Goal: Task Accomplishment & Management: Manage account settings

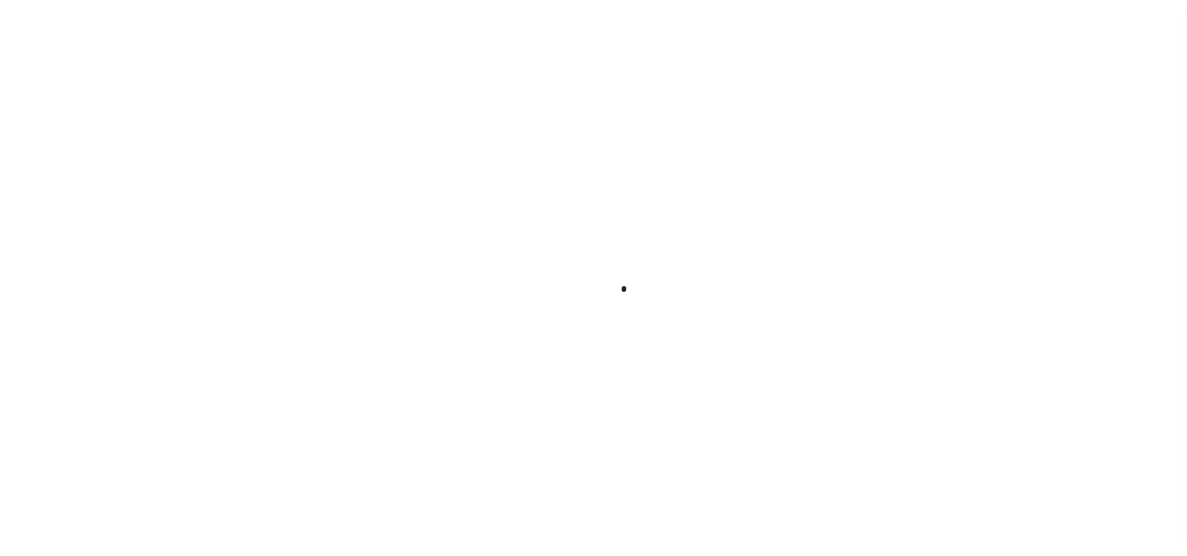
select select "100"
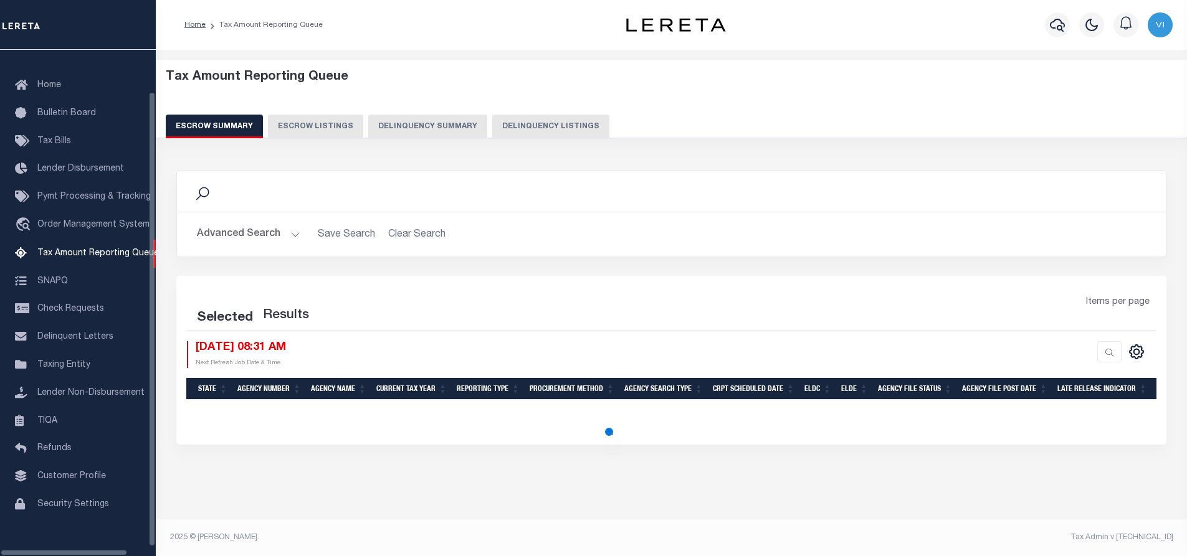
select select "100"
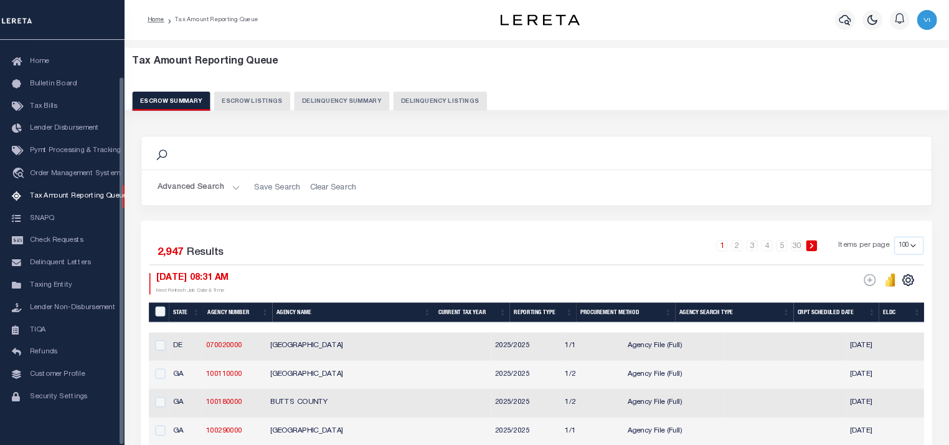
scroll to position [50, 0]
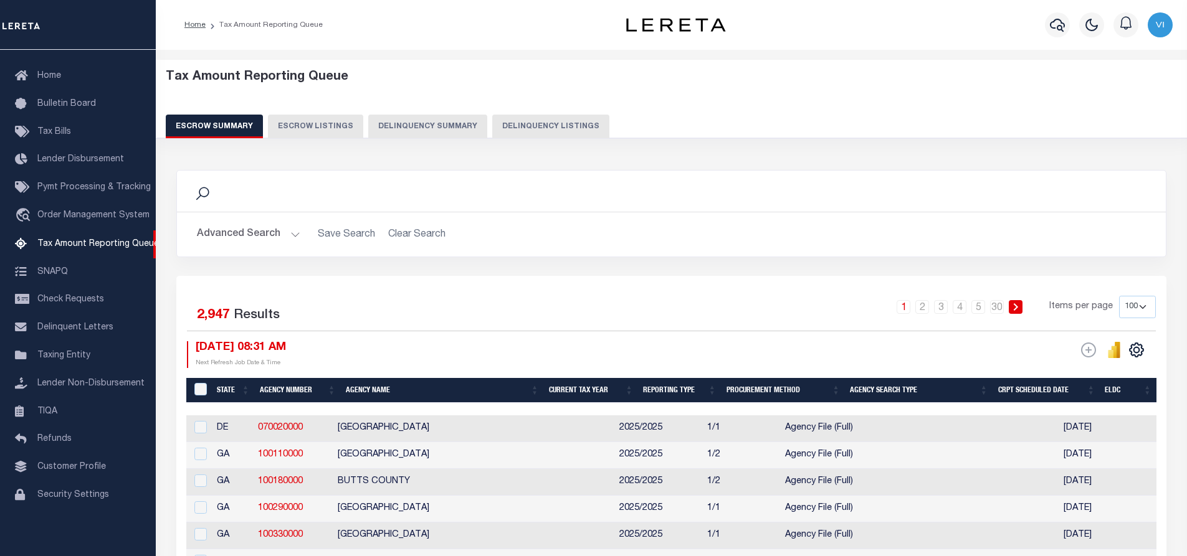
click at [635, 311] on div "1 2 3 4 5 … 30 Items per page 10 25 50 100 500" at bounding box center [795, 312] width 722 height 32
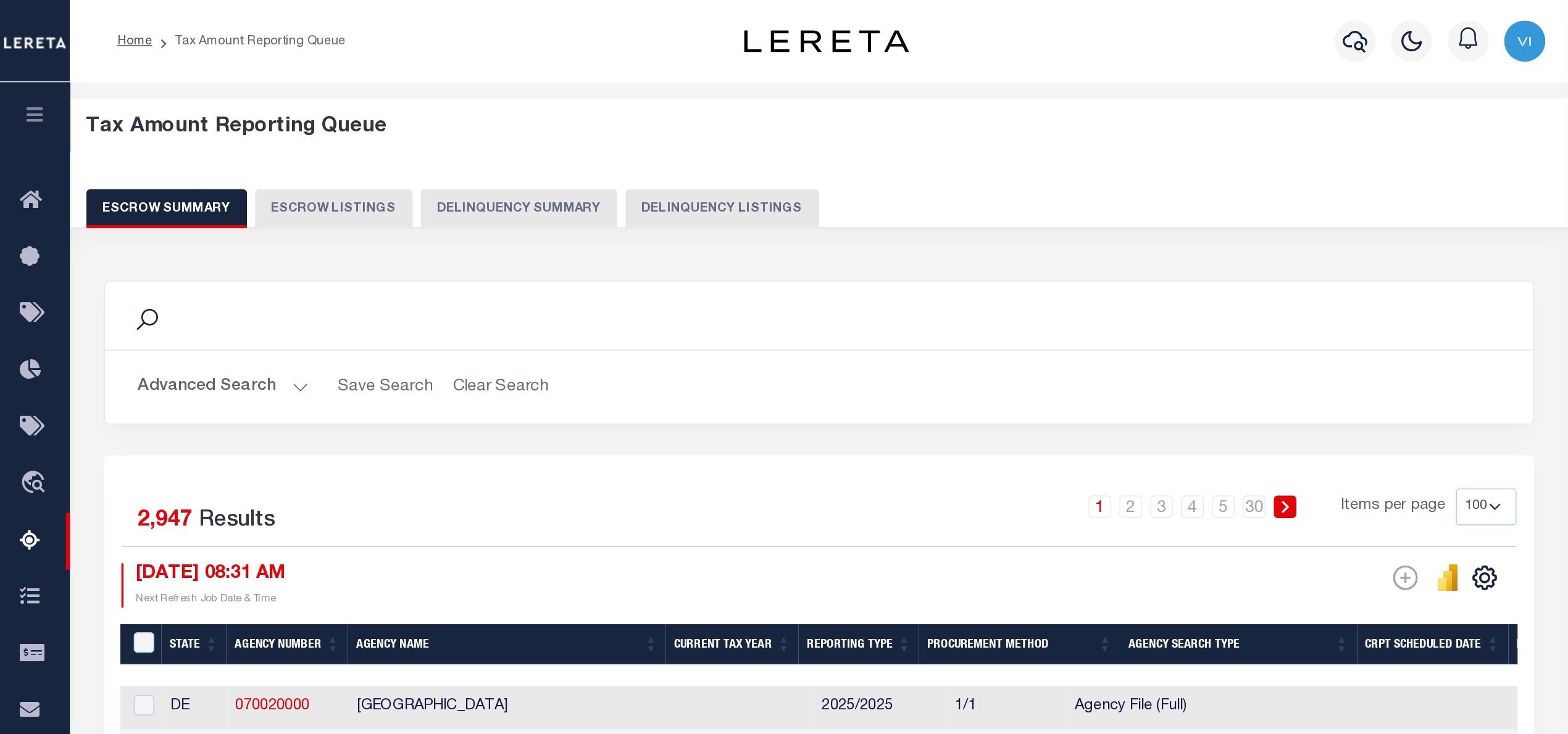
scroll to position [0, 0]
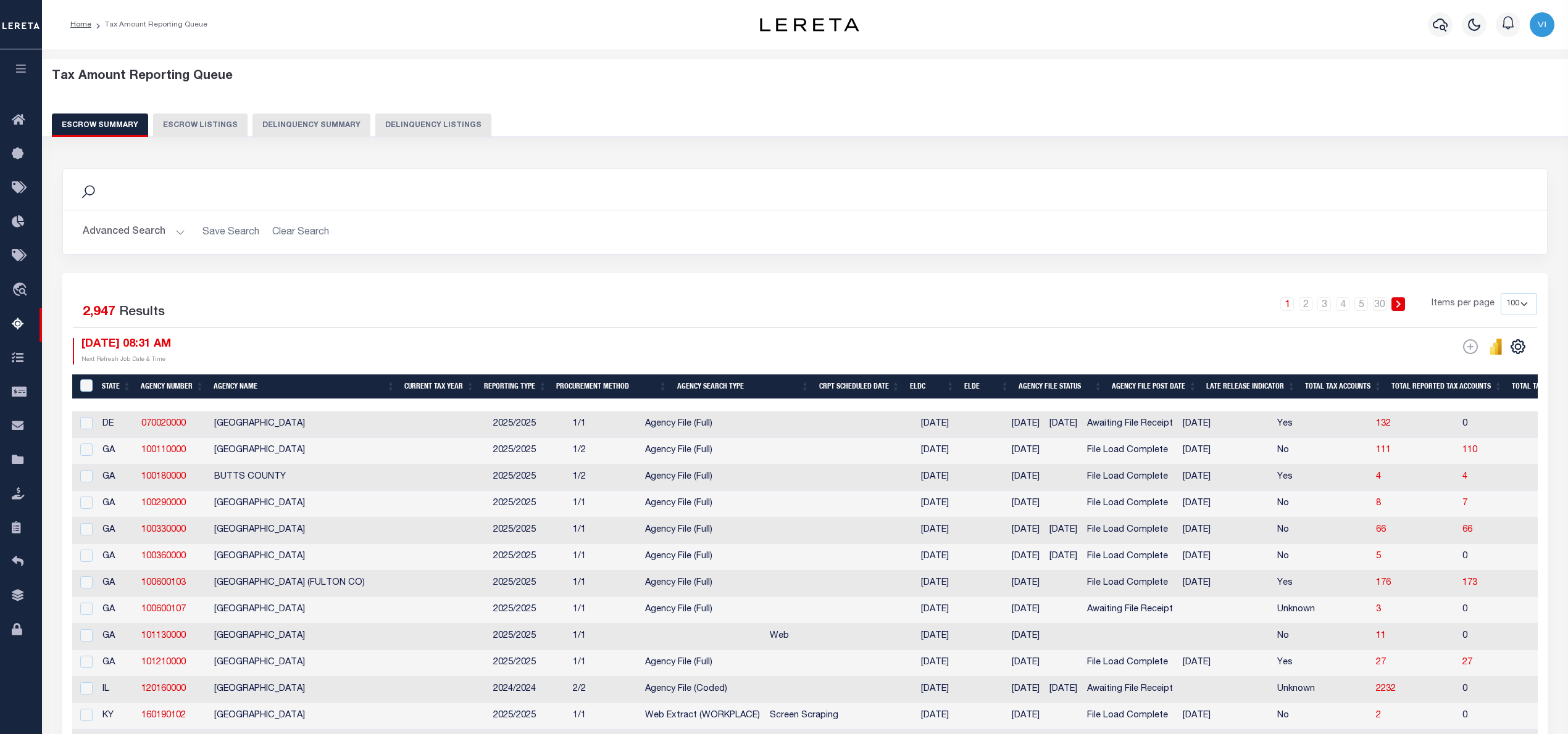
click at [24, 67] on icon "button" at bounding box center [21, 68] width 14 height 11
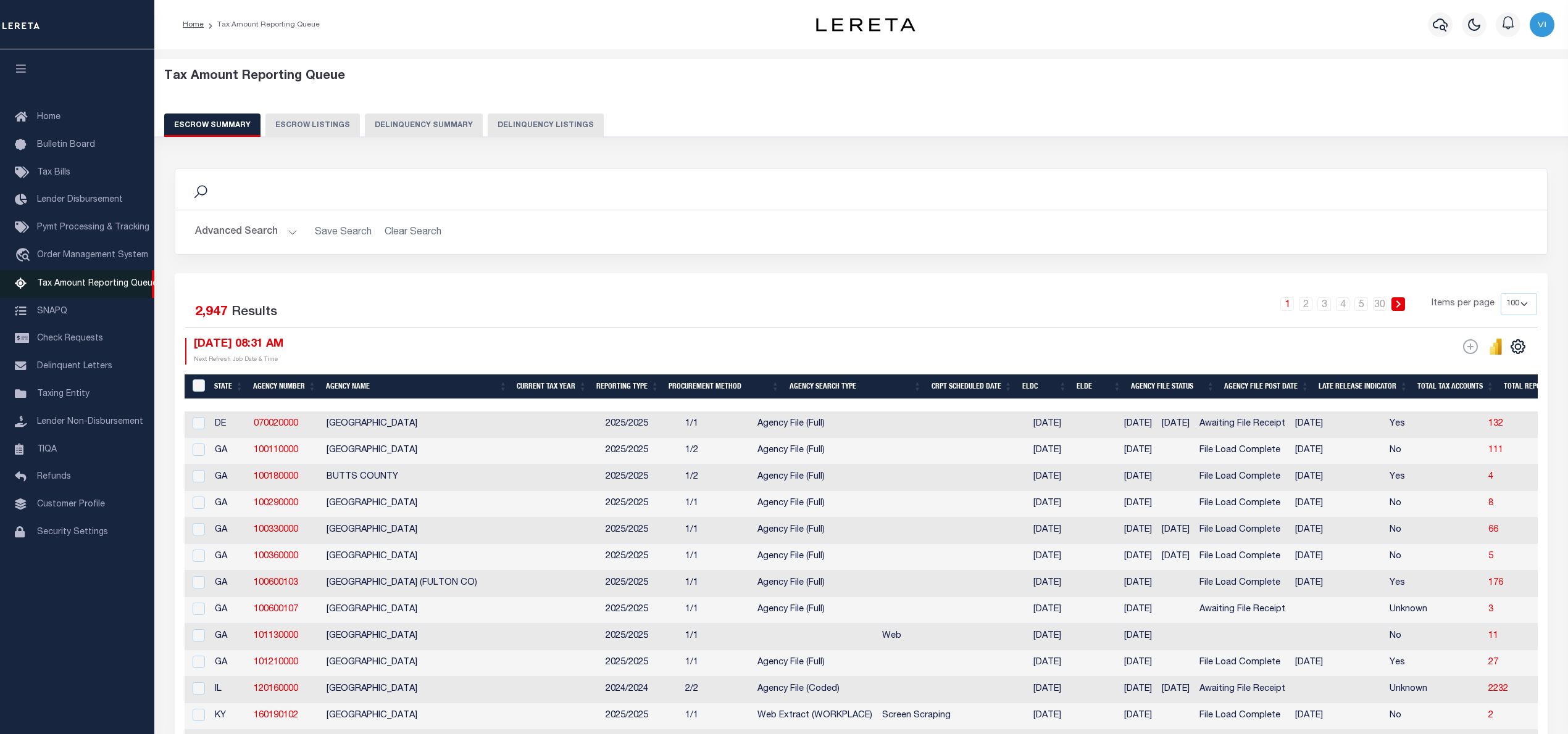
click at [90, 282] on span "Tax Amount Reporting Queue" at bounding box center [96, 283] width 120 height 9
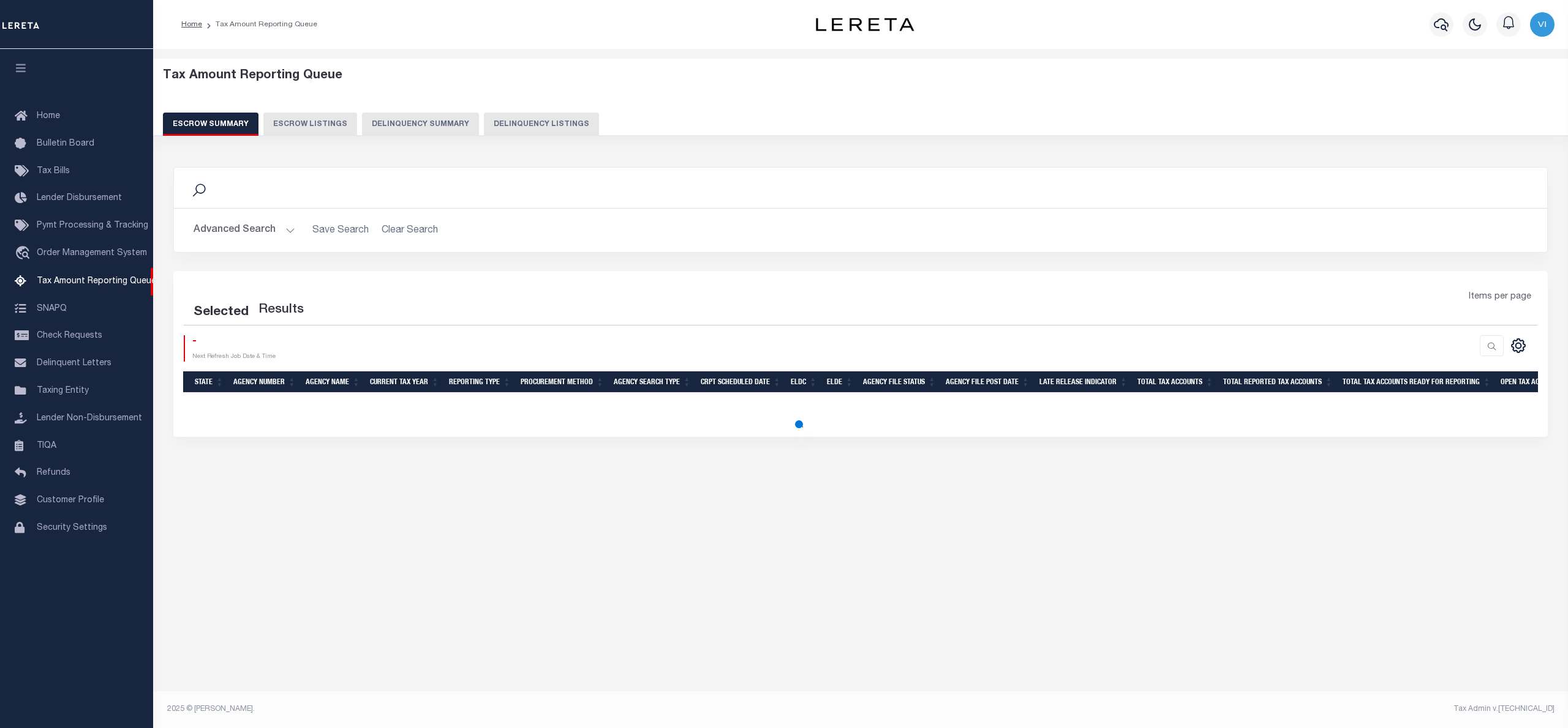
select select "100"
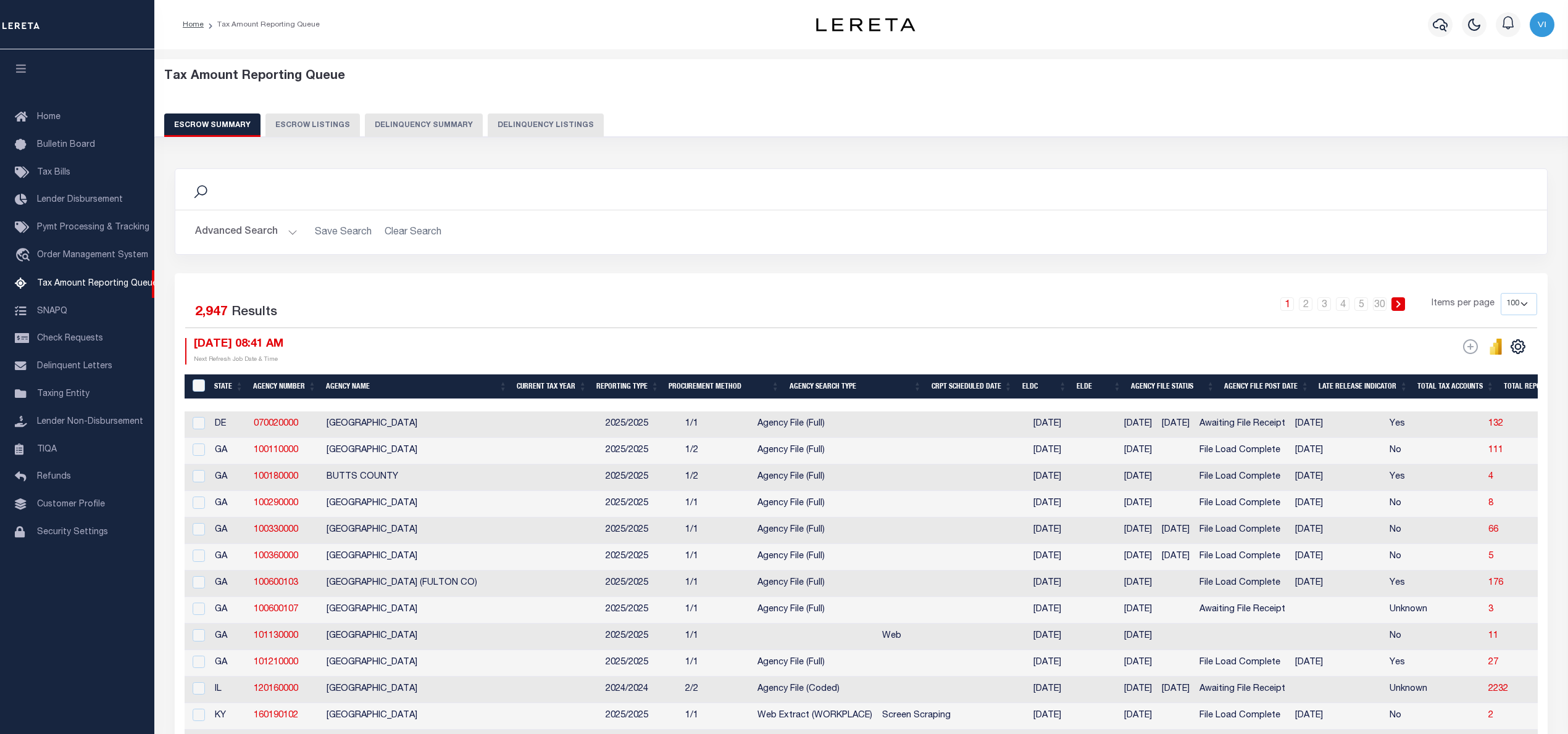
click at [814, 235] on h2 "Advanced Search Save Search Clear Search" at bounding box center [861, 232] width 1352 height 24
click at [356, 190] on div "Search" at bounding box center [861, 189] width 1352 height 21
click at [282, 230] on button "Advanced Search" at bounding box center [246, 232] width 102 height 24
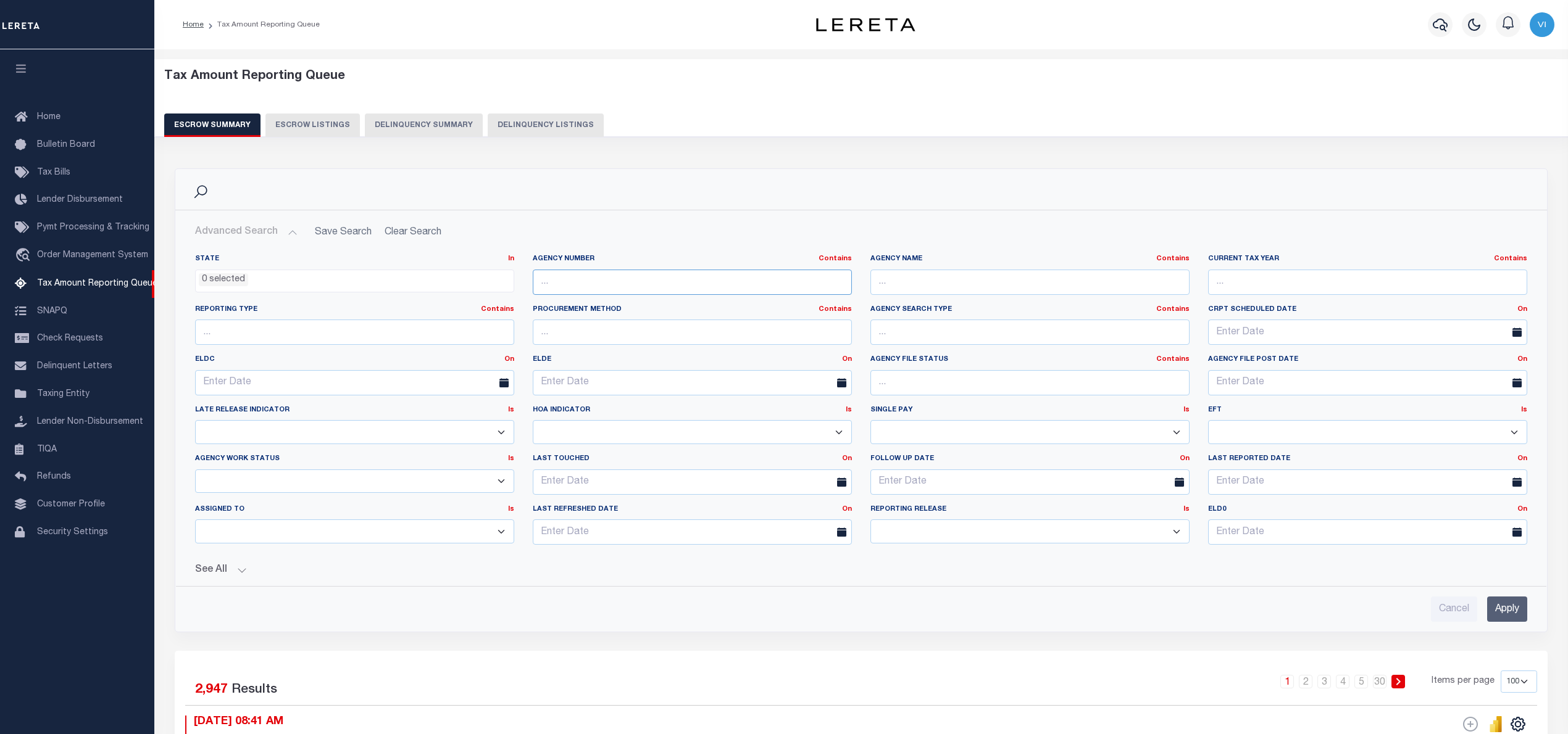
click at [561, 284] on input "text" at bounding box center [693, 282] width 319 height 26
paste input "101280102"
click at [1508, 612] on input "Apply" at bounding box center [1508, 609] width 40 height 26
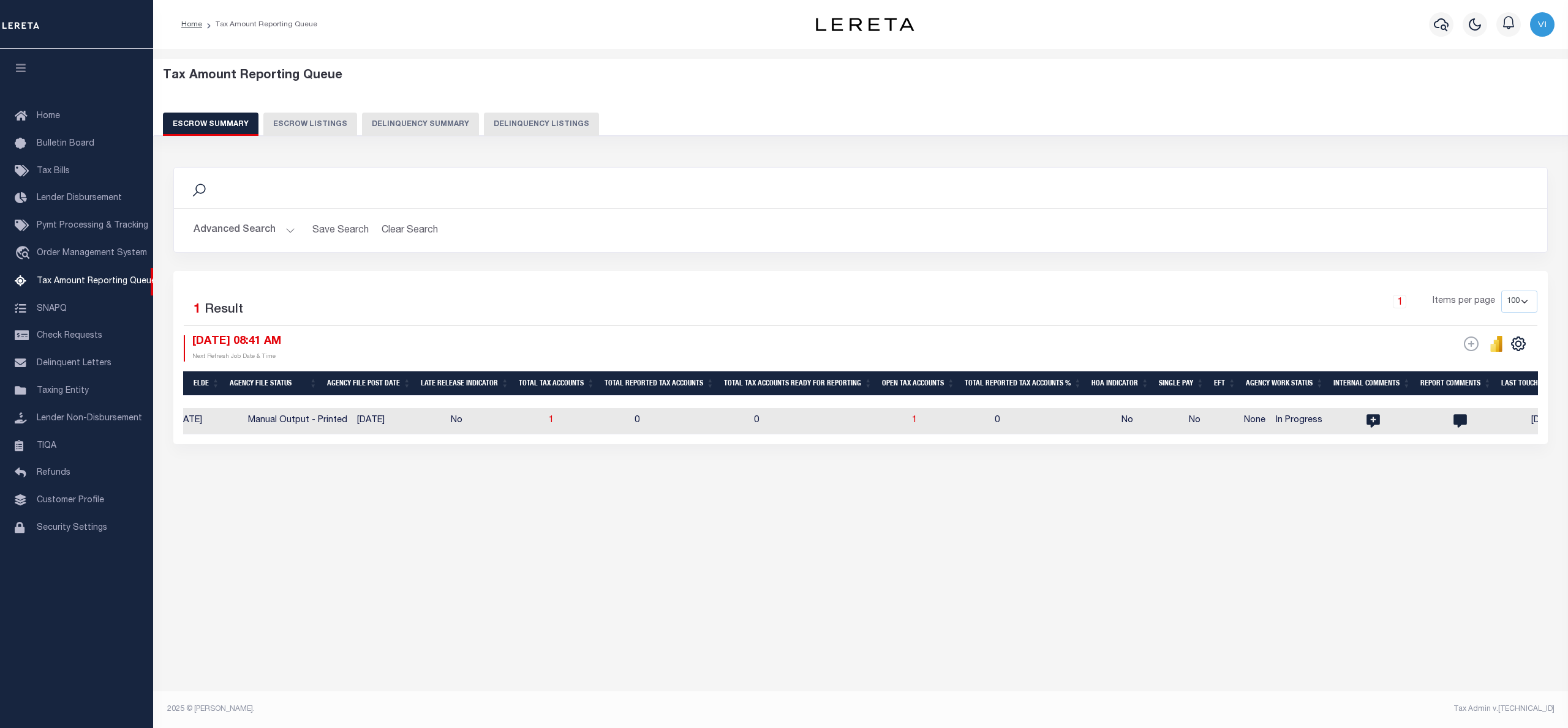
scroll to position [0, 648]
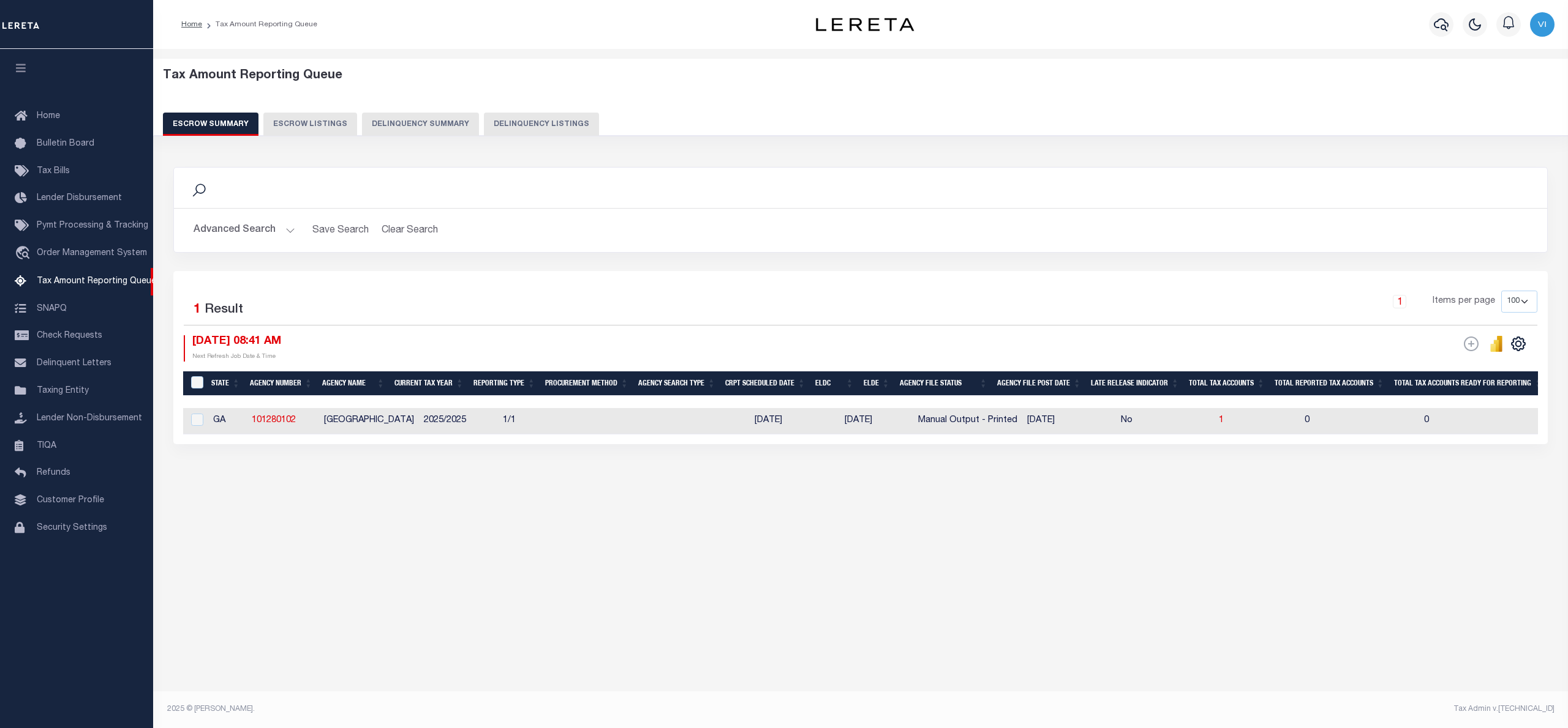
click at [280, 226] on button "Advanced Search" at bounding box center [244, 230] width 101 height 24
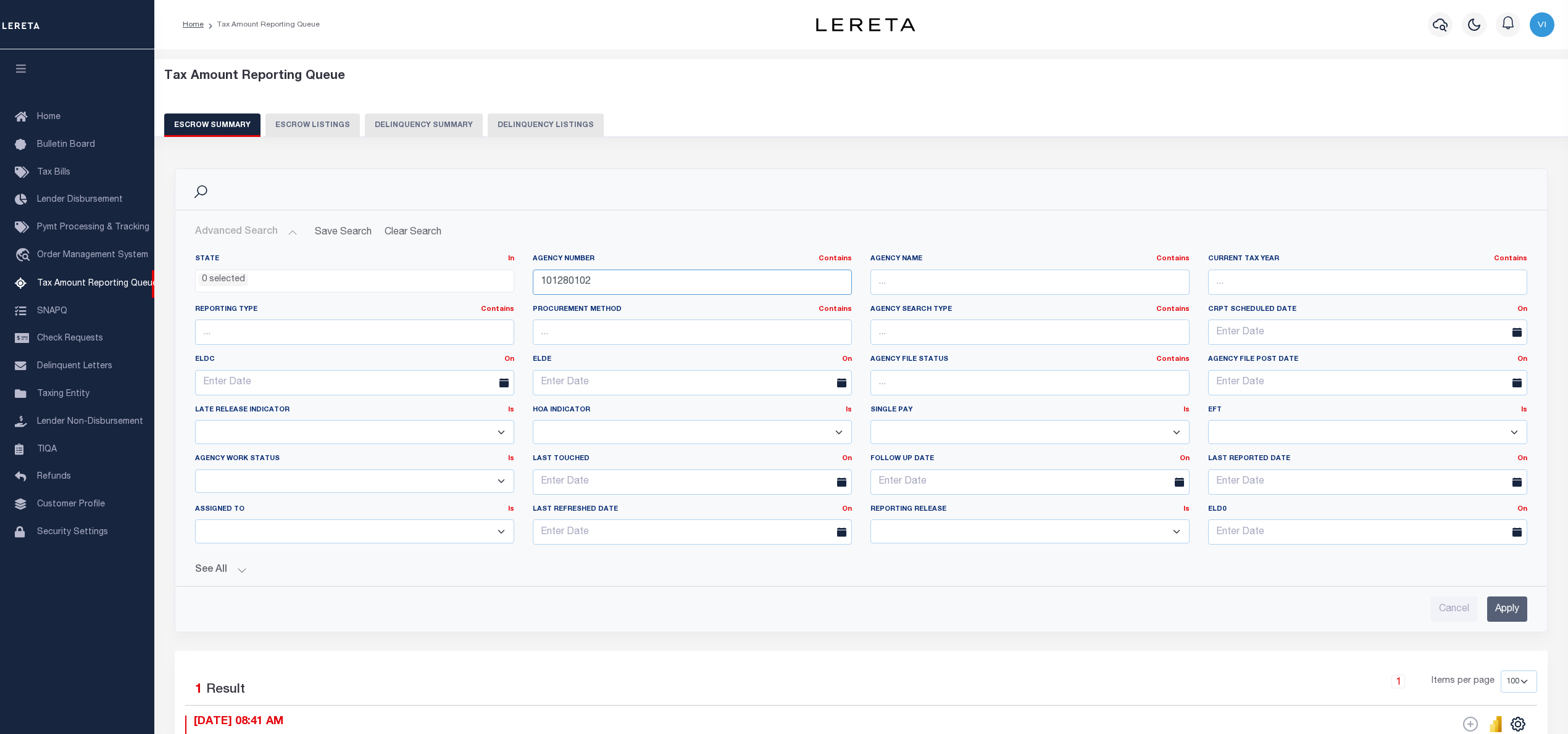
drag, startPoint x: 603, startPoint y: 277, endPoint x: 504, endPoint y: 286, distance: 99.4
click at [504, 286] on div "State In In AK AL AR AZ CA CO CT DC DE FL GA GU HI IA ID IL IN KS KY LA MA MD M…" at bounding box center [860, 404] width 1351 height 300
paste input "50320000"
click at [1503, 614] on input "Apply" at bounding box center [1508, 609] width 40 height 26
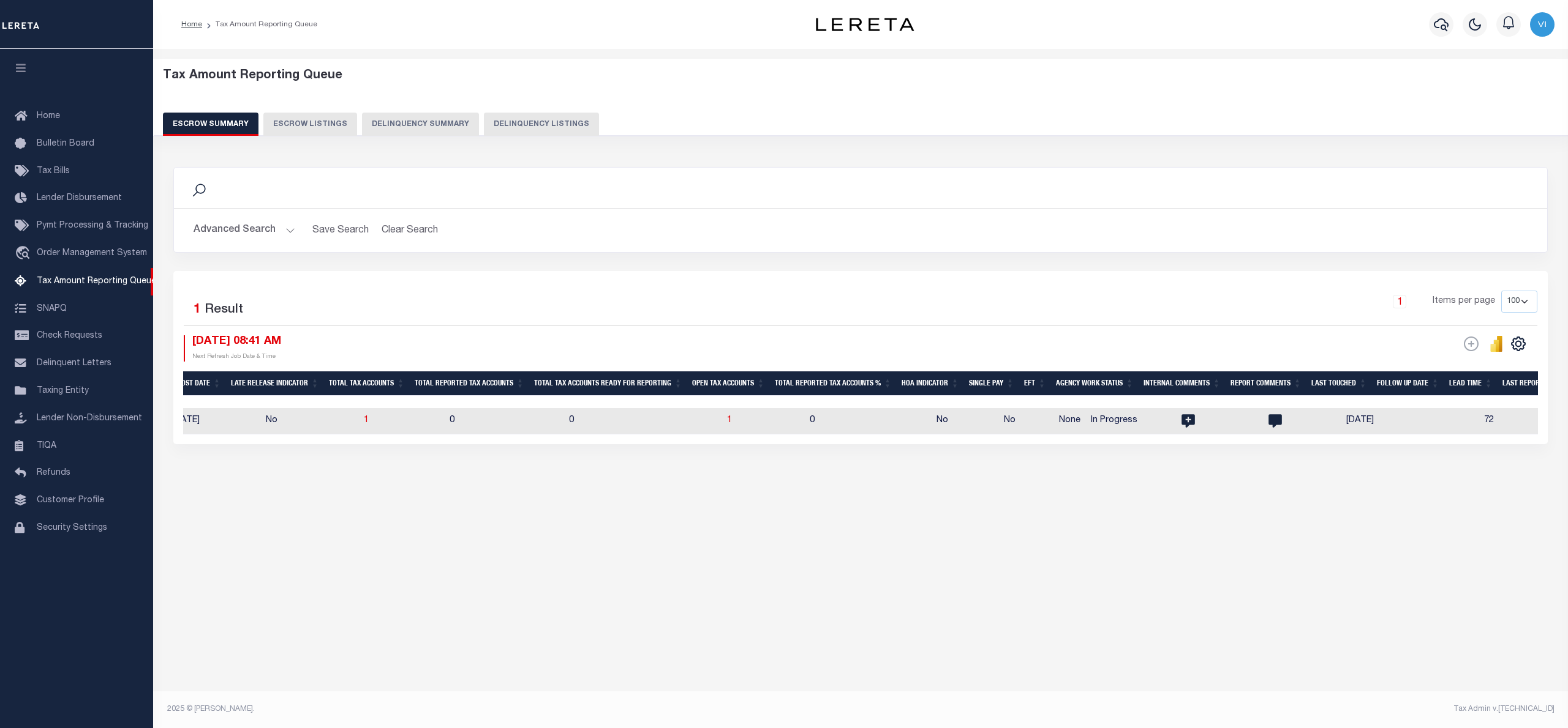
click at [284, 223] on button "Advanced Search" at bounding box center [244, 230] width 101 height 24
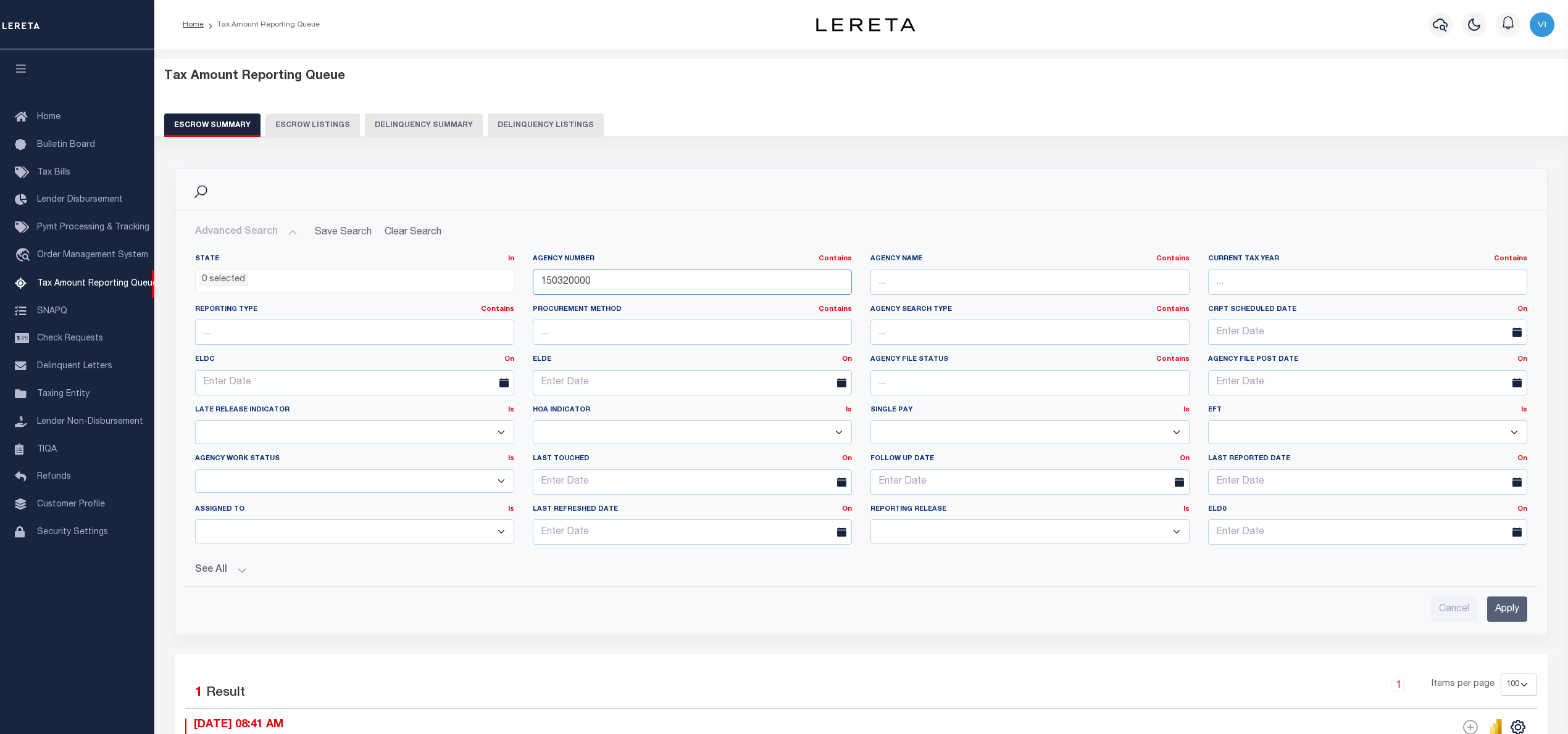
drag, startPoint x: 612, startPoint y: 279, endPoint x: 478, endPoint y: 294, distance: 134.8
click at [478, 294] on div "State In In AK AL AR AZ CA CO CT DC DE FL GA GU HI IA ID IL IN KS KY LA MA MD M…" at bounding box center [860, 404] width 1351 height 300
paste input "24"
type input "150240000"
click at [1523, 613] on input "Apply" at bounding box center [1508, 609] width 40 height 26
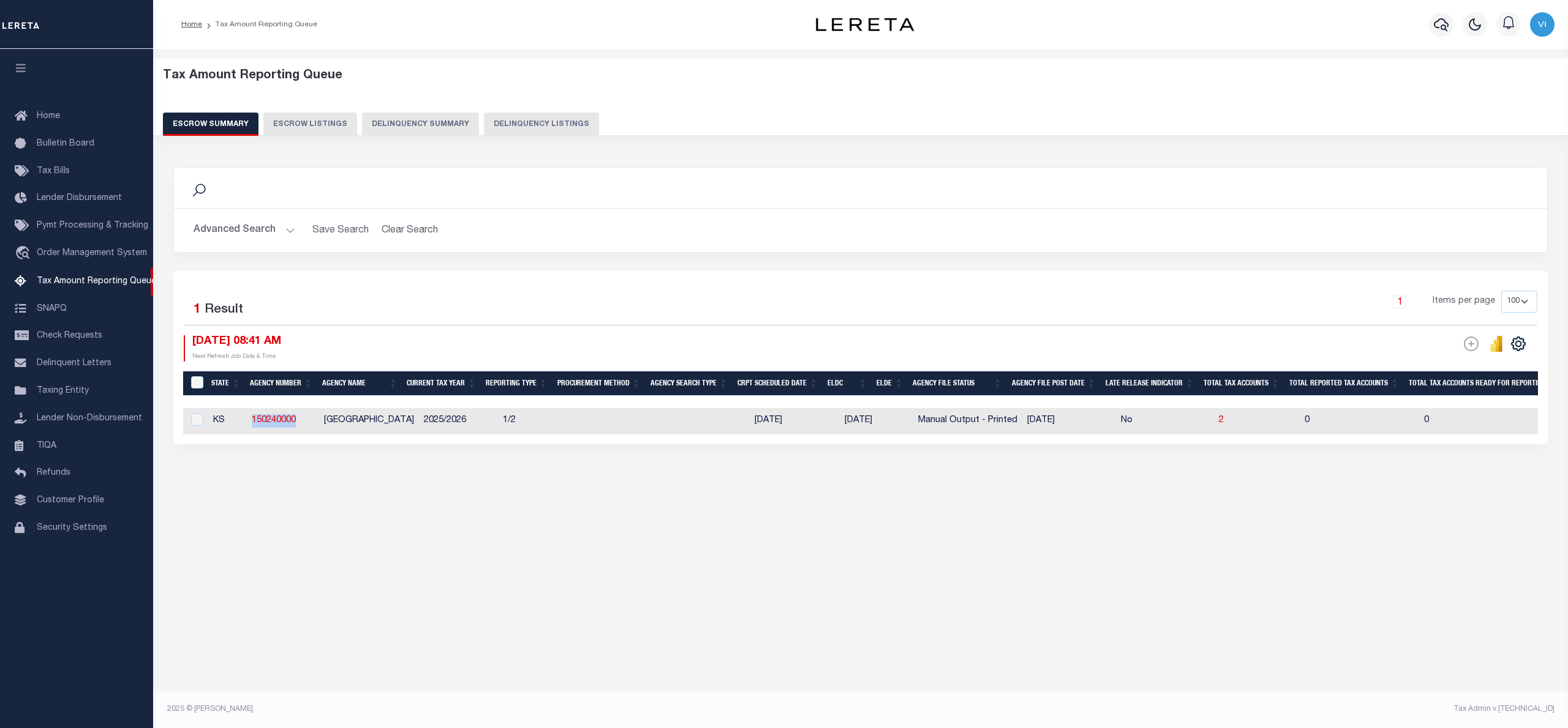
drag, startPoint x: 298, startPoint y: 426, endPoint x: 236, endPoint y: 422, distance: 62.1
click at [236, 422] on tr "KS 150240000 EDWARDS COUNTY 2025/2026 1/2 11/26/2025 12/19/2025 Manual Output -…" at bounding box center [1446, 420] width 2526 height 27
copy tr "150240000"
click at [390, 539] on div "Tax Amount Reporting Queue Escrow Summary Escrow Listings" at bounding box center [860, 302] width 1415 height 506
drag, startPoint x: 299, startPoint y: 420, endPoint x: 246, endPoint y: 420, distance: 53.0
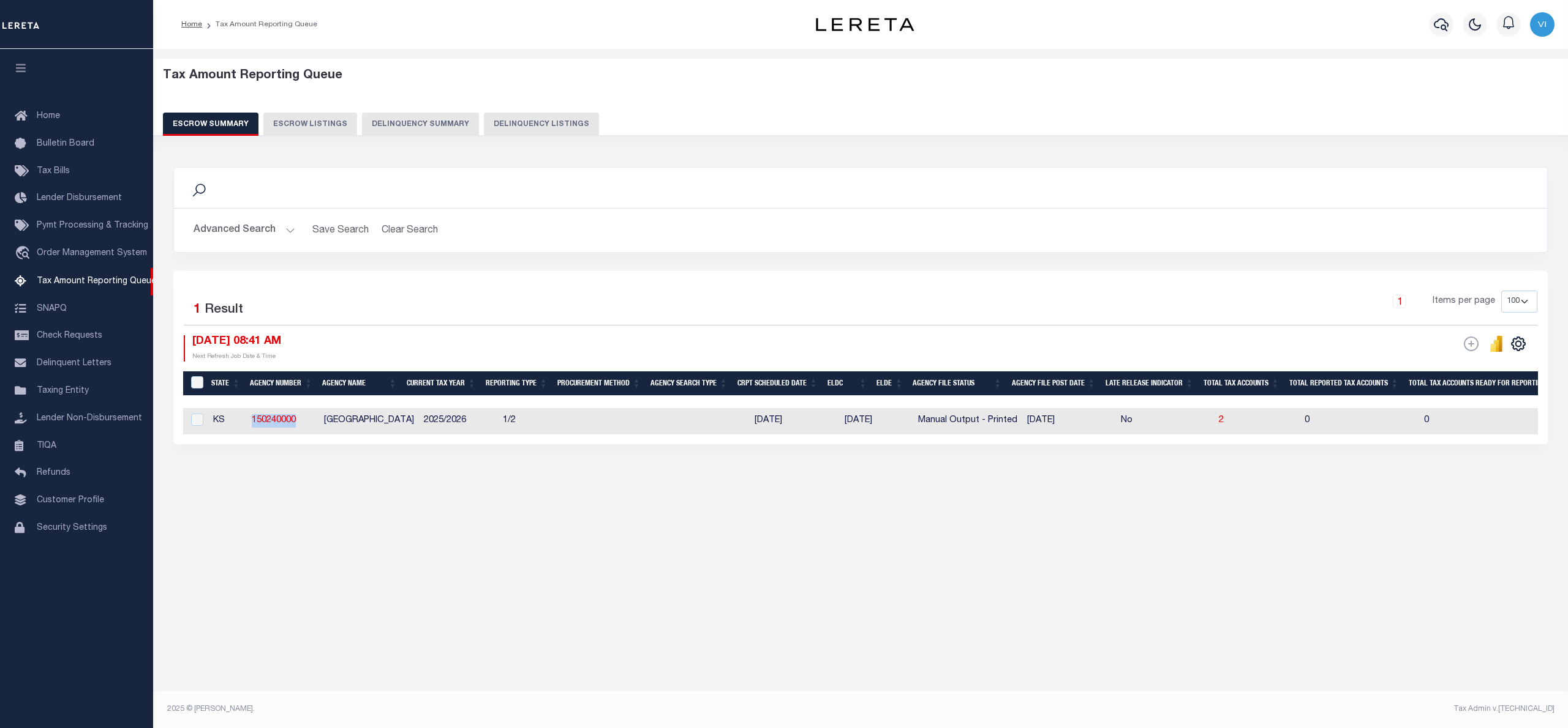
click at [247, 420] on td "150240000" at bounding box center [283, 420] width 73 height 27
checkbox input "true"
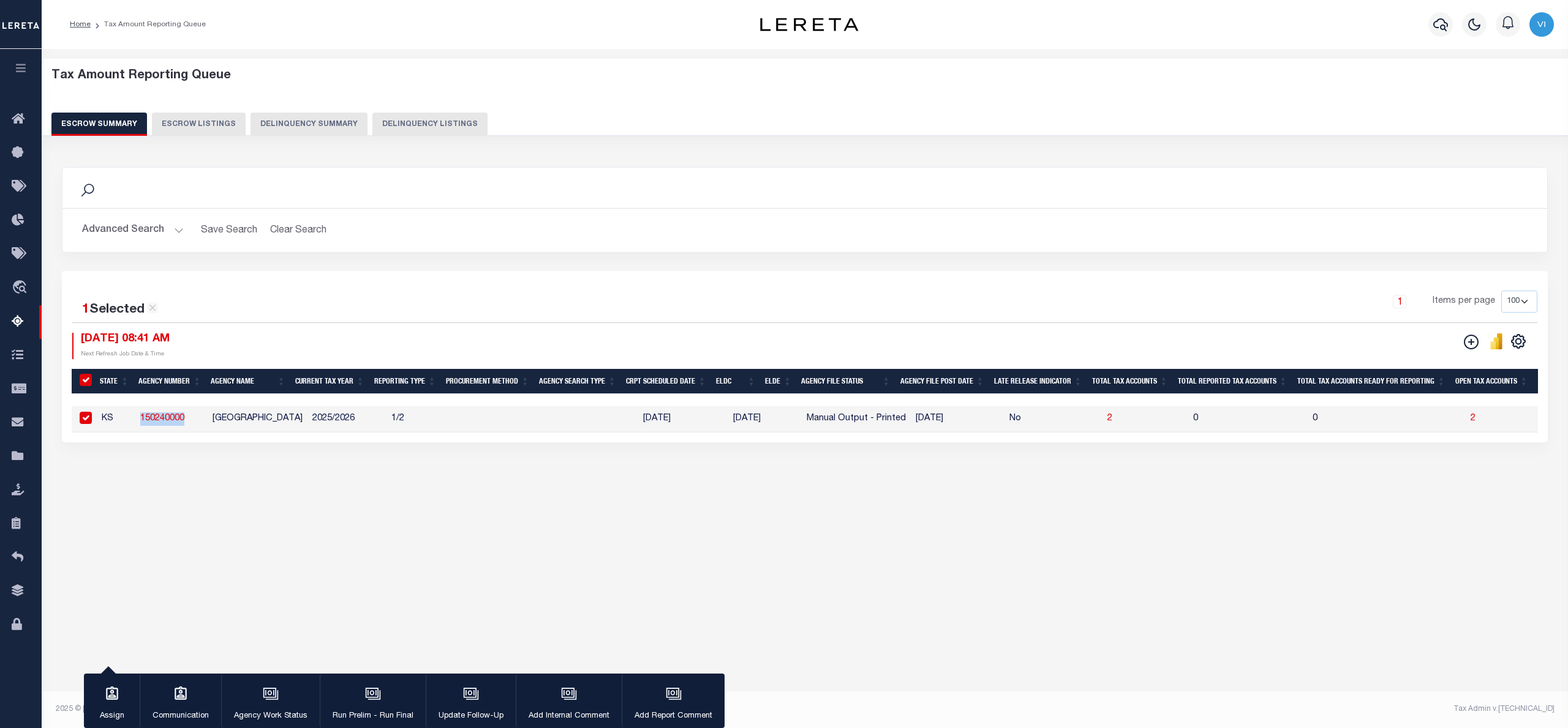
copy link "150240000"
click at [579, 499] on div "Tax Amount Reporting Queue Escrow Summary Escrow Listings In" at bounding box center [804, 288] width 1519 height 455
click at [194, 479] on div "Search Advanced Search Save Search Clear Search EscrowSummaryGridWrapper_dynami…" at bounding box center [805, 317] width 1502 height 324
click at [82, 385] on input "&nbsp;" at bounding box center [86, 380] width 12 height 12
checkbox input "false"
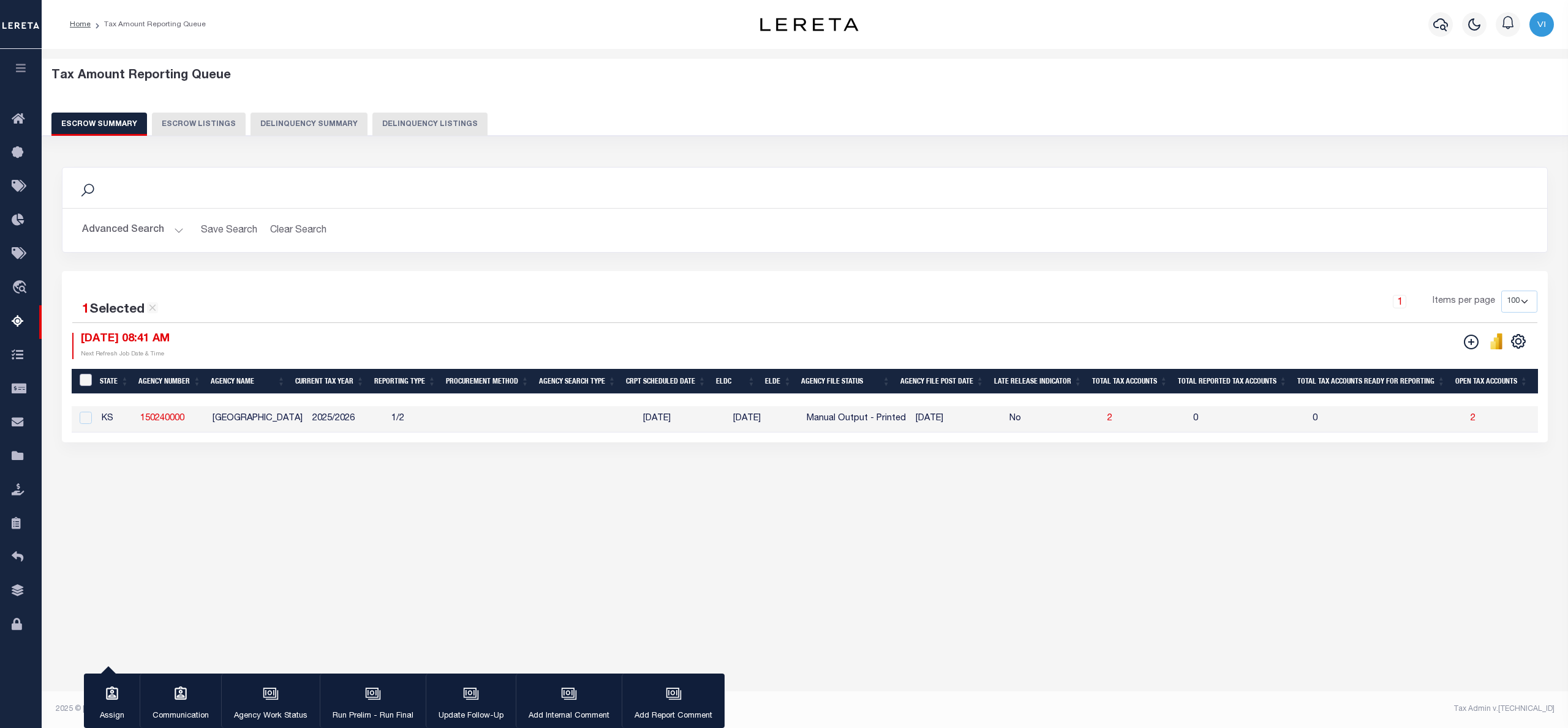
checkbox input "false"
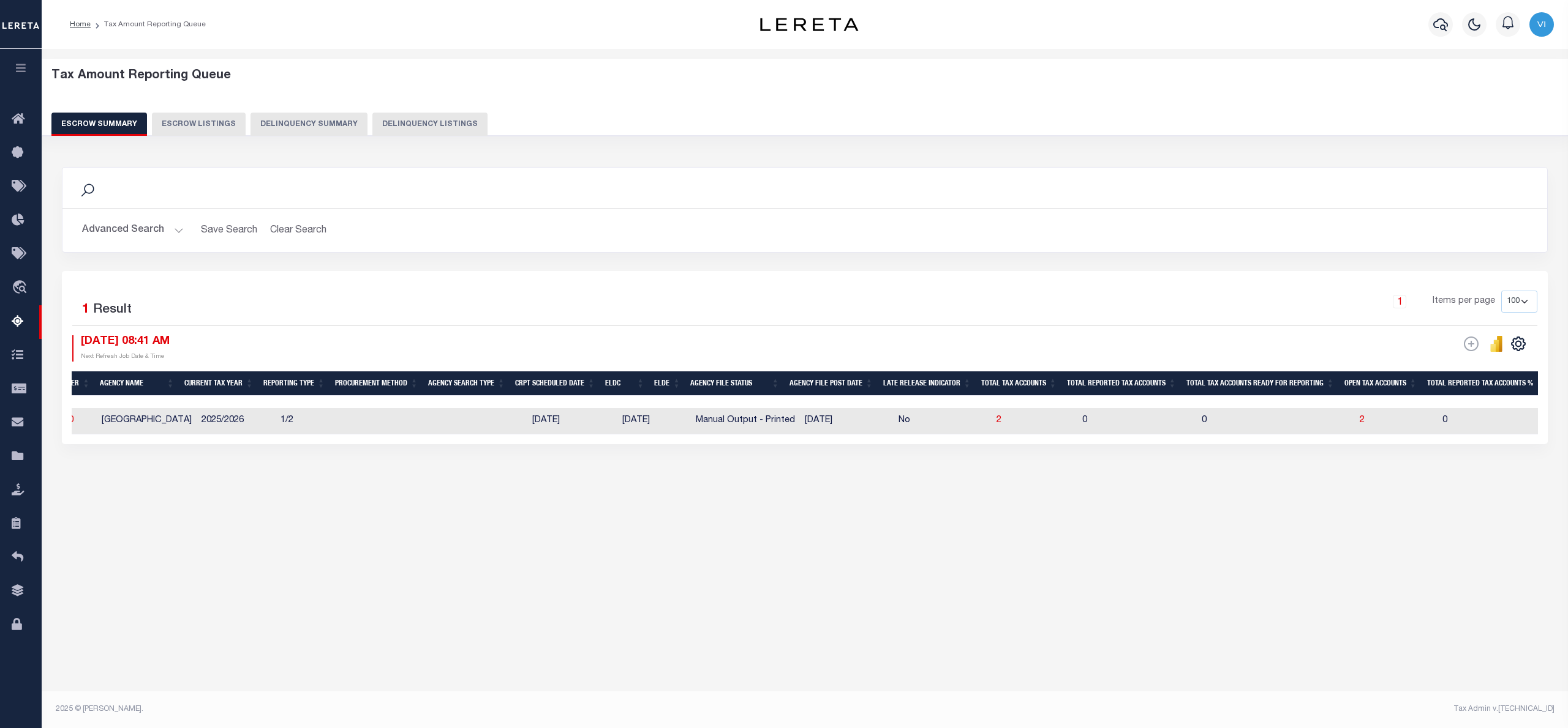
click at [388, 292] on div "1 Selected 1 Result" at bounding box center [249, 308] width 353 height 34
click at [1458, 554] on div "Tax Amount Reporting Queue Escrow Summary Escrow Listings" at bounding box center [804, 302] width 1526 height 506
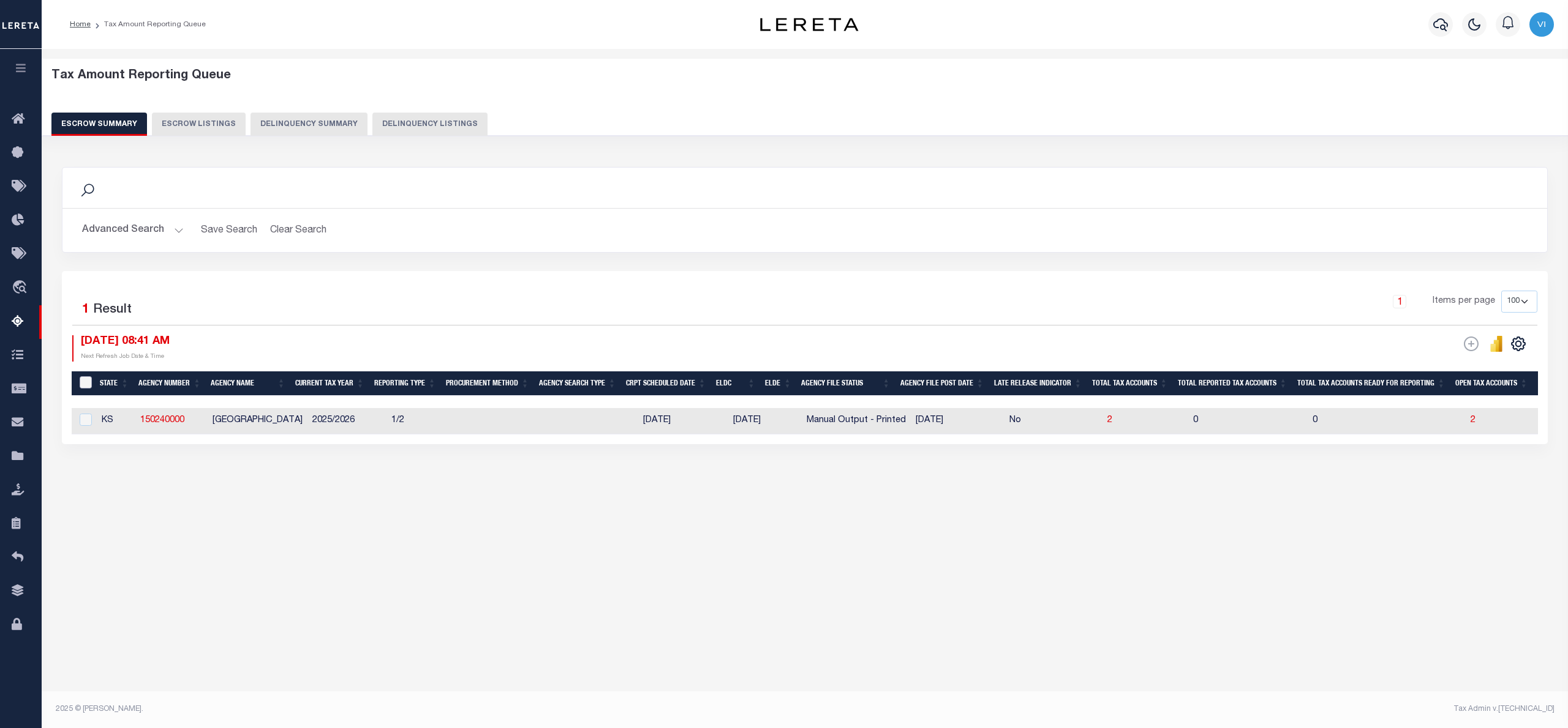
click at [85, 382] on input "&nbsp;" at bounding box center [86, 382] width 12 height 12
checkbox input "true"
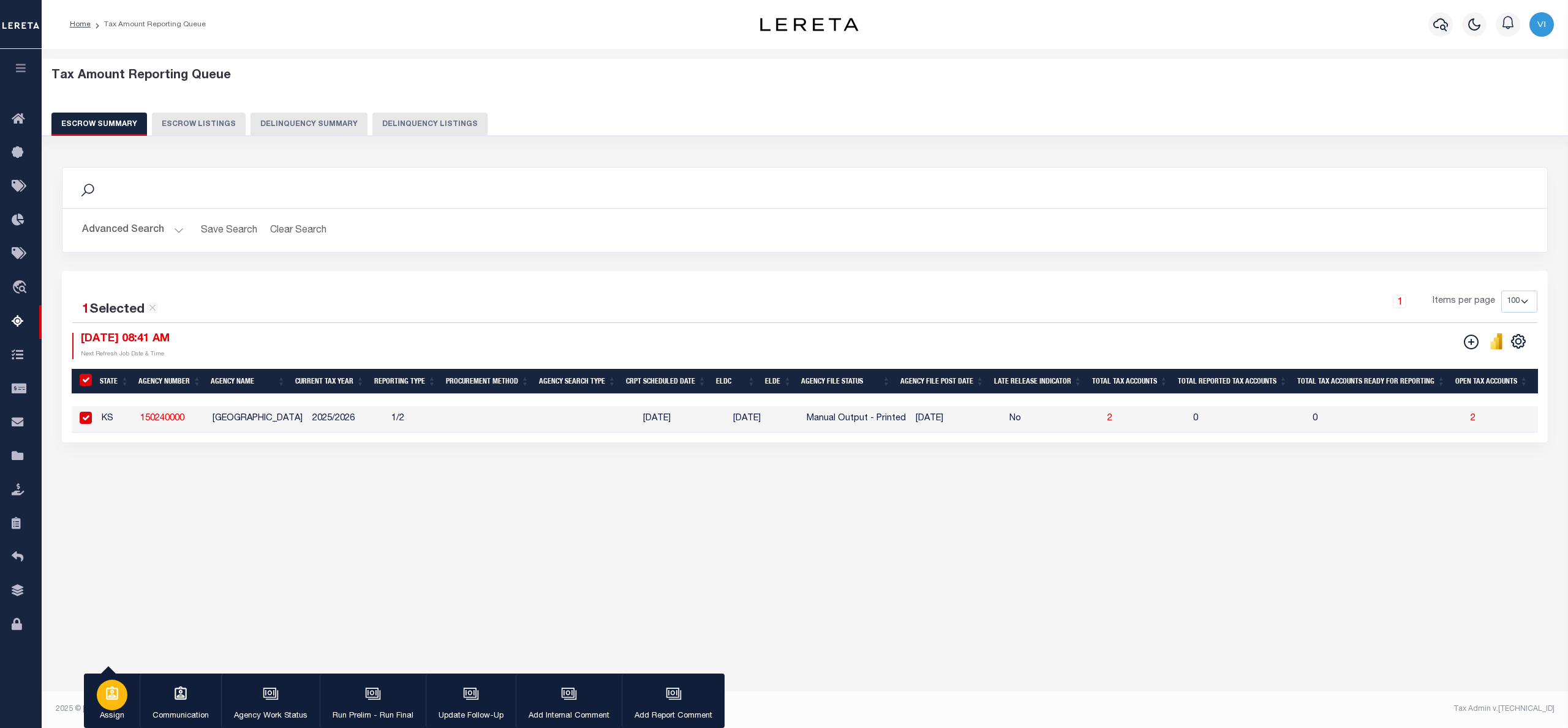
click at [108, 696] on icon "button" at bounding box center [112, 694] width 16 height 16
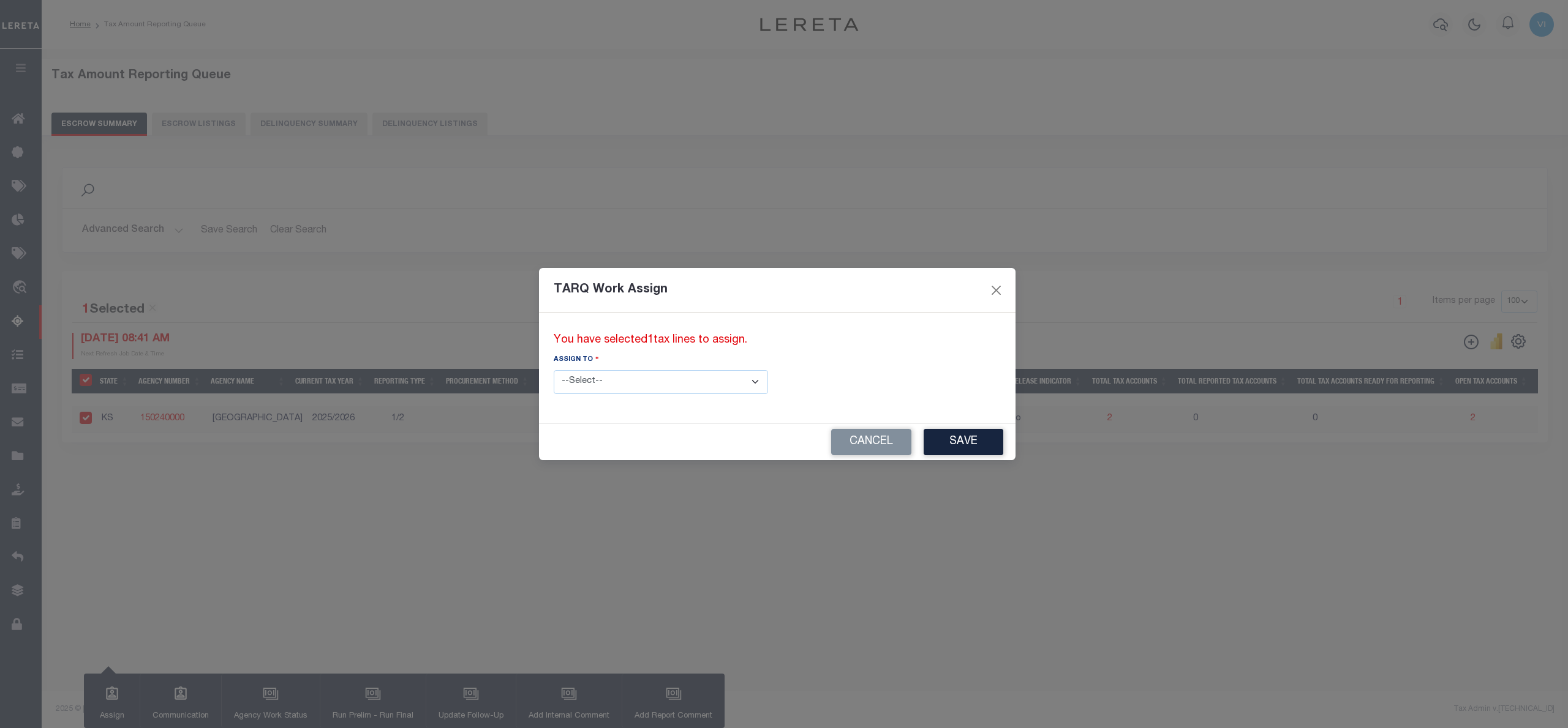
click at [698, 377] on select "--Select-- --Unassigned-- --Unassigned-- Abdul Muzain Adhikary Rinki Agustin Fe…" at bounding box center [661, 382] width 214 height 24
select select "Vinod Angoth"
click at [553, 370] on select "--Select-- --Unassigned-- --Unassigned-- Abdul Muzain Adhikary Rinki Agustin Fe…" at bounding box center [661, 382] width 214 height 24
click at [923, 441] on button "Save" at bounding box center [962, 442] width 80 height 27
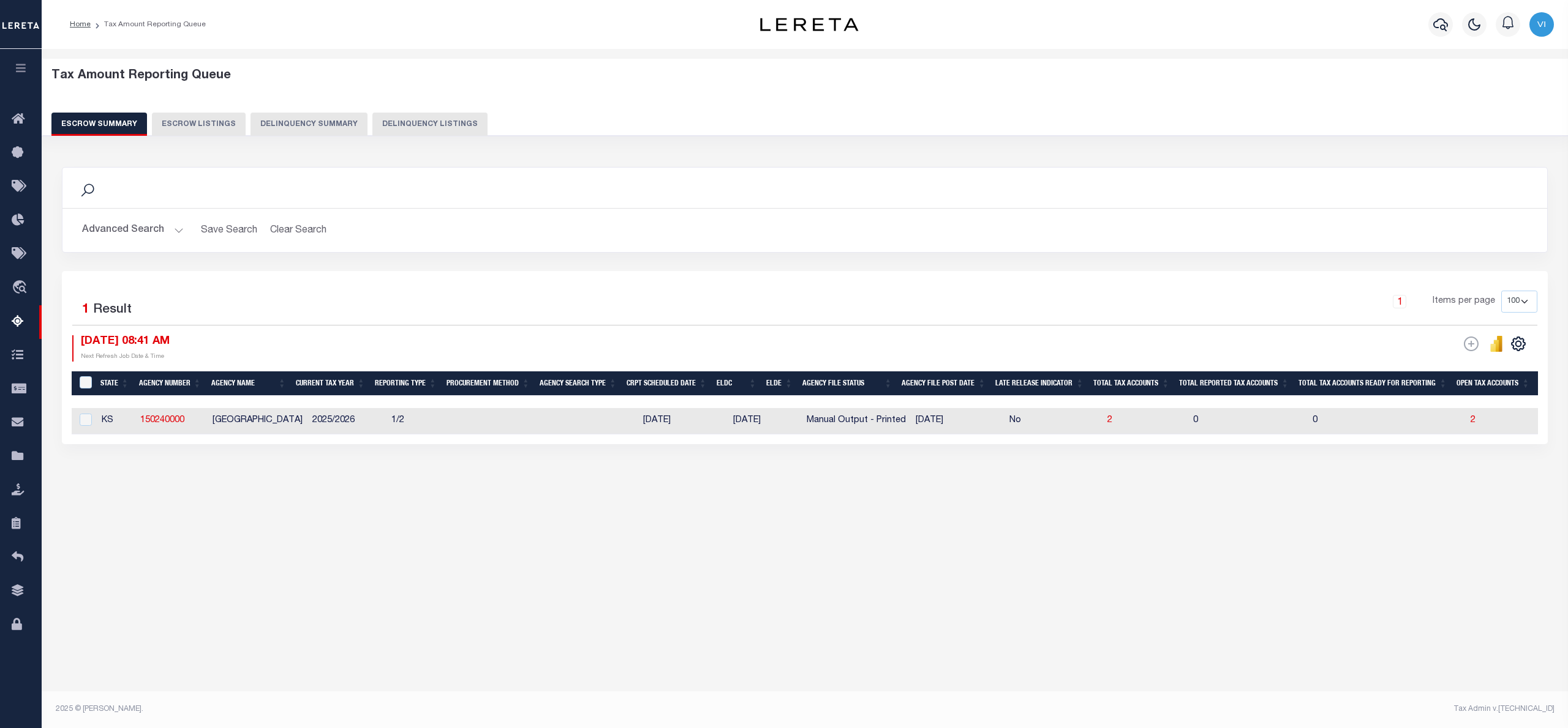
drag, startPoint x: 887, startPoint y: 402, endPoint x: 1066, endPoint y: 402, distance: 179.0
click at [1066, 402] on div at bounding box center [1329, 402] width 2516 height 12
click at [1471, 421] on span "2" at bounding box center [1473, 420] width 5 height 9
select select "100"
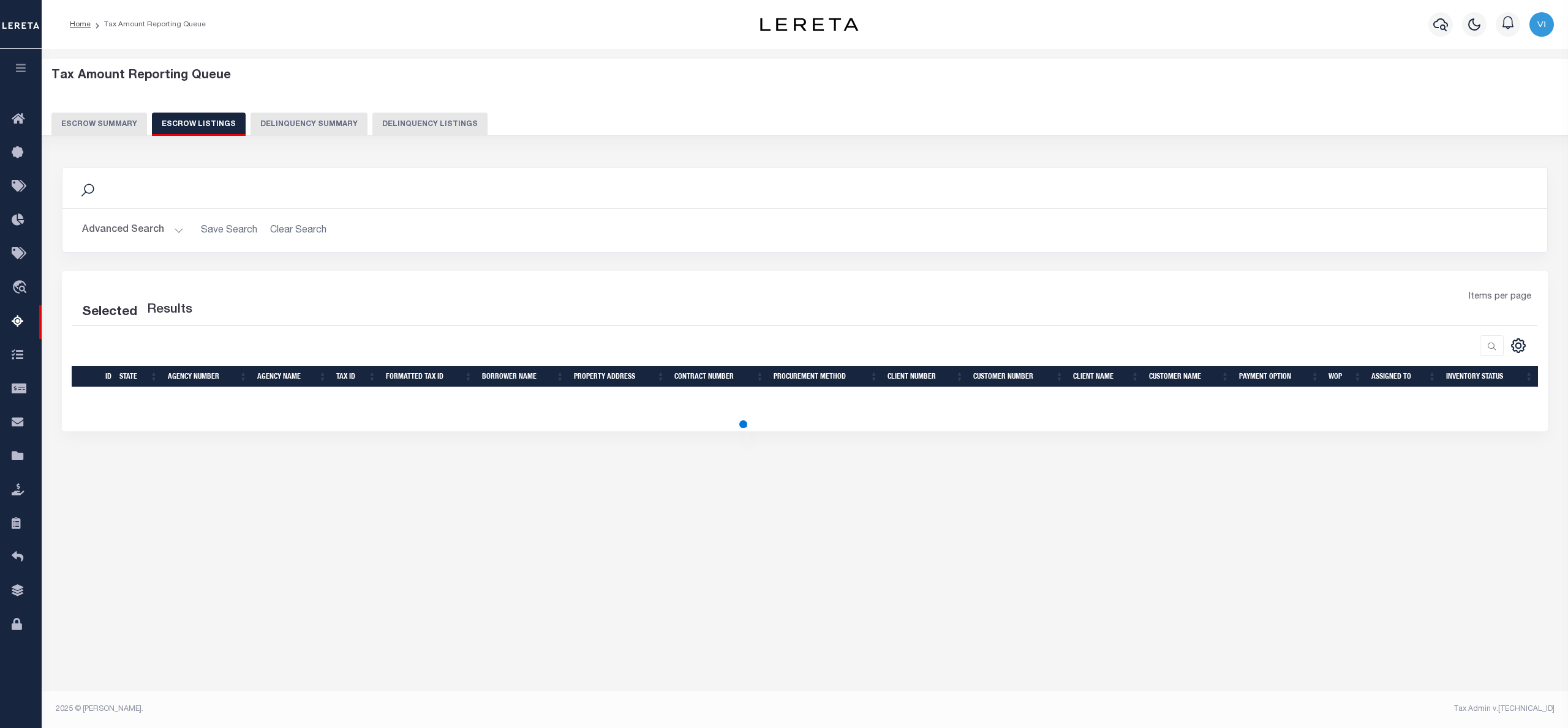
select select "100"
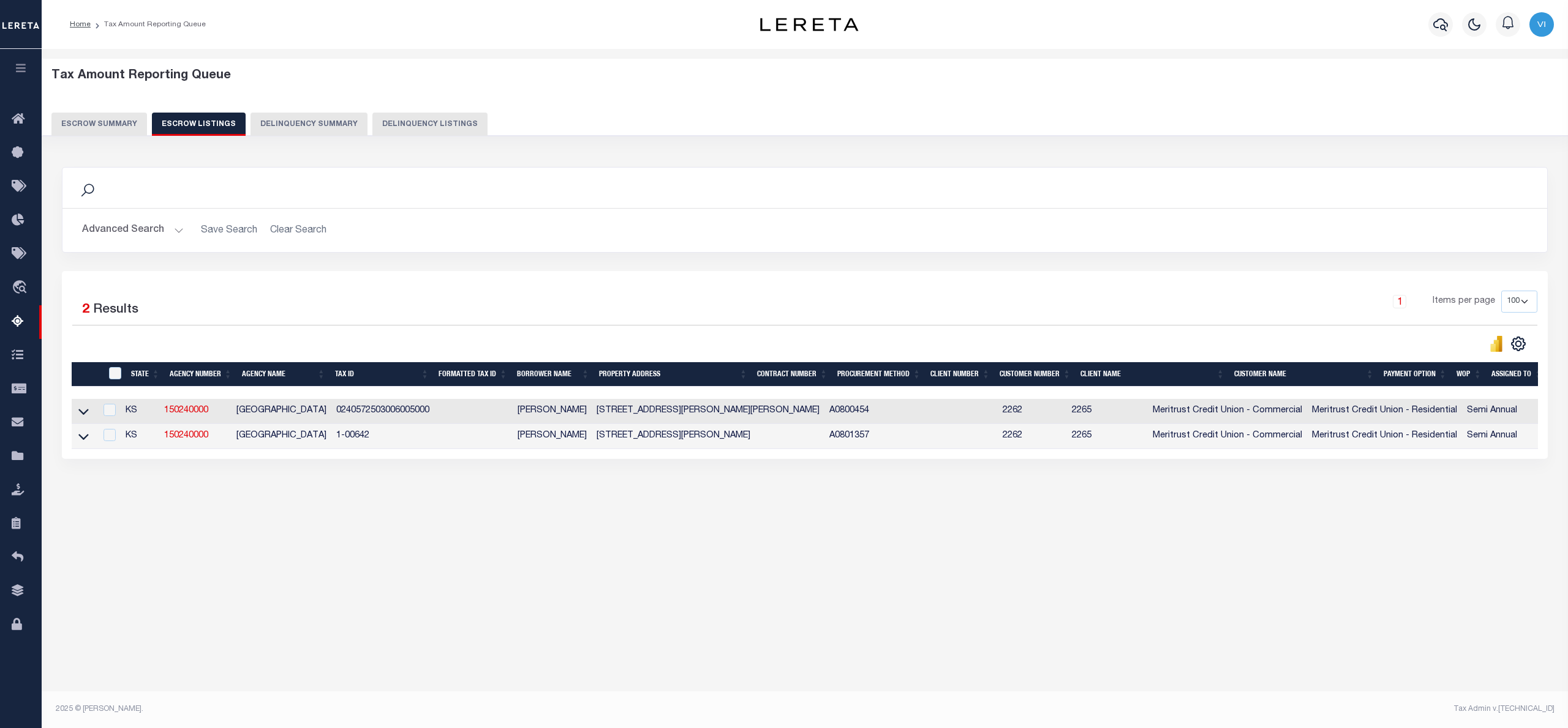
click at [96, 123] on button "Escrow Summary" at bounding box center [98, 125] width 95 height 24
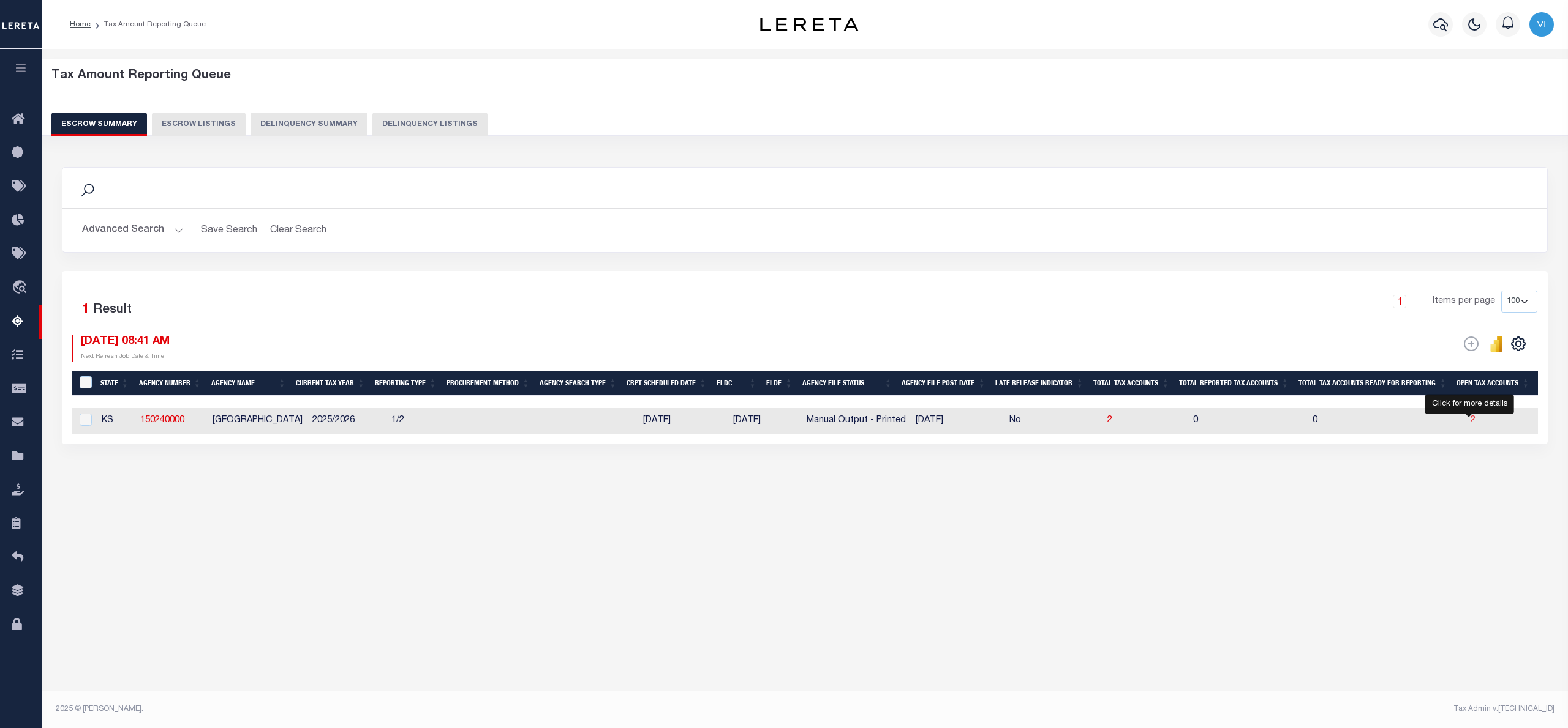
click at [1471, 423] on span "2" at bounding box center [1473, 420] width 5 height 9
select select "100"
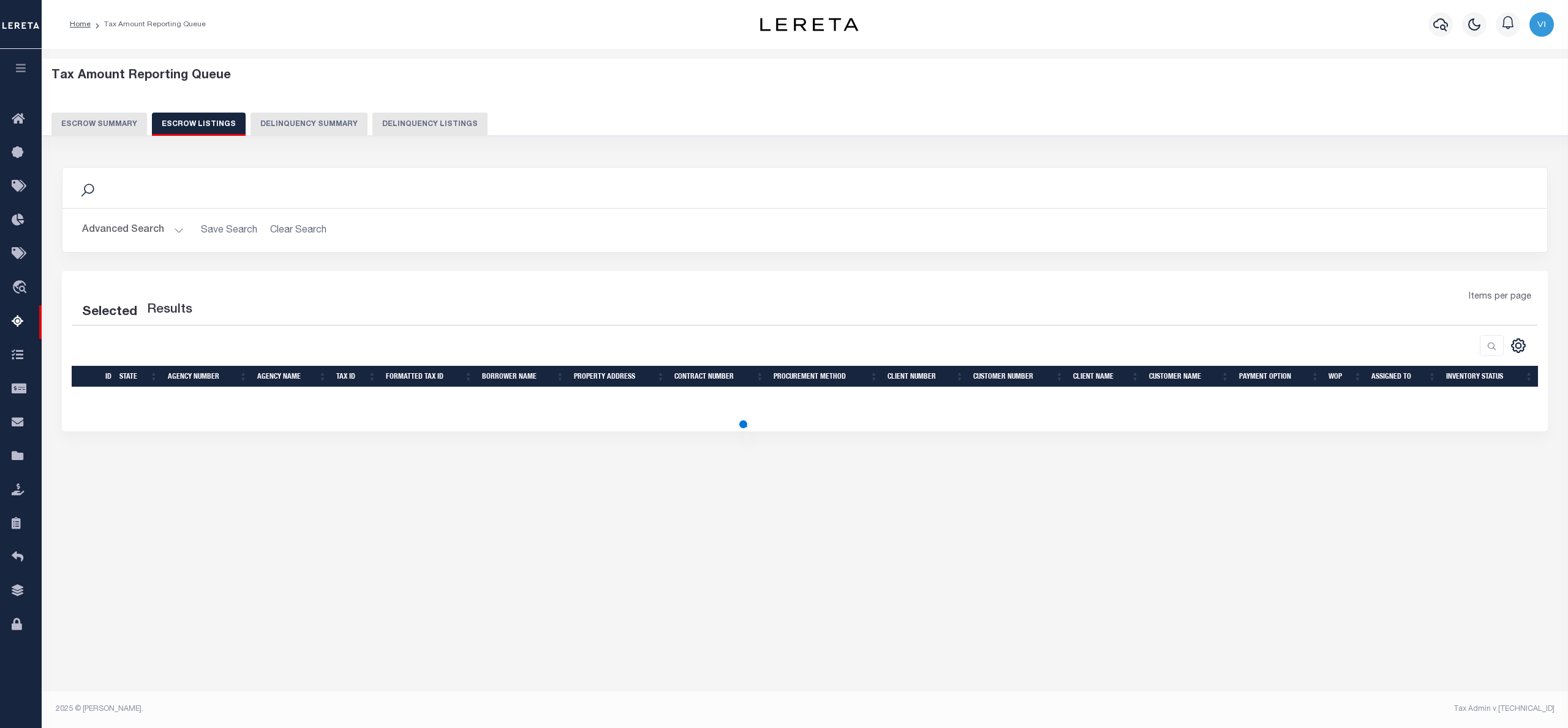
select select "100"
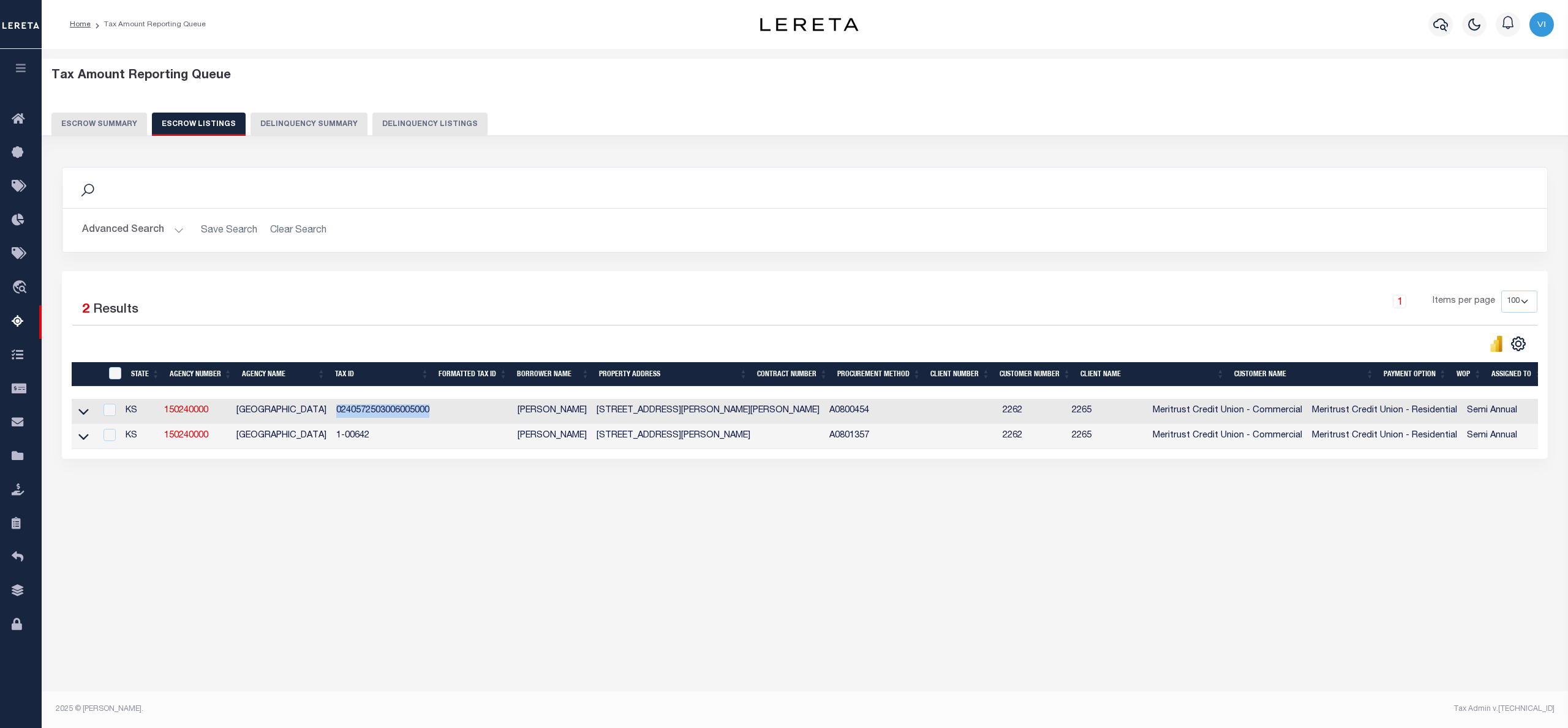
drag, startPoint x: 331, startPoint y: 413, endPoint x: 432, endPoint y: 421, distance: 101.3
click at [432, 421] on td "0240572503006005000" at bounding box center [382, 412] width 103 height 26
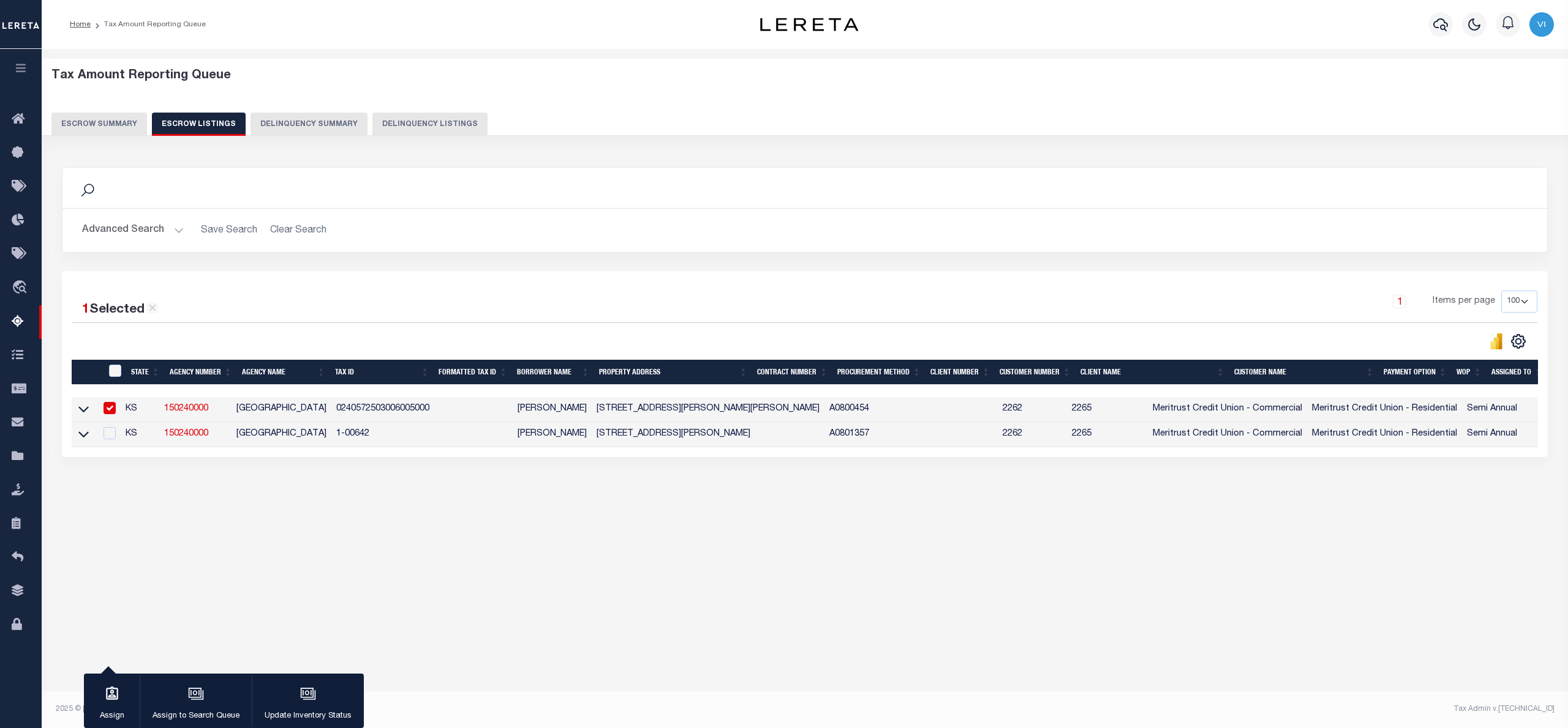
click at [458, 527] on div "Tax Amount Reporting Queue Escrow Summary Escrow Listings In" at bounding box center [804, 296] width 1519 height 470
click at [115, 407] on input "checkbox" at bounding box center [109, 408] width 12 height 12
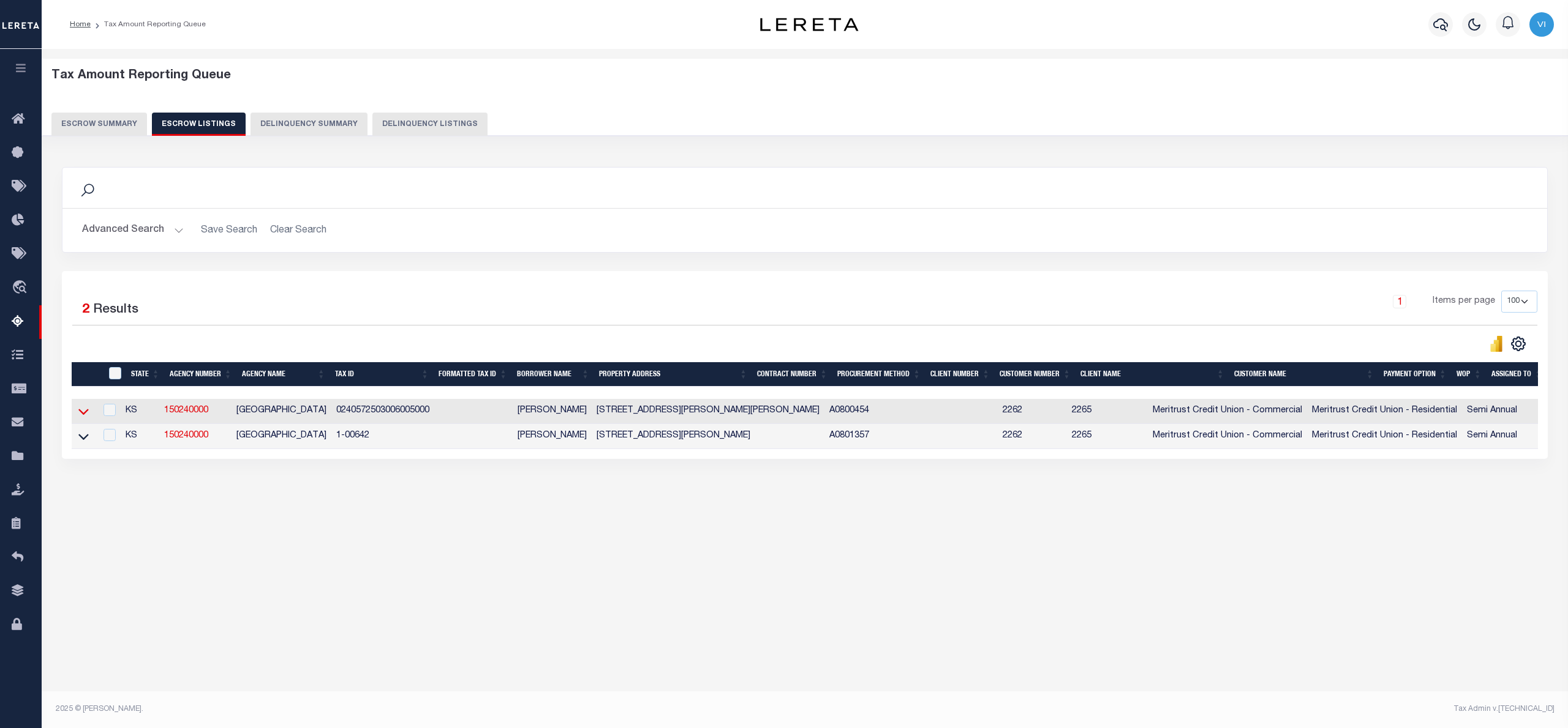
click at [84, 414] on icon at bounding box center [84, 411] width 11 height 13
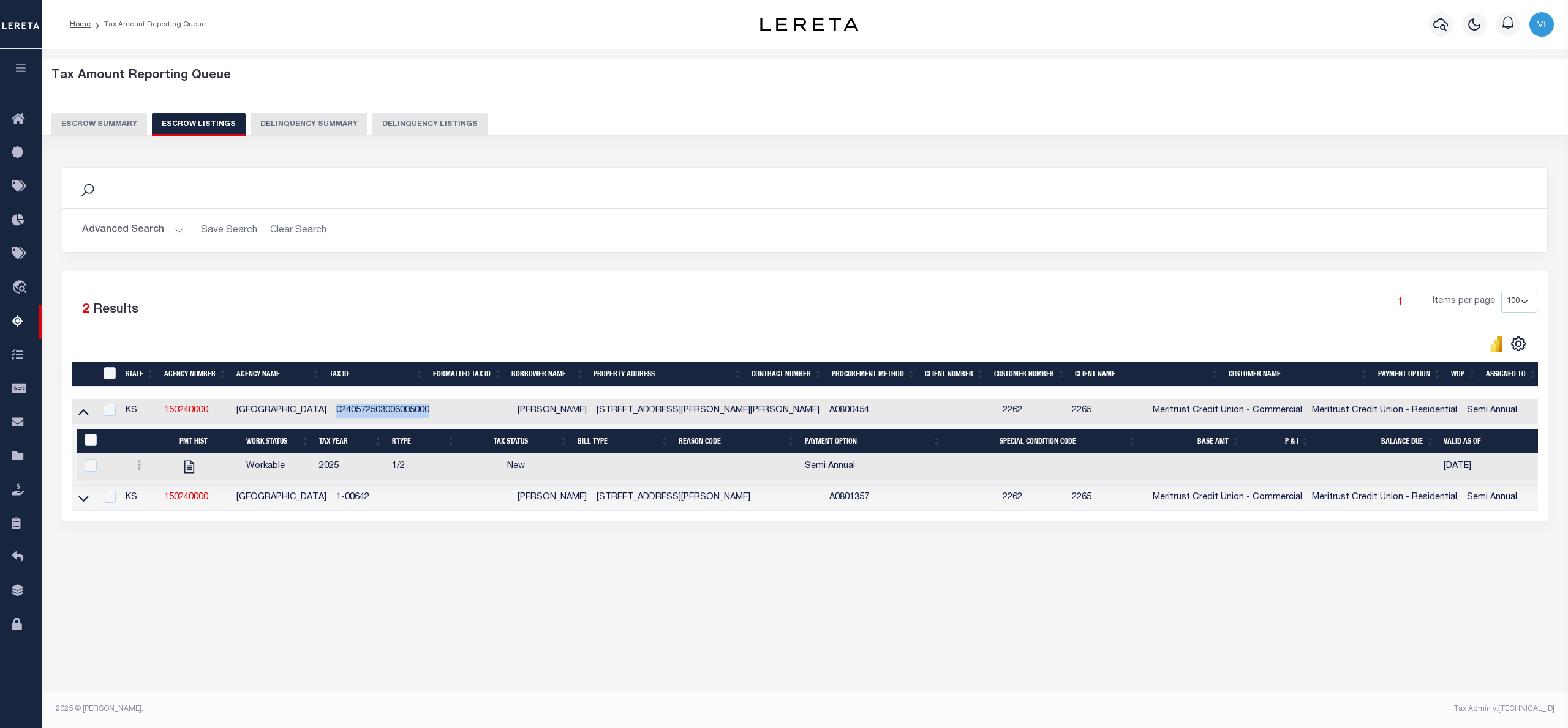
drag, startPoint x: 331, startPoint y: 414, endPoint x: 435, endPoint y: 421, distance: 104.2
click at [435, 421] on td "0240572503006005000" at bounding box center [382, 412] width 103 height 26
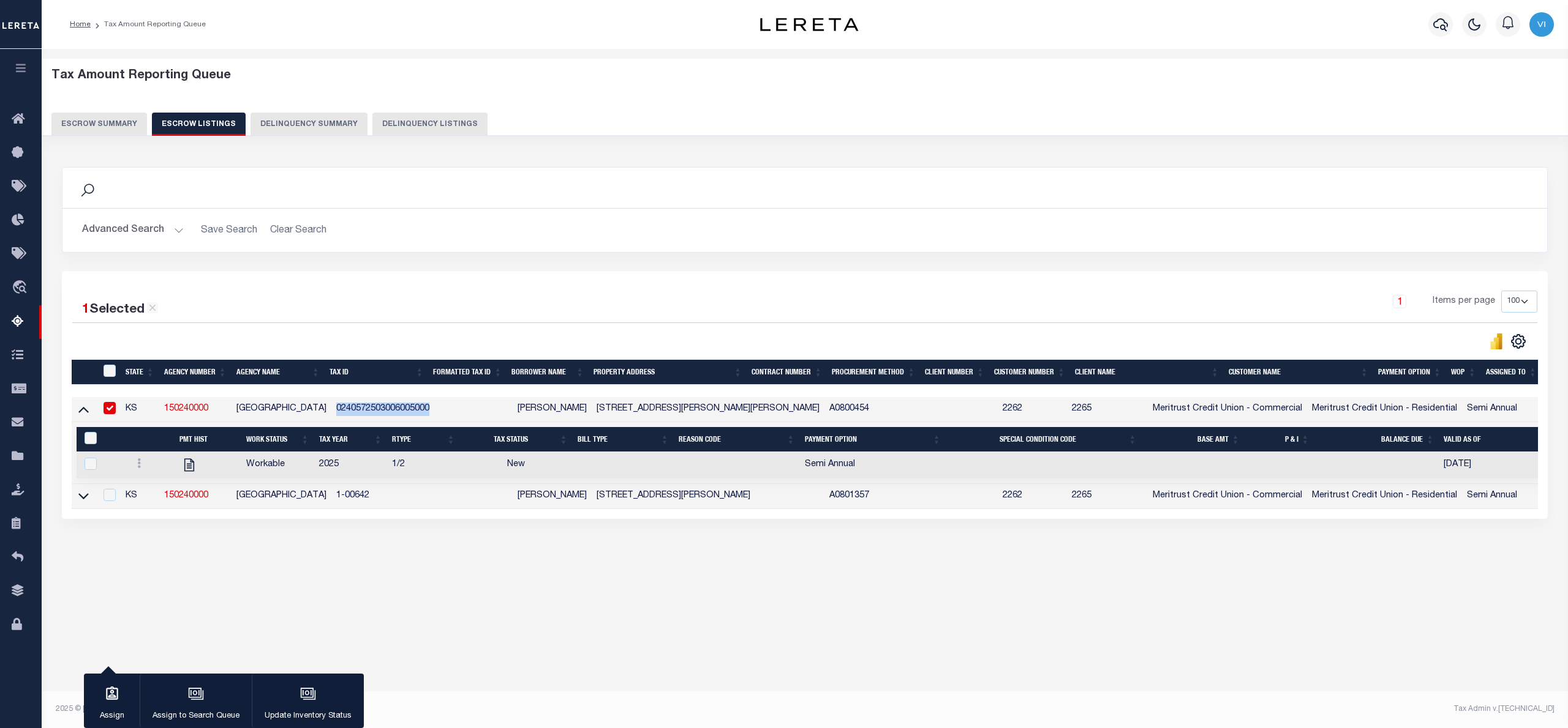
copy td "0240572503006005000"
drag, startPoint x: 327, startPoint y: 503, endPoint x: 377, endPoint y: 507, distance: 50.2
click at [377, 507] on tr "KS 150240000 EDWARDS COUNTY 1-00642 Jessyca Gonzalez 204 COLONY AVE, Kinsley KS…" at bounding box center [890, 497] width 1636 height 26
copy tr "1-00642"
drag, startPoint x: 84, startPoint y: 502, endPoint x: 91, endPoint y: 474, distance: 28.9
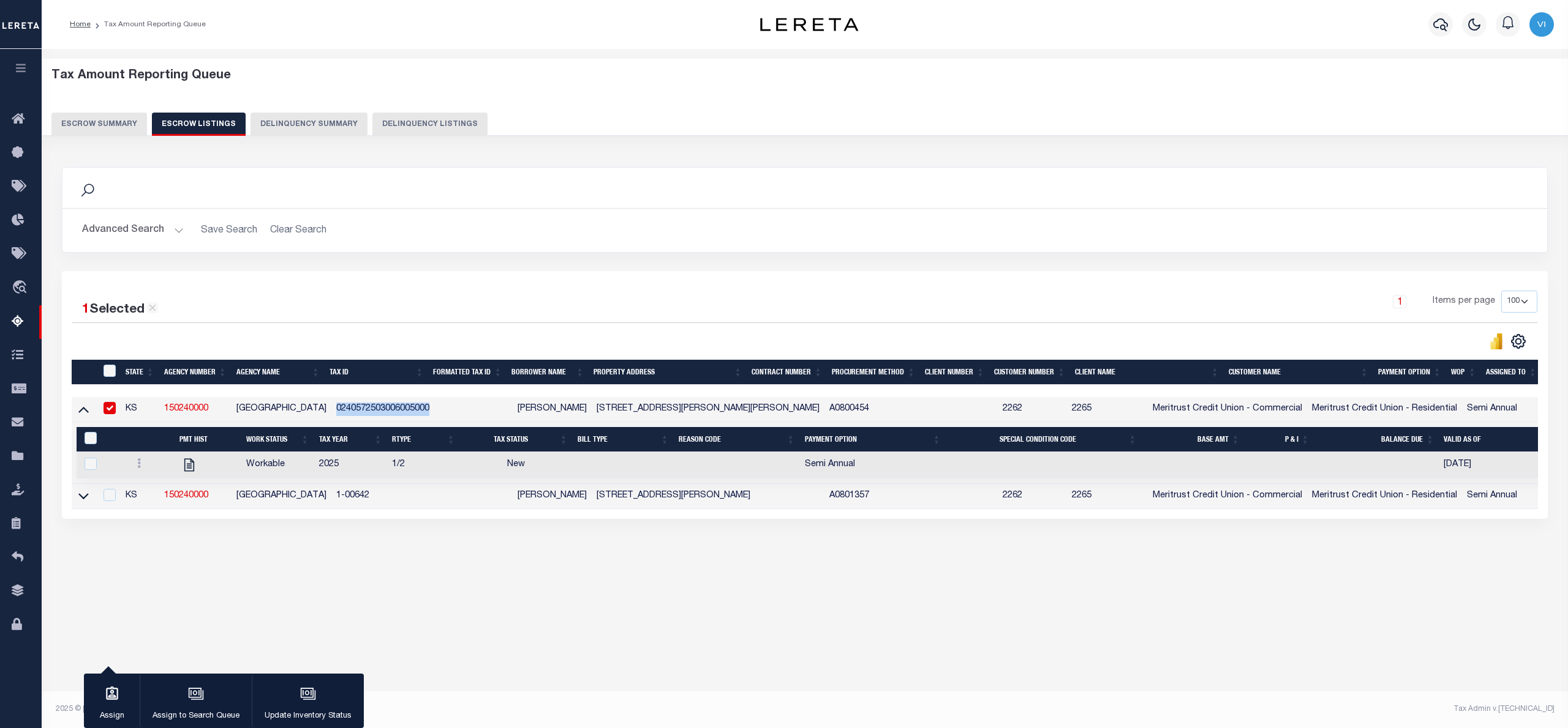
click at [84, 502] on icon at bounding box center [84, 495] width 11 height 13
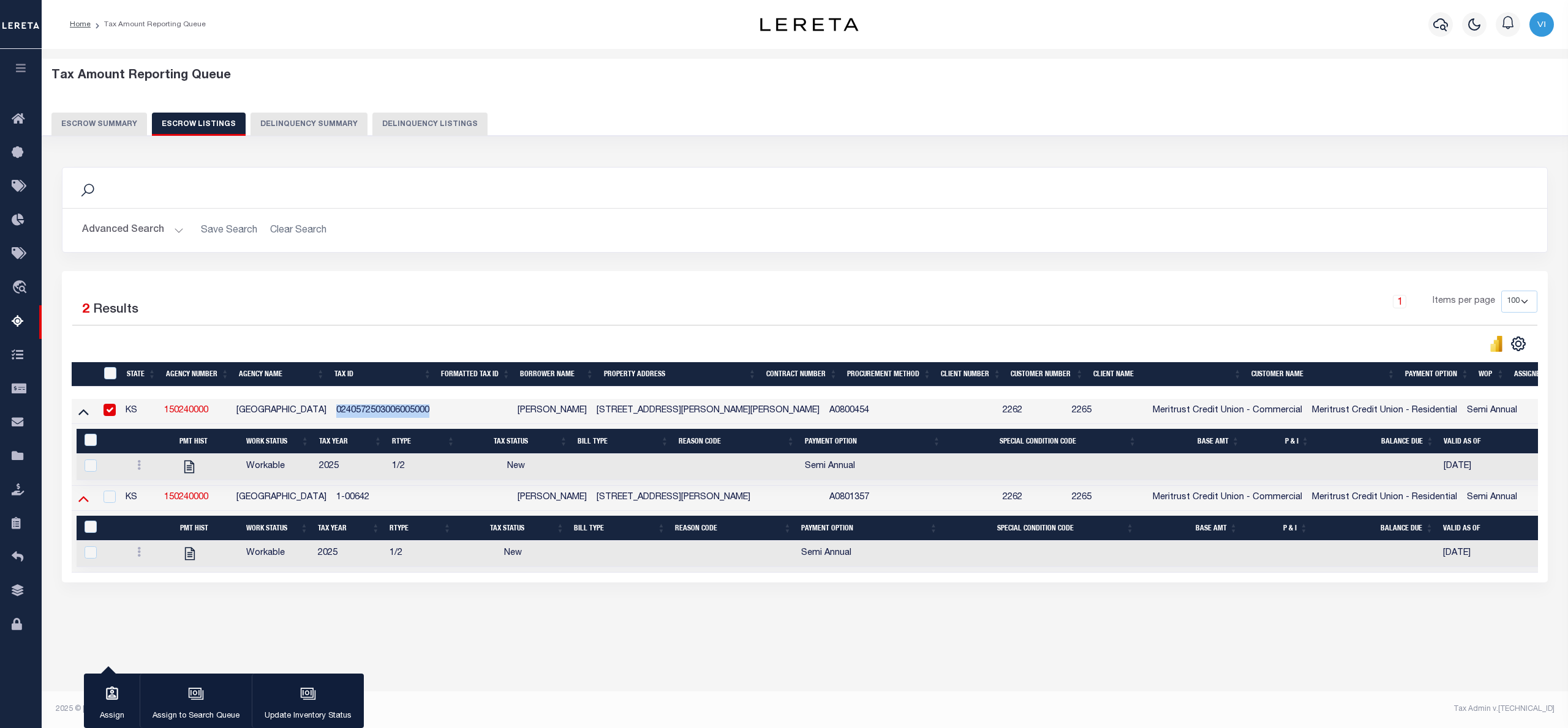
click at [82, 504] on icon at bounding box center [84, 498] width 11 height 13
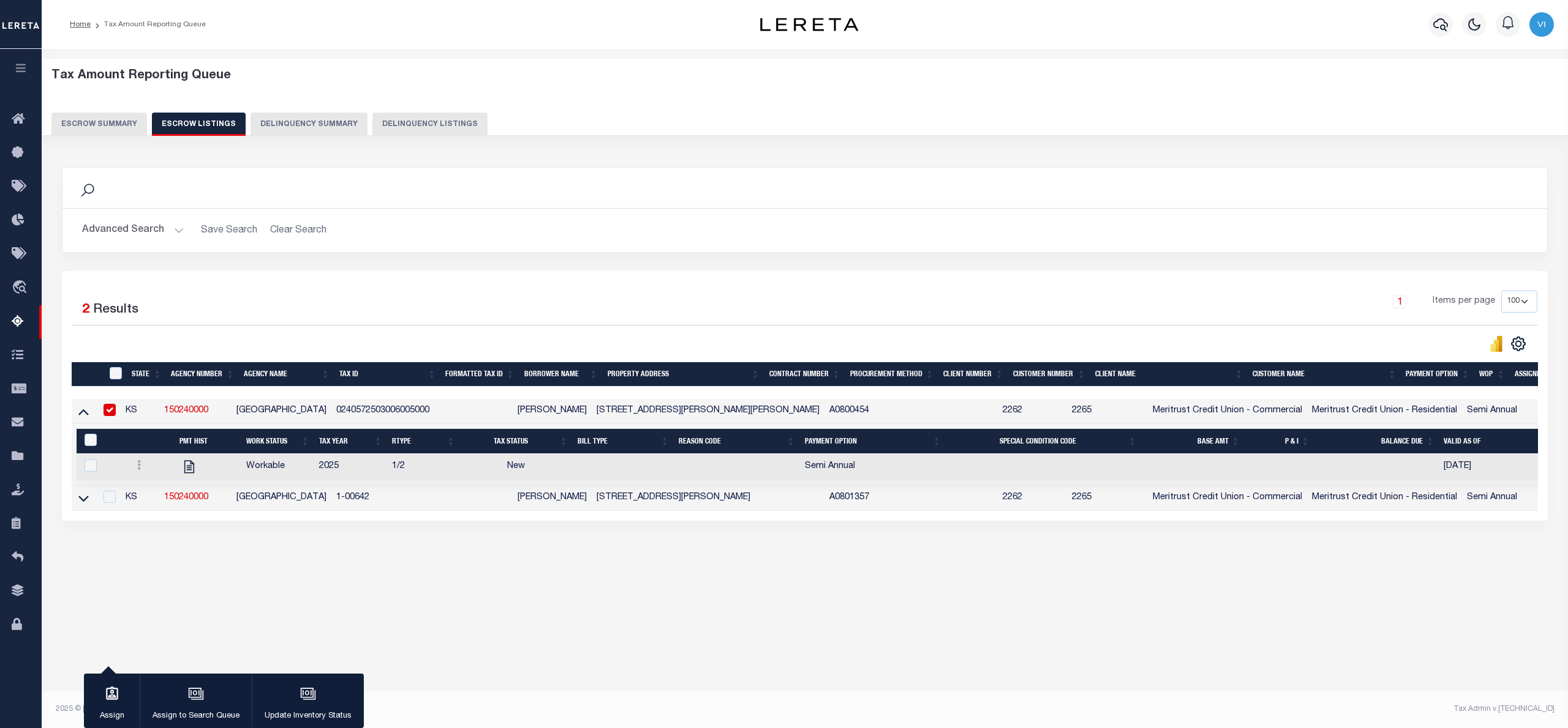
click at [440, 316] on div "1 Items per page 10 25 50 100 500" at bounding box center [991, 308] width 1113 height 34
click at [84, 415] on icon at bounding box center [84, 413] width 11 height 6
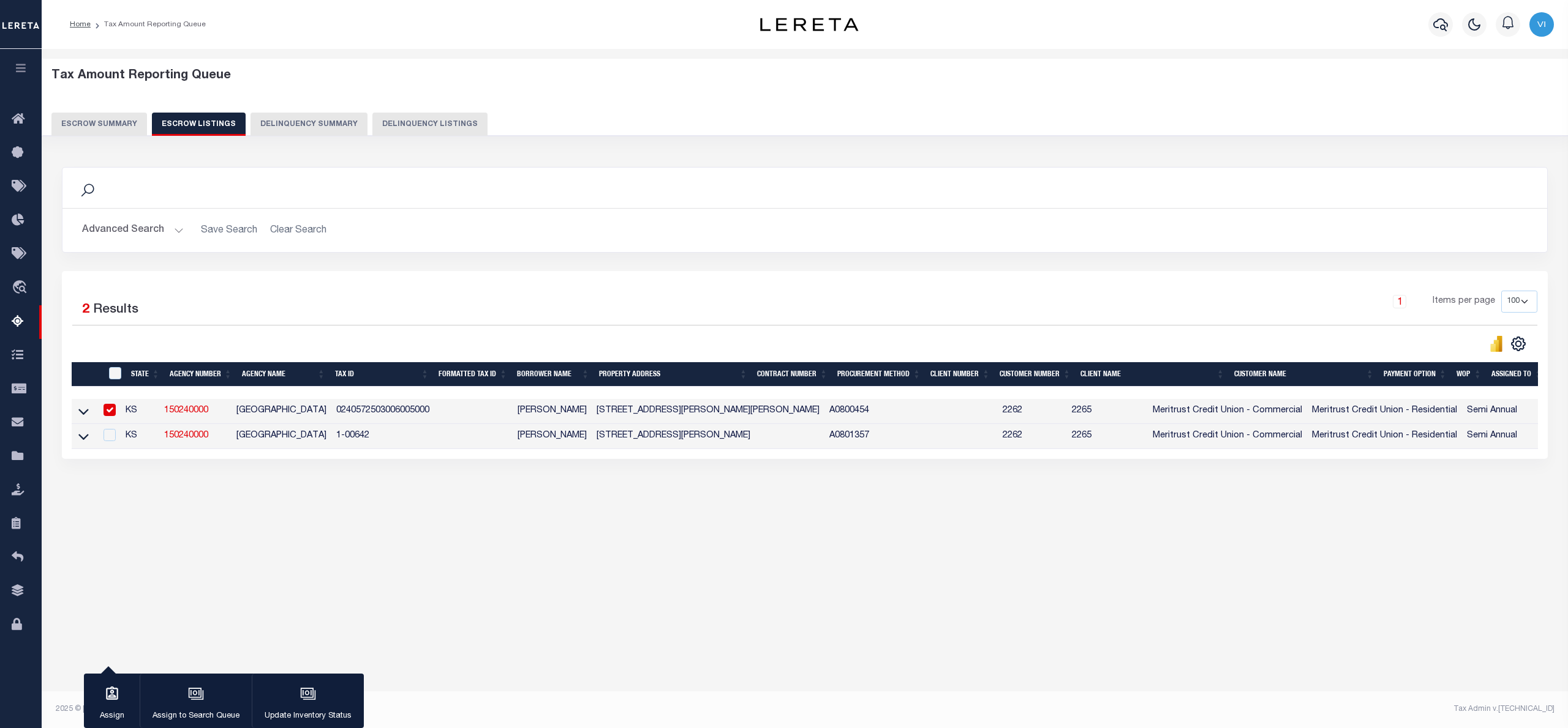
click at [113, 417] on input "checkbox" at bounding box center [109, 410] width 12 height 12
checkbox input "false"
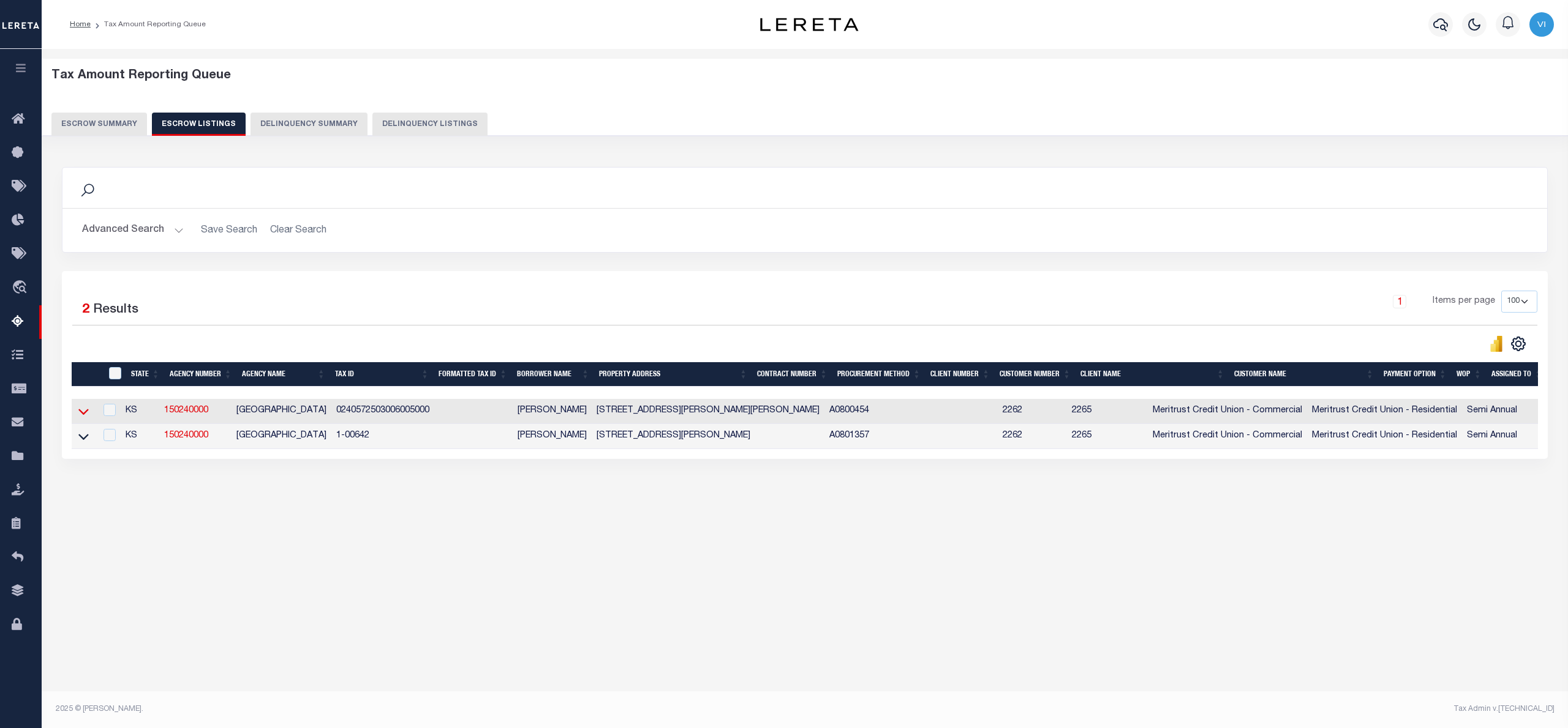
click at [85, 414] on icon at bounding box center [84, 411] width 11 height 13
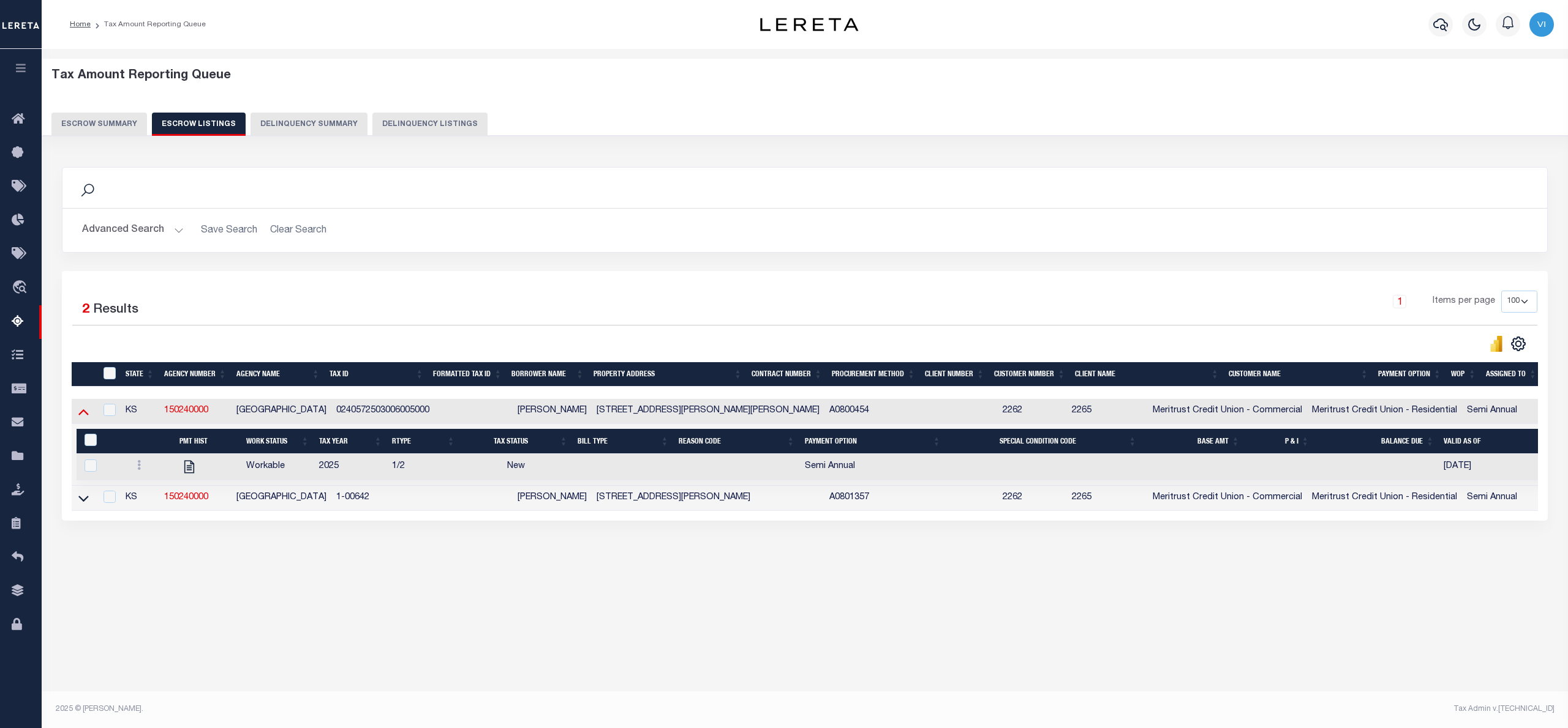
click at [86, 412] on icon at bounding box center [84, 411] width 11 height 13
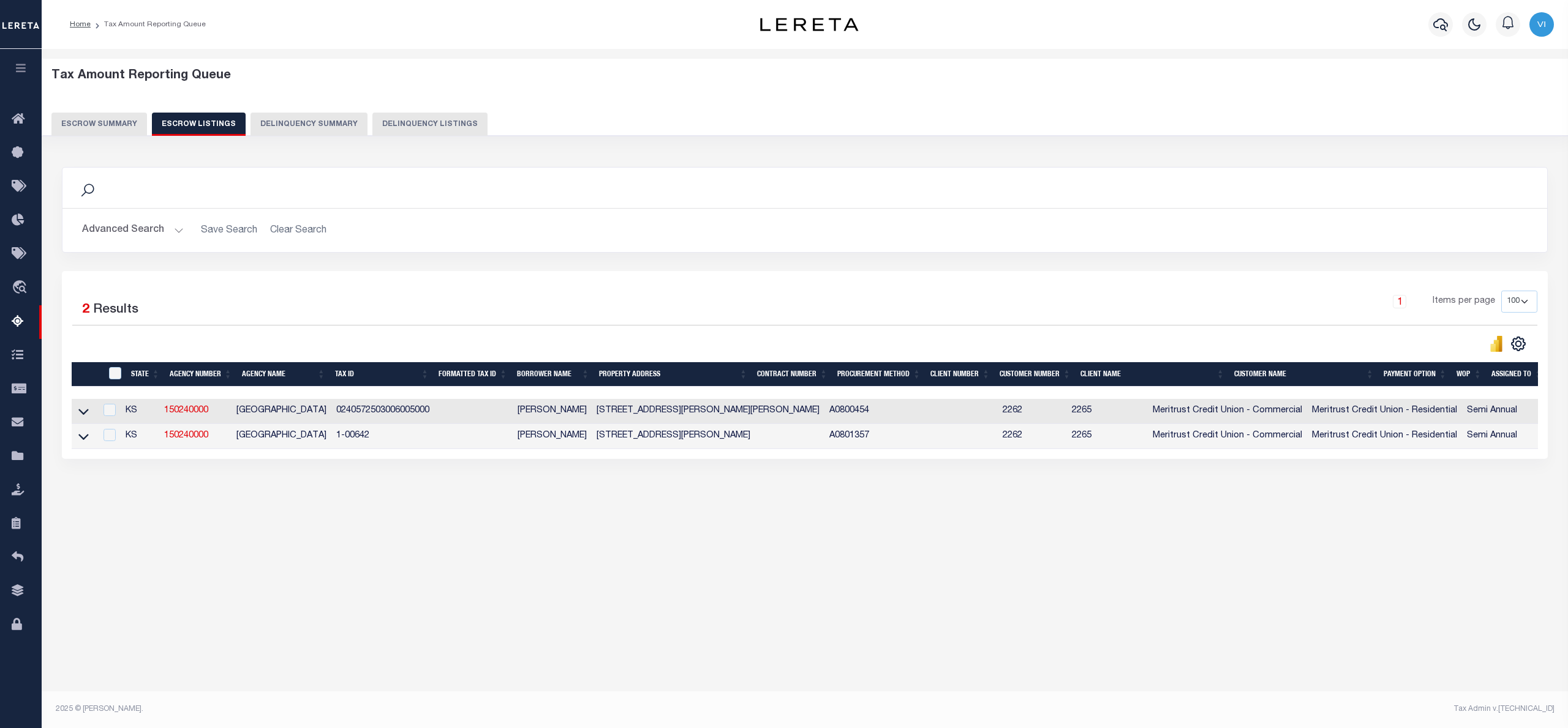
click at [95, 123] on button "Escrow Summary" at bounding box center [98, 125] width 95 height 24
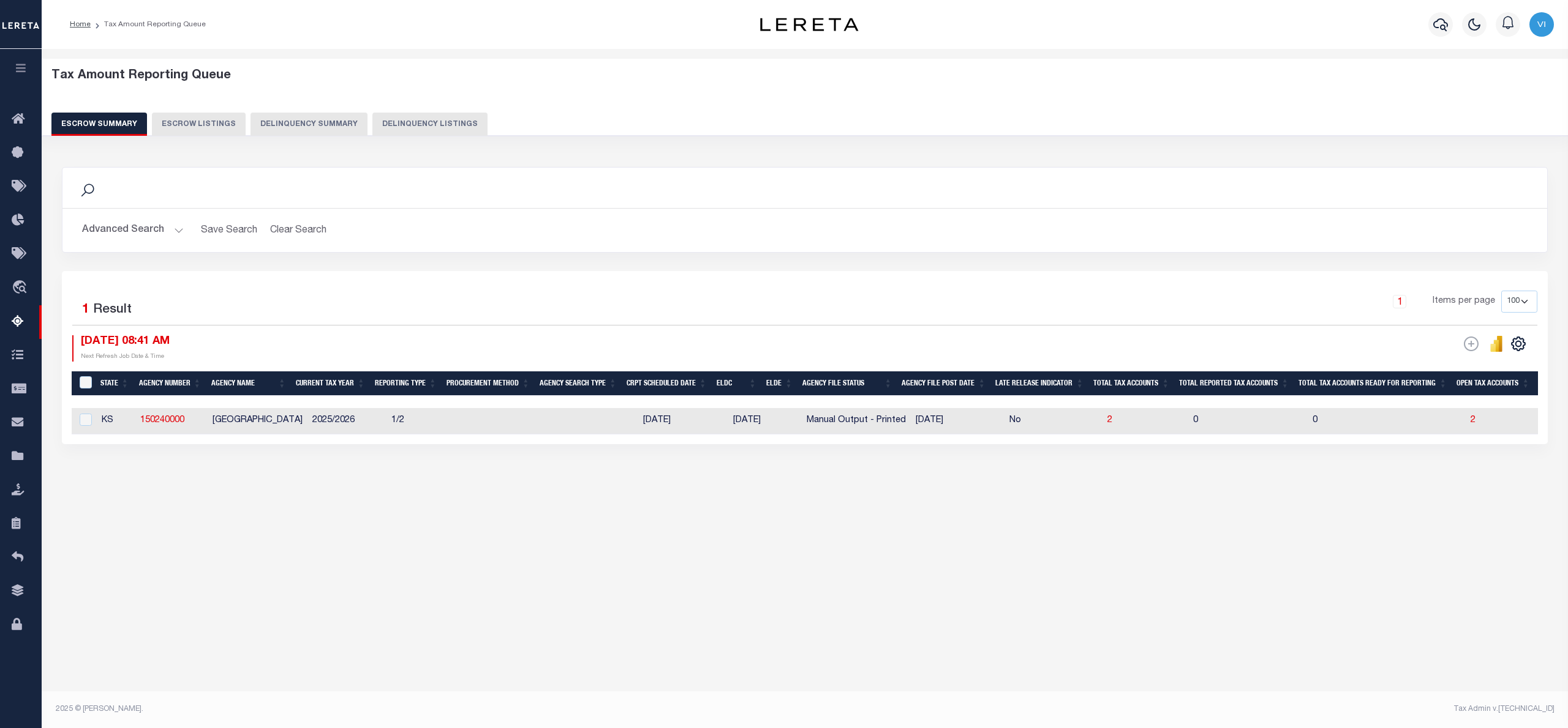
click at [180, 224] on button "Advanced Search" at bounding box center [132, 230] width 101 height 24
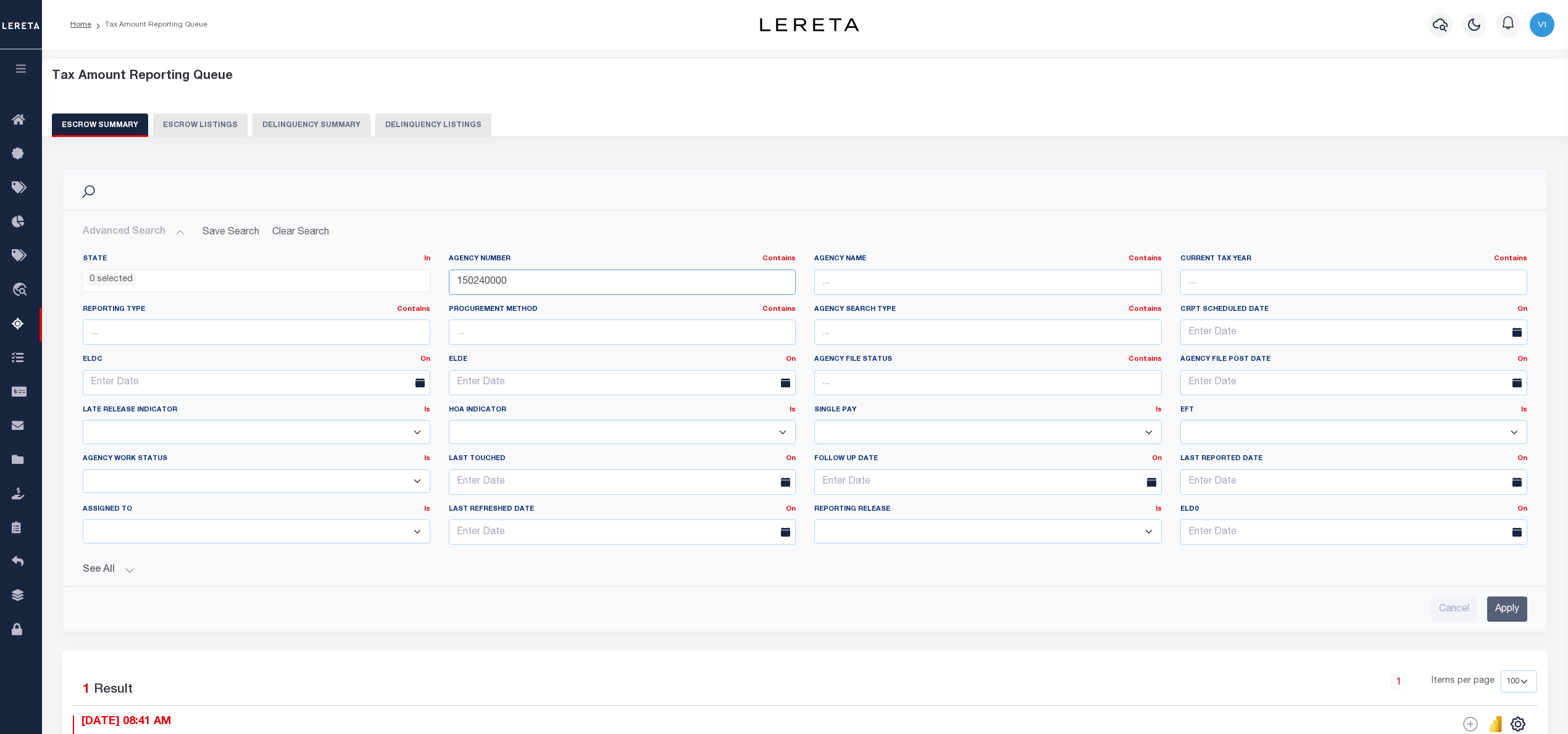
drag, startPoint x: 398, startPoint y: 291, endPoint x: 387, endPoint y: 292, distance: 11.0
click at [387, 292] on div "State In In AK AL AR AZ CA CO CT DC DE FL GA GU HI IA ID IL IN KS KY LA MA MD M…" at bounding box center [805, 404] width 1463 height 300
paste input "0101"
type input "101010000"
click at [1496, 604] on input "Apply" at bounding box center [1508, 609] width 40 height 26
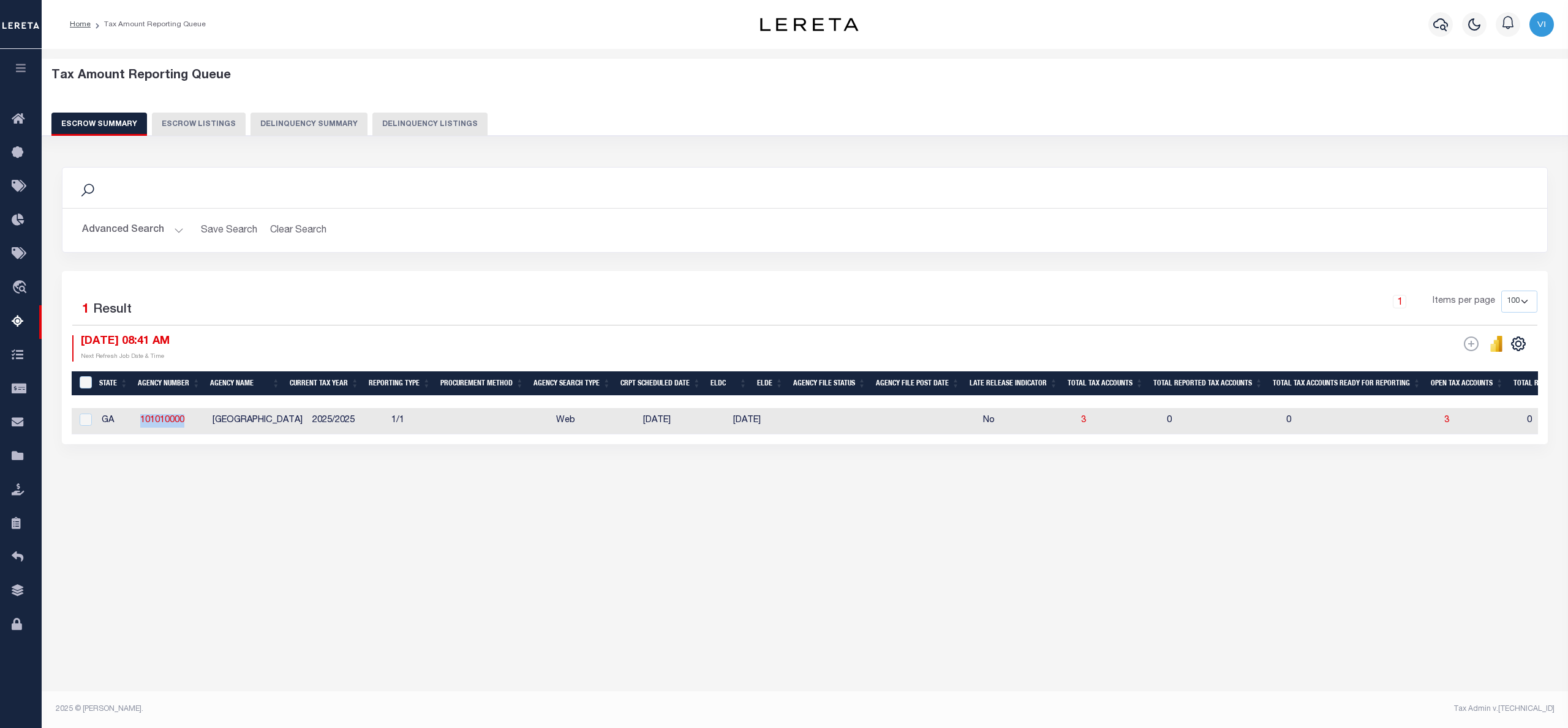
drag, startPoint x: 187, startPoint y: 421, endPoint x: 129, endPoint y: 426, distance: 58.2
click at [129, 426] on tr "GA 101010000 MITCHELL COUNTY 2025/2025 1/1 Web 11/26/2025 12/19/2025 No 3 0 0 3…" at bounding box center [1324, 420] width 2505 height 27
copy tr "101010000"
click at [395, 598] on div "Tax Amount Reporting Queue Escrow Summary Escrow Listings In" at bounding box center [804, 376] width 1526 height 655
click at [1426, 99] on div "Tax Amount Reporting Queue Escrow Summary Escrow Listings Delinquency Summary" at bounding box center [804, 102] width 1507 height 68
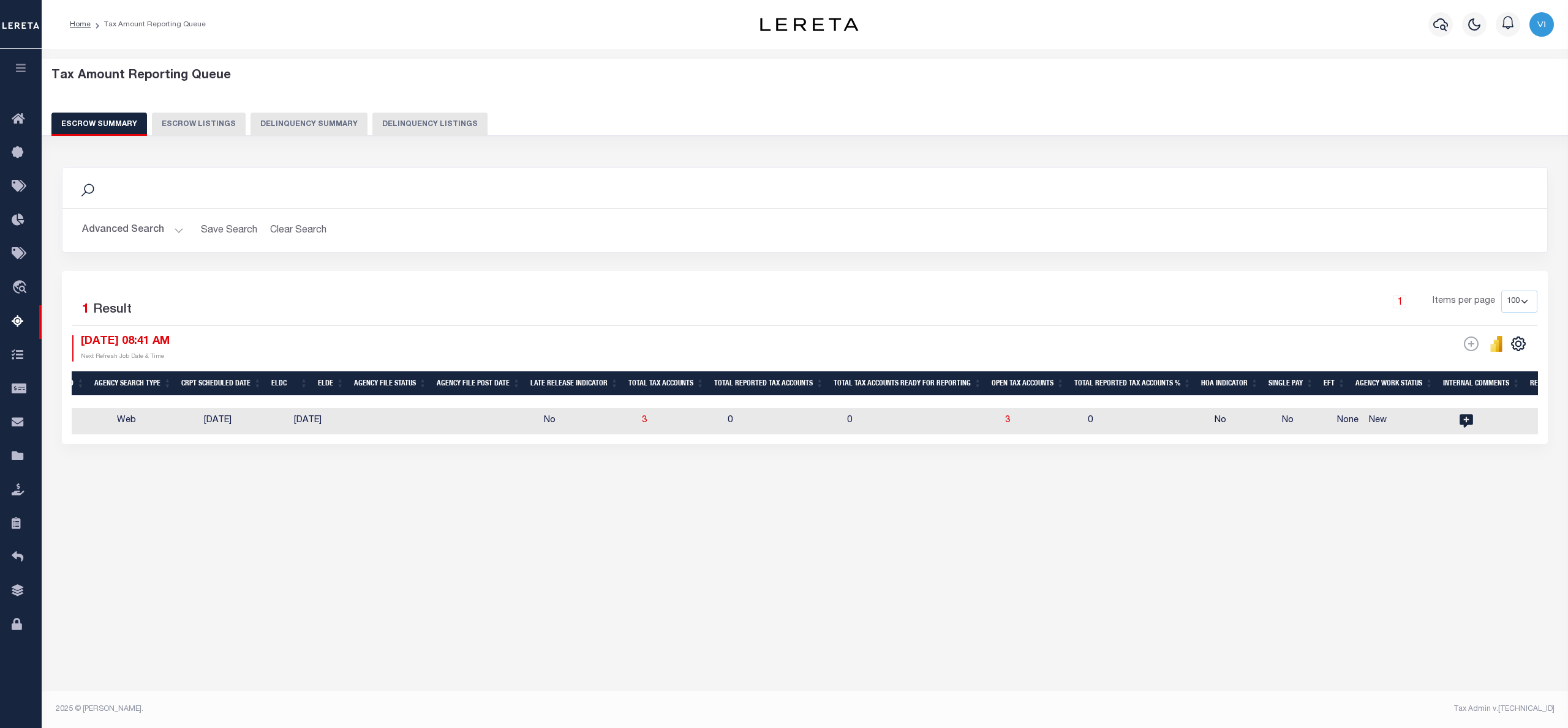
scroll to position [0, 450]
click at [410, 186] on div "Search" at bounding box center [805, 188] width 1465 height 21
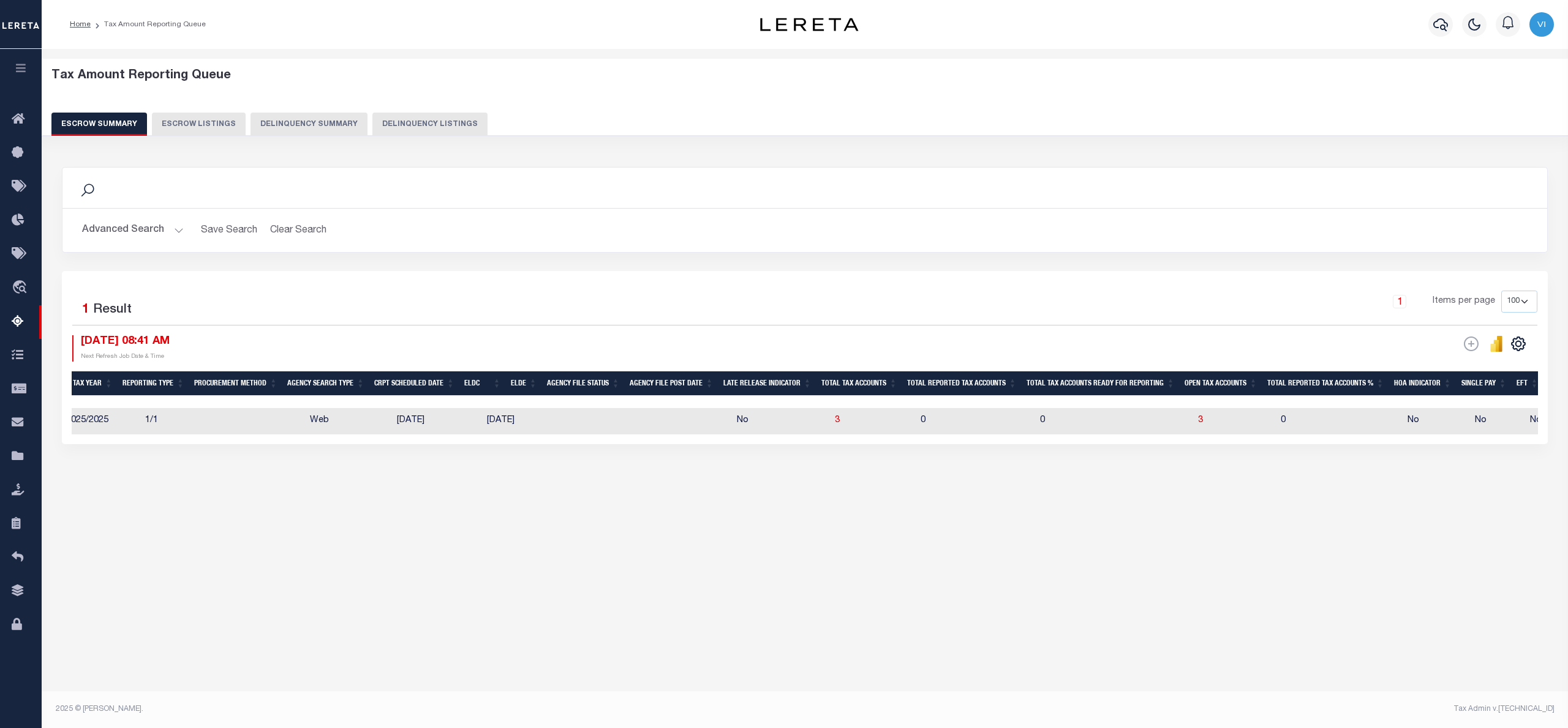
scroll to position [0, 0]
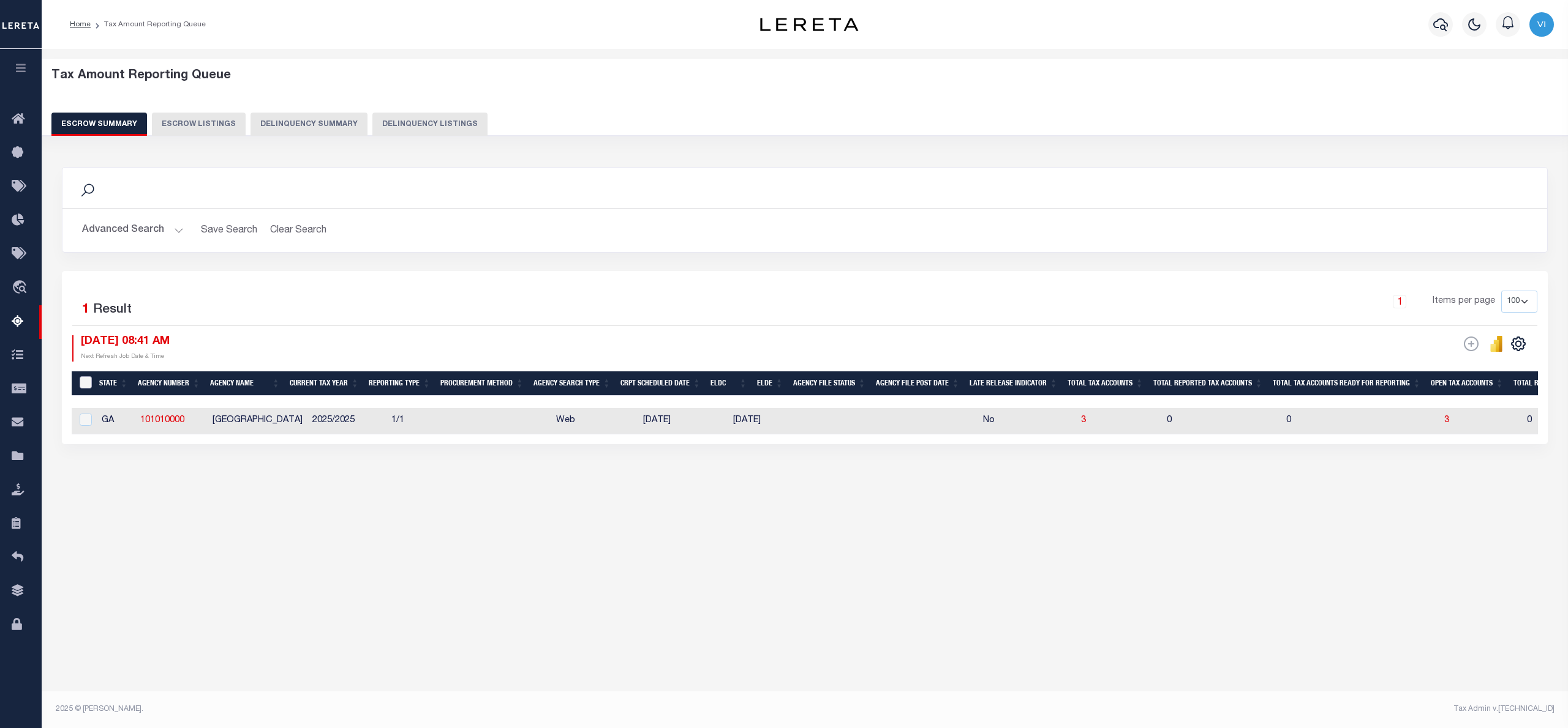
click at [82, 384] on input "&nbsp;" at bounding box center [86, 382] width 12 height 12
checkbox input "true"
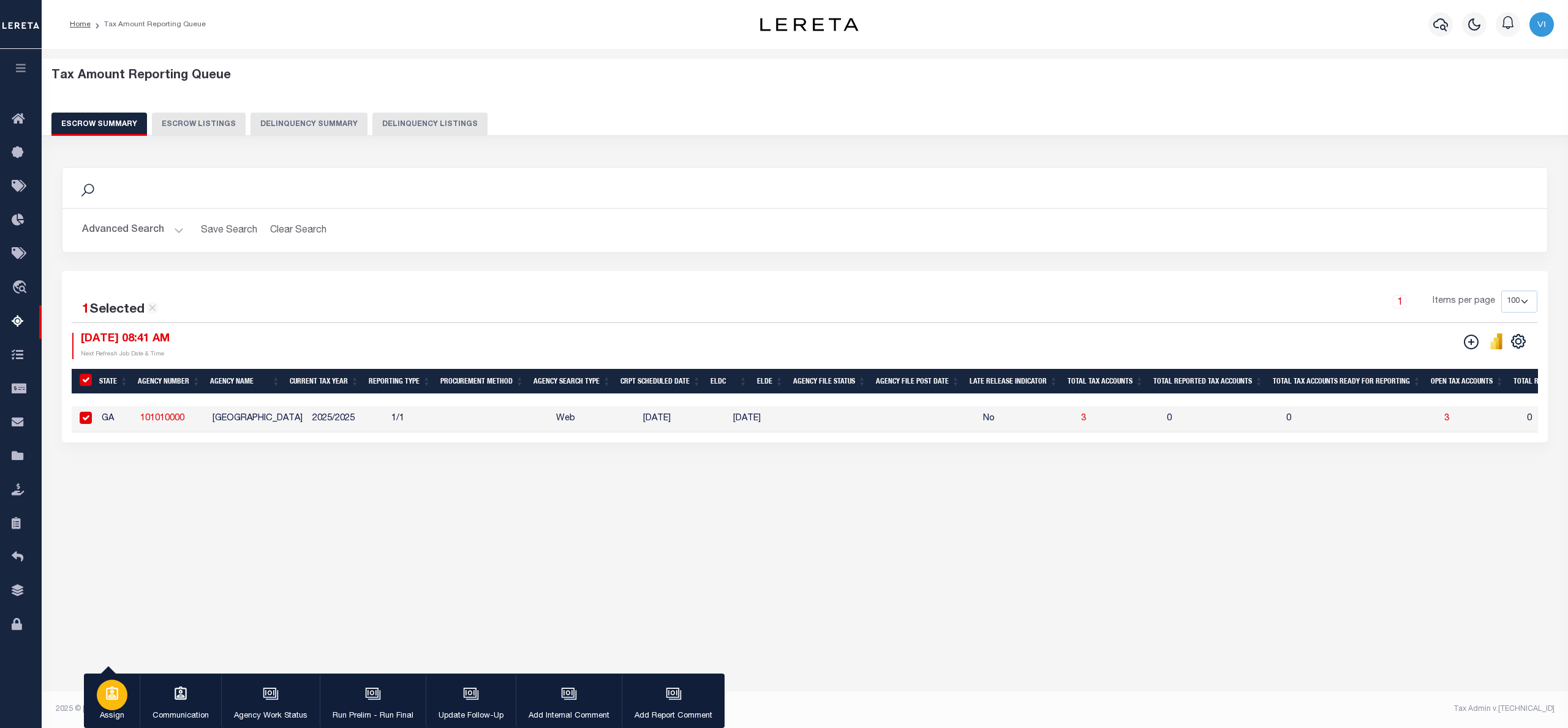
click at [113, 703] on div "button" at bounding box center [111, 695] width 30 height 30
select select "Vinod Angoth"
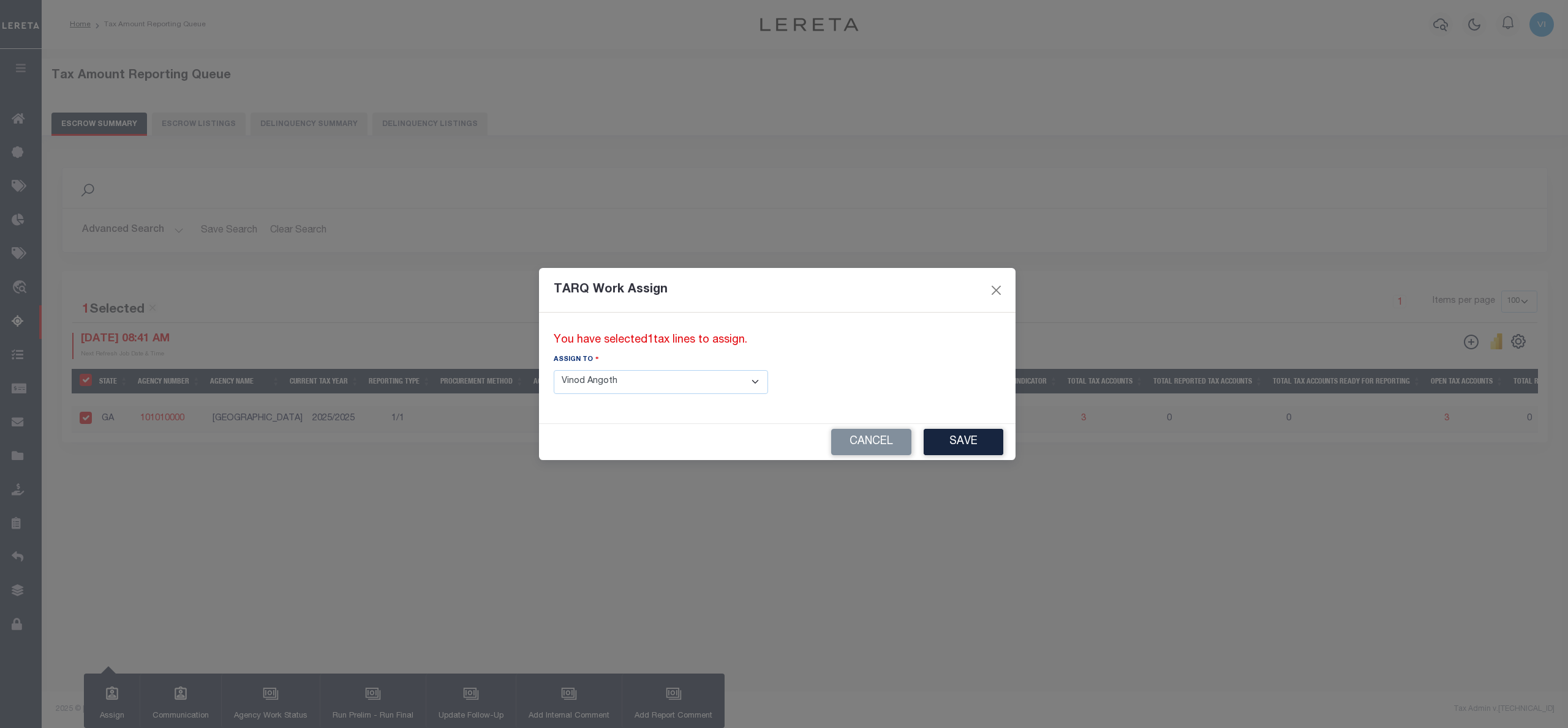
click at [704, 380] on select "--Select-- --Unassigned-- --Unassigned-- Abdul Muzain Adhikary Rinki Agustin Fe…" at bounding box center [661, 382] width 214 height 24
click at [553, 370] on select "--Select-- --Unassigned-- --Unassigned-- Abdul Muzain Adhikary Rinki Agustin Fe…" at bounding box center [661, 382] width 214 height 24
click at [923, 440] on button "Save" at bounding box center [962, 442] width 80 height 27
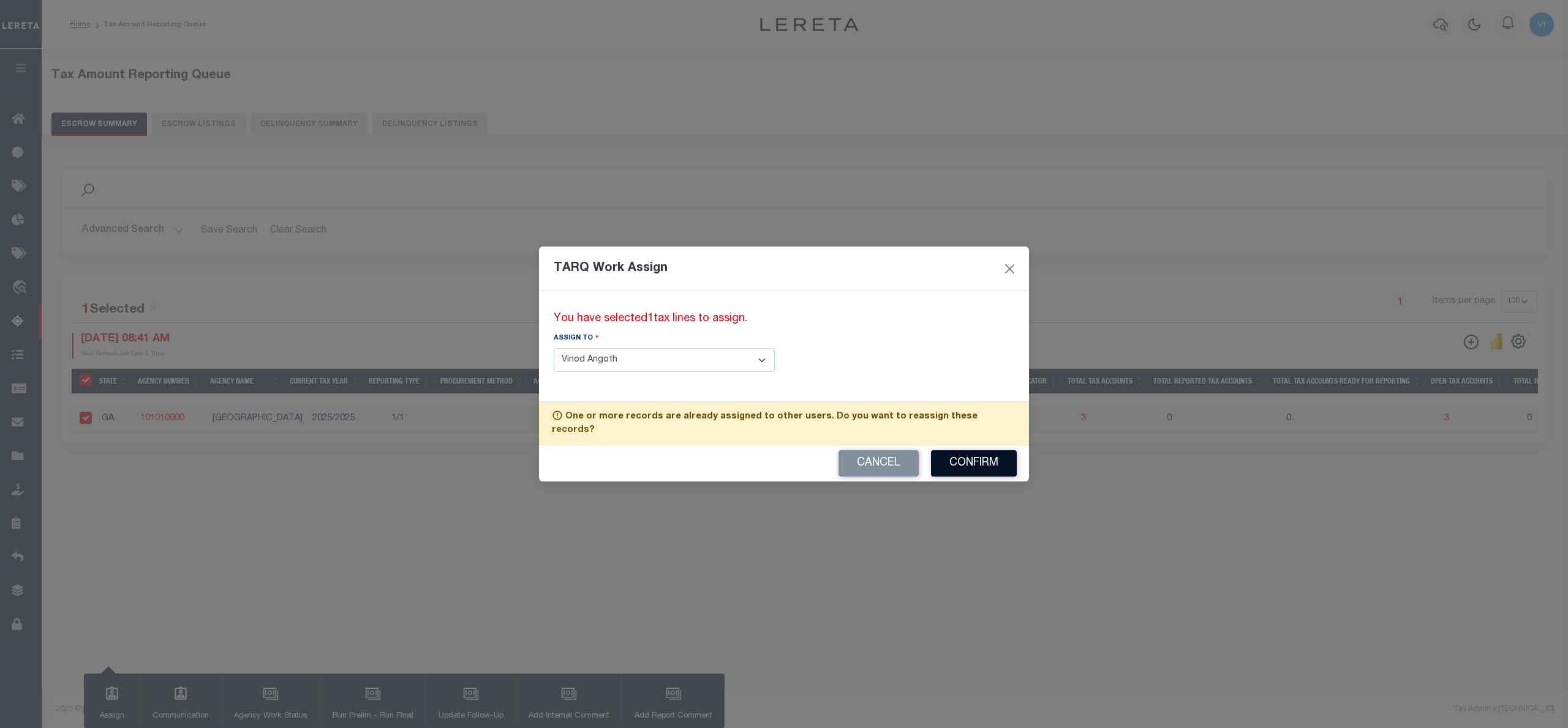
click at [997, 454] on button "Confirm" at bounding box center [973, 463] width 86 height 27
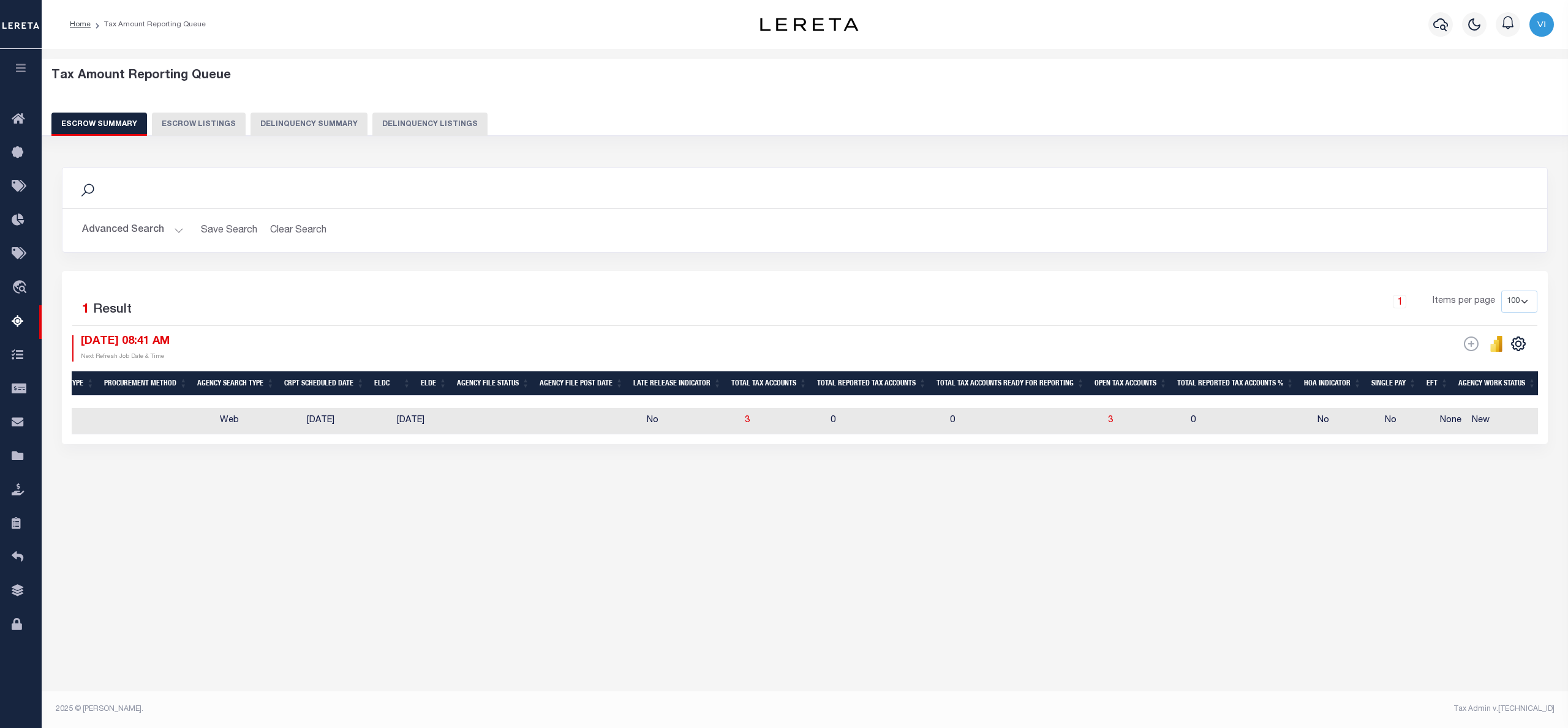
scroll to position [0, 338]
click at [1106, 421] on span "3" at bounding box center [1108, 420] width 5 height 9
select select "100"
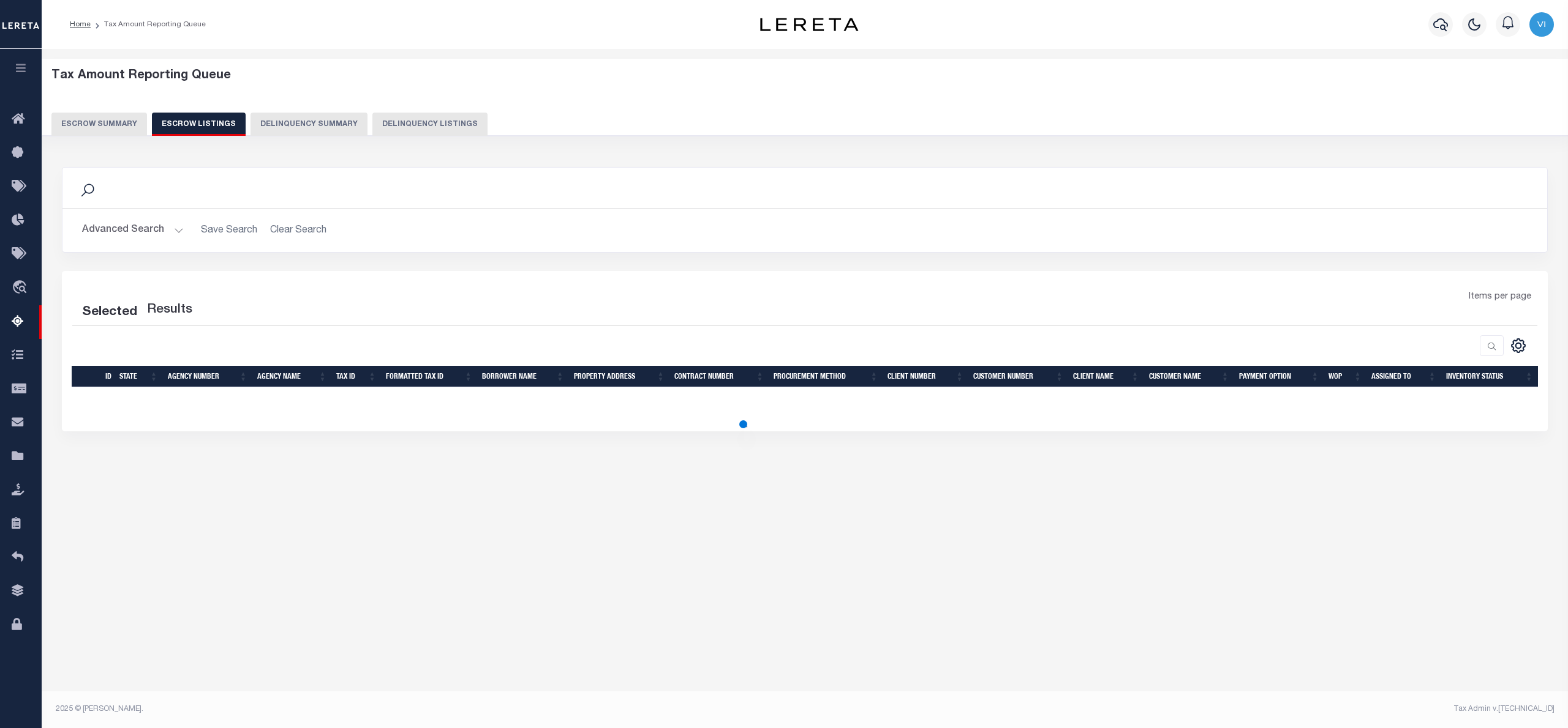
select select "100"
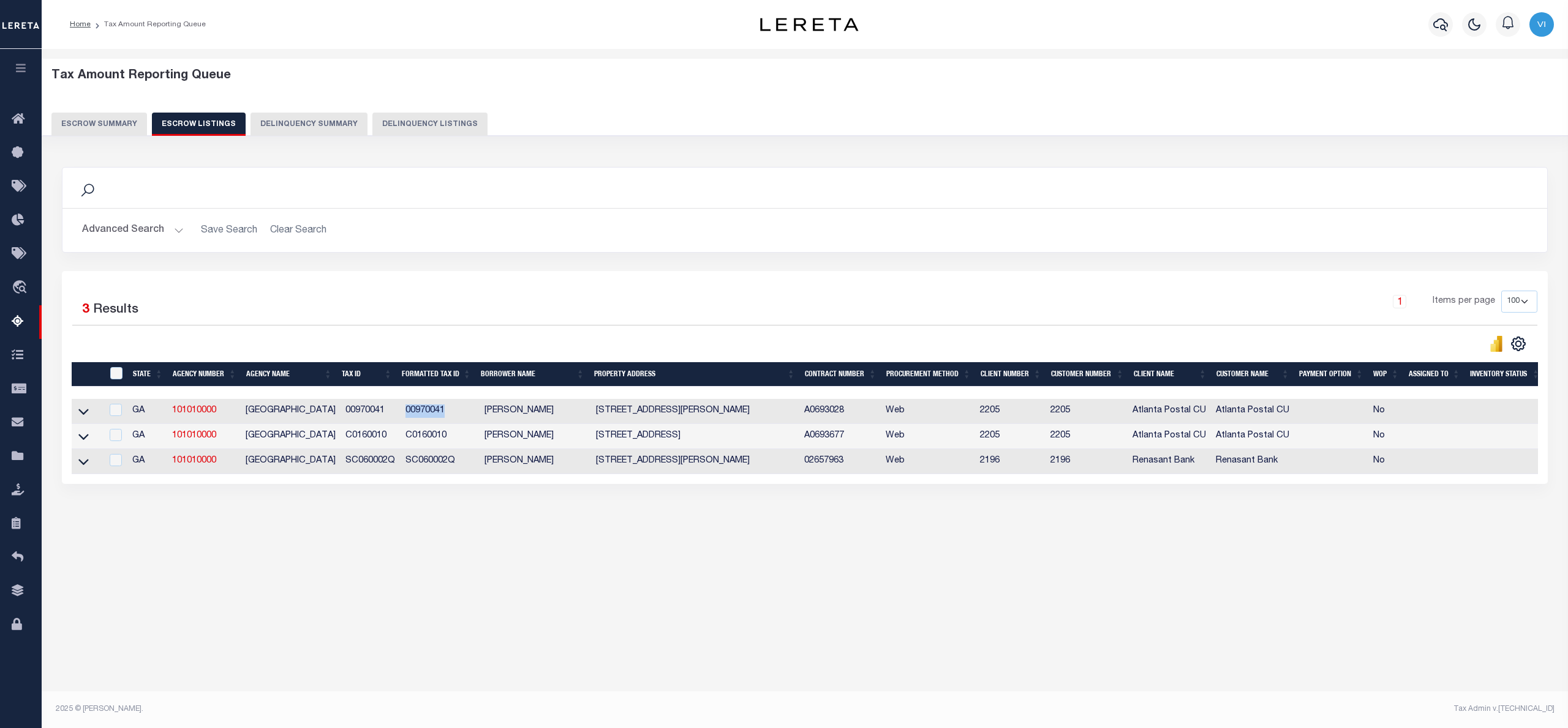
drag, startPoint x: 397, startPoint y: 410, endPoint x: 448, endPoint y: 413, distance: 51.1
click at [448, 413] on td "00970041" at bounding box center [439, 412] width 79 height 26
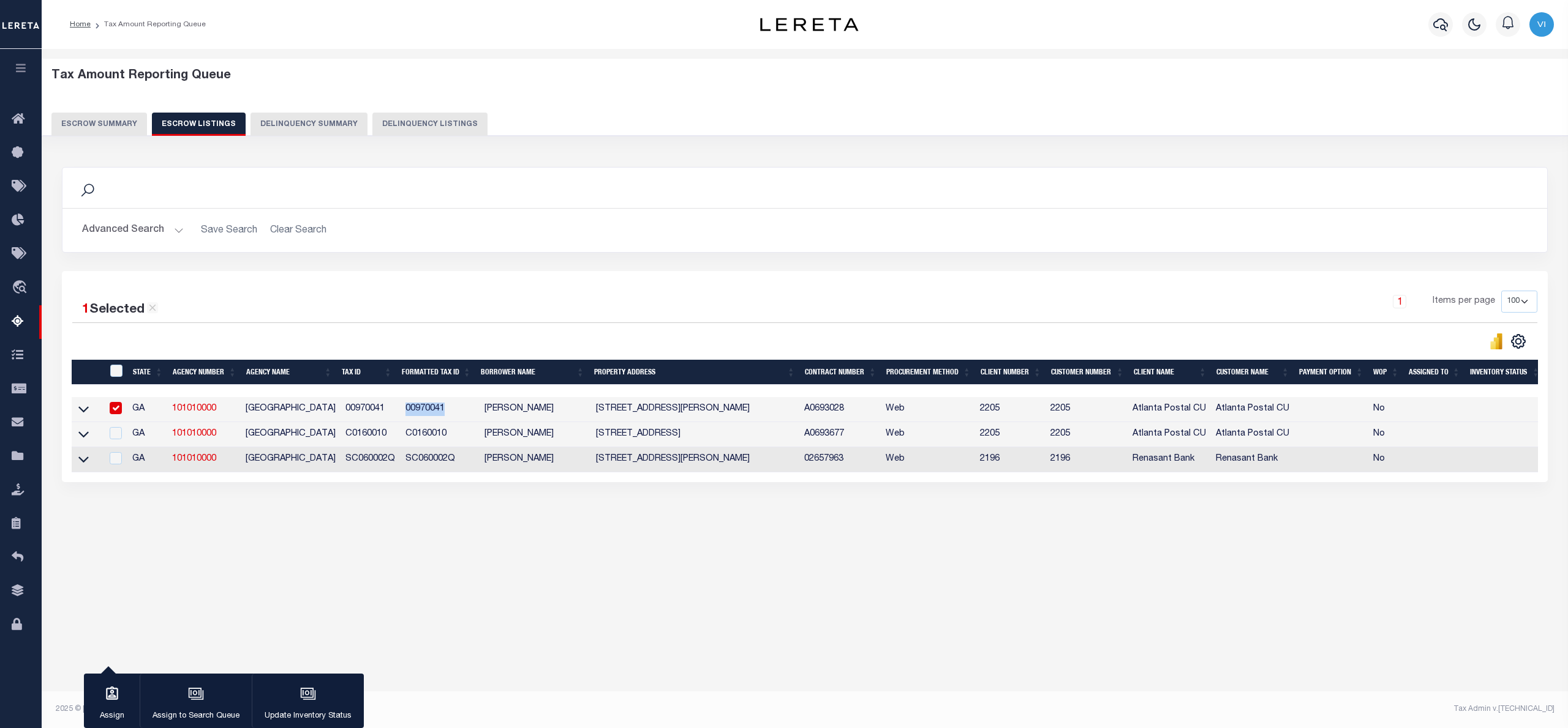
copy td "00970041"
click at [119, 410] on input "checkbox" at bounding box center [116, 408] width 12 height 12
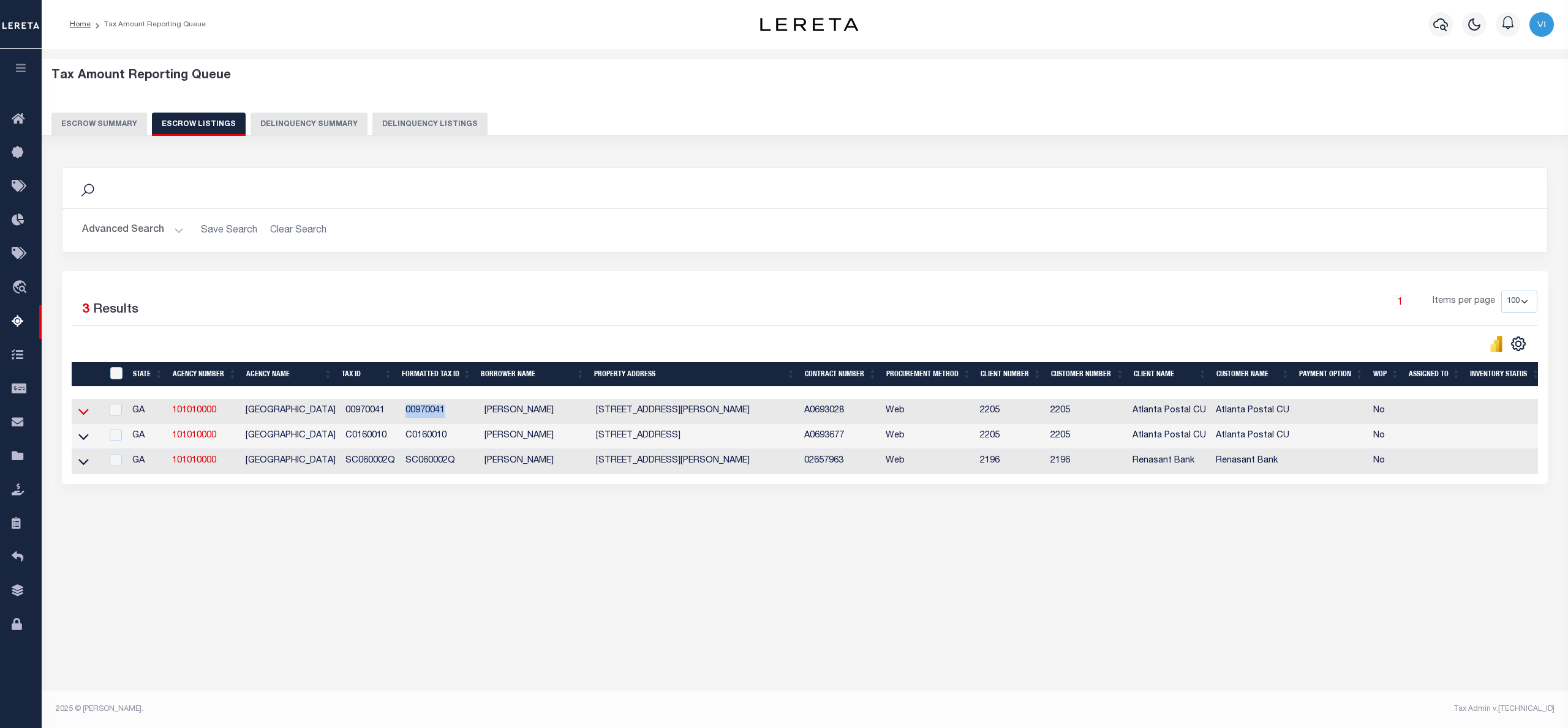
click at [82, 418] on icon at bounding box center [84, 411] width 11 height 13
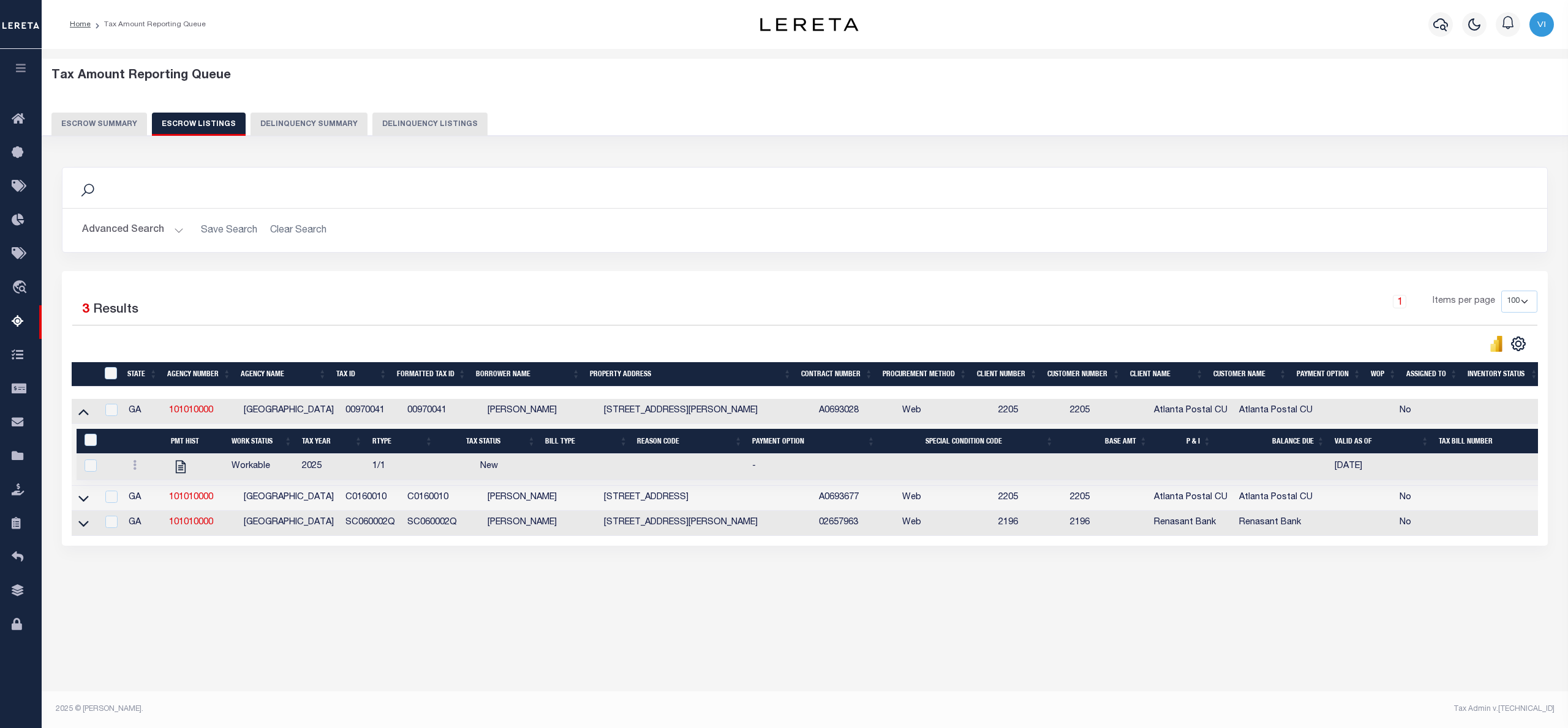
click at [503, 338] on div at bounding box center [438, 343] width 732 height 17
drag, startPoint x: 215, startPoint y: 413, endPoint x: 166, endPoint y: 410, distance: 49.1
click at [166, 410] on td "101010000" at bounding box center [202, 412] width 75 height 26
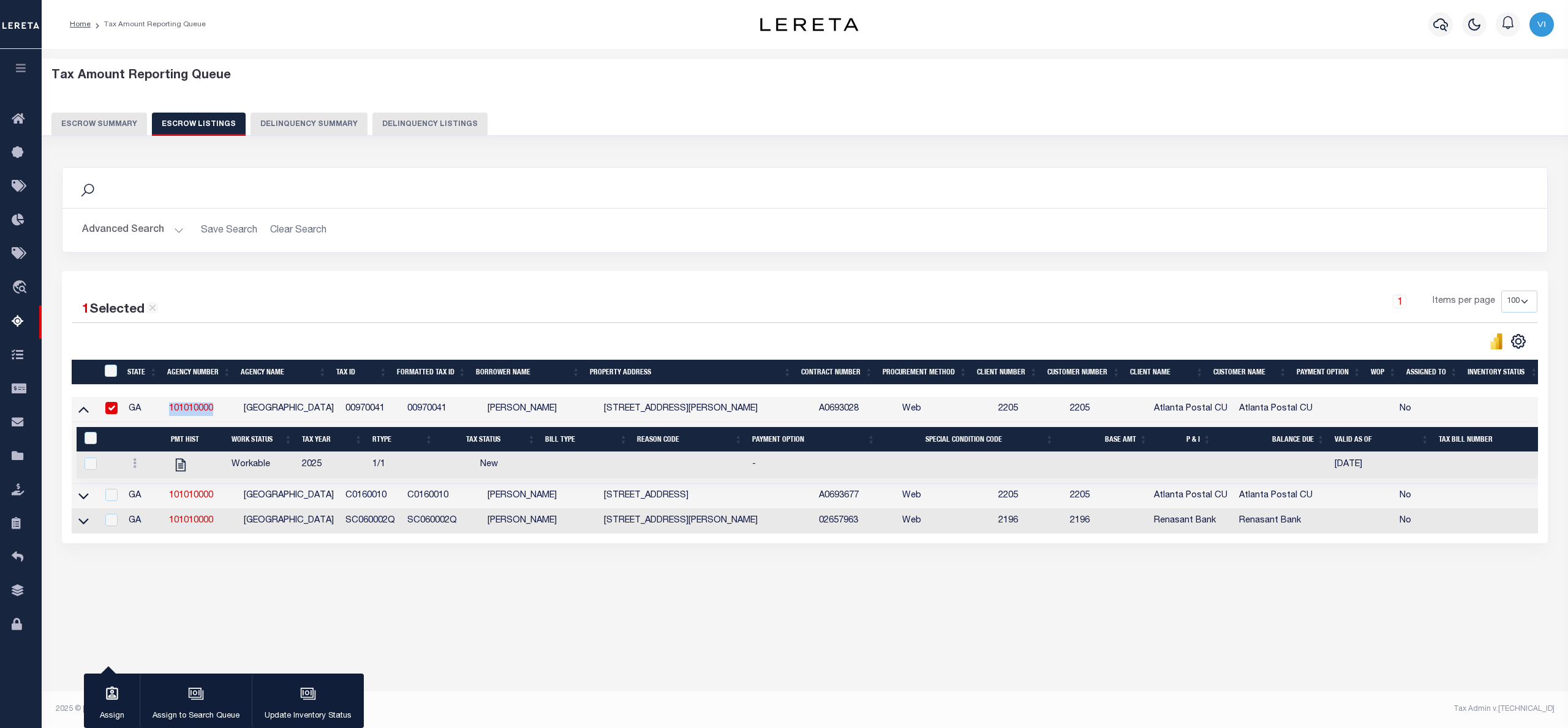
copy link "101010000"
click at [535, 304] on div "1 Items per page 10 25 50 100 500" at bounding box center [990, 307] width 1094 height 31
drag, startPoint x: 337, startPoint y: 413, endPoint x: 385, endPoint y: 417, distance: 48.2
click at [385, 417] on td "00970041" at bounding box center [371, 410] width 62 height 26
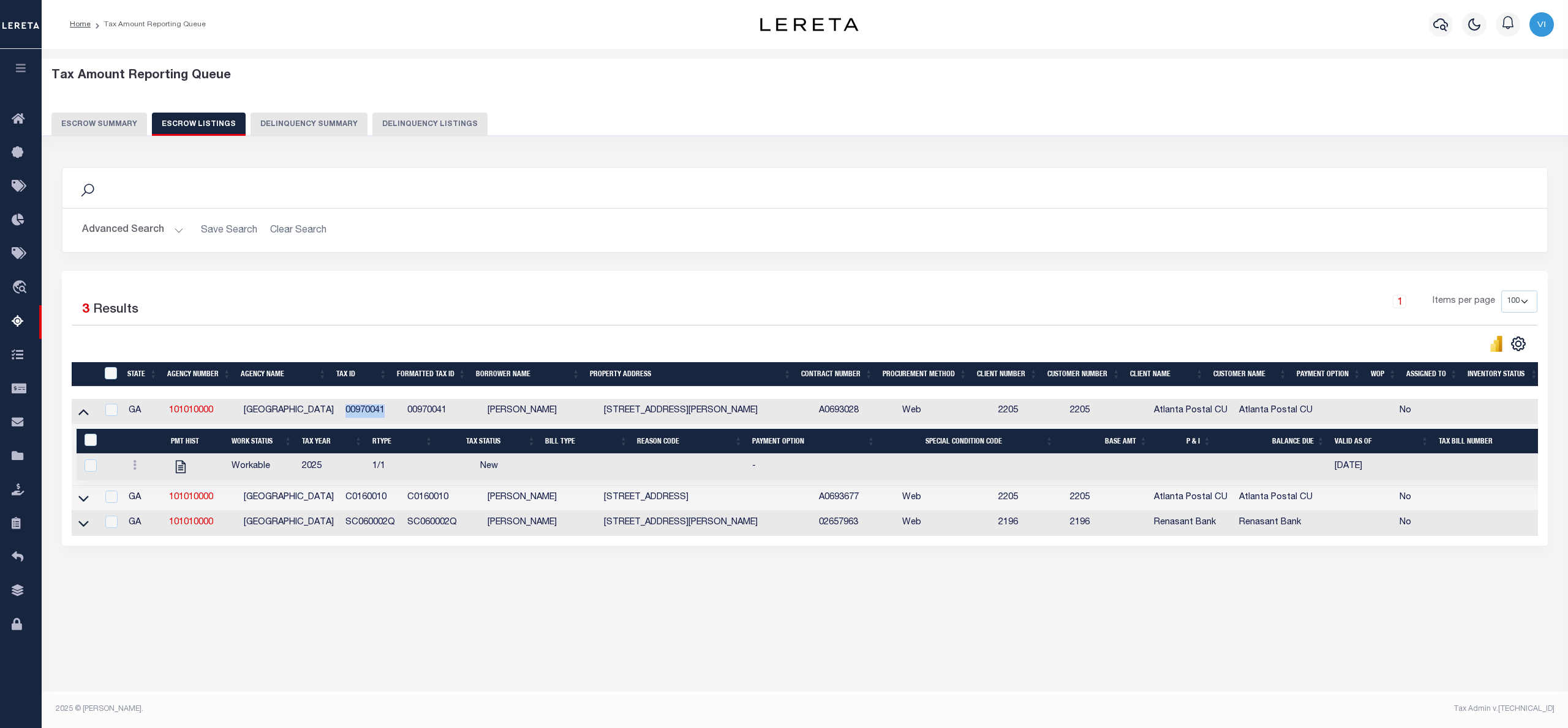
copy td "00970041"
click at [405, 421] on td "00970041" at bounding box center [442, 412] width 81 height 26
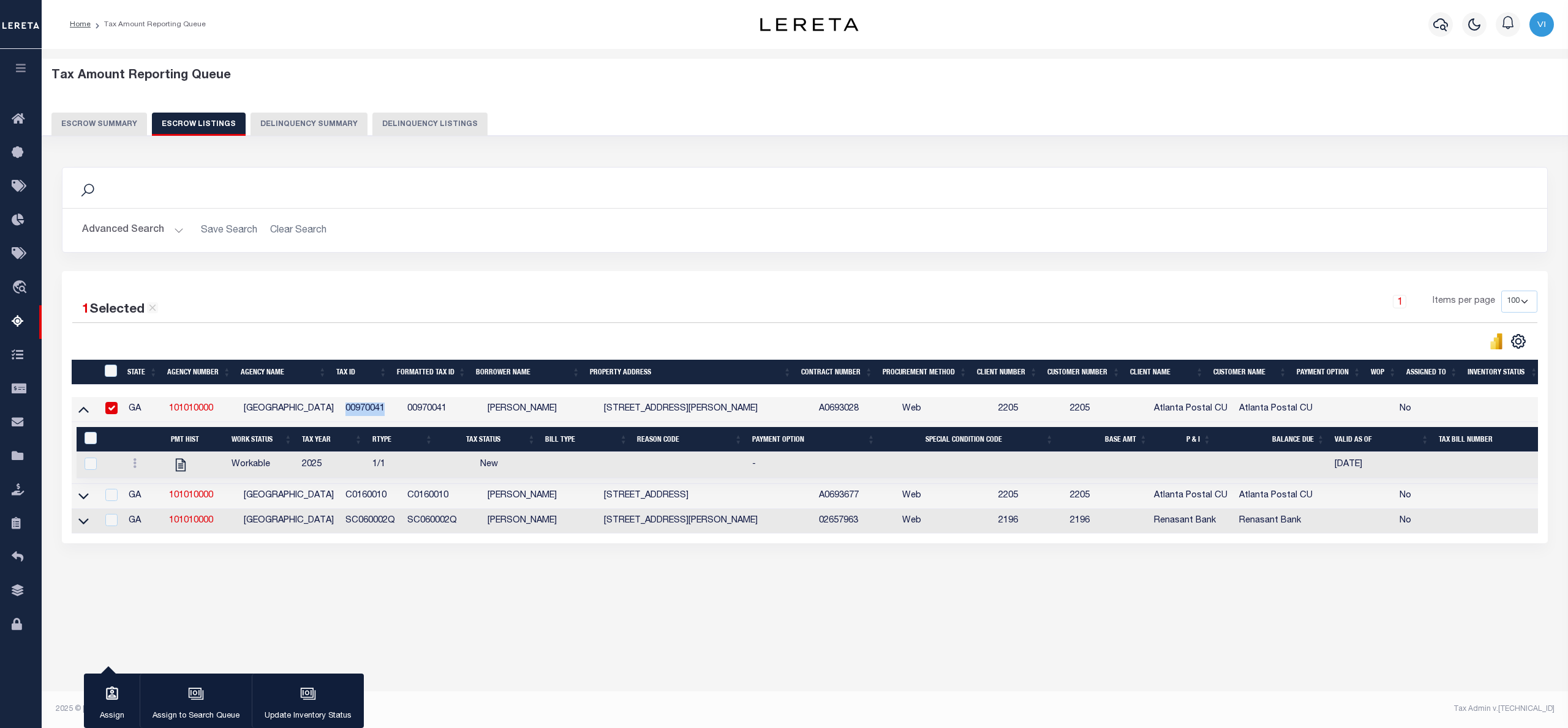
drag, startPoint x: 336, startPoint y: 412, endPoint x: 382, endPoint y: 412, distance: 46.0
click at [382, 412] on td "00970041" at bounding box center [371, 410] width 62 height 26
checkbox input "false"
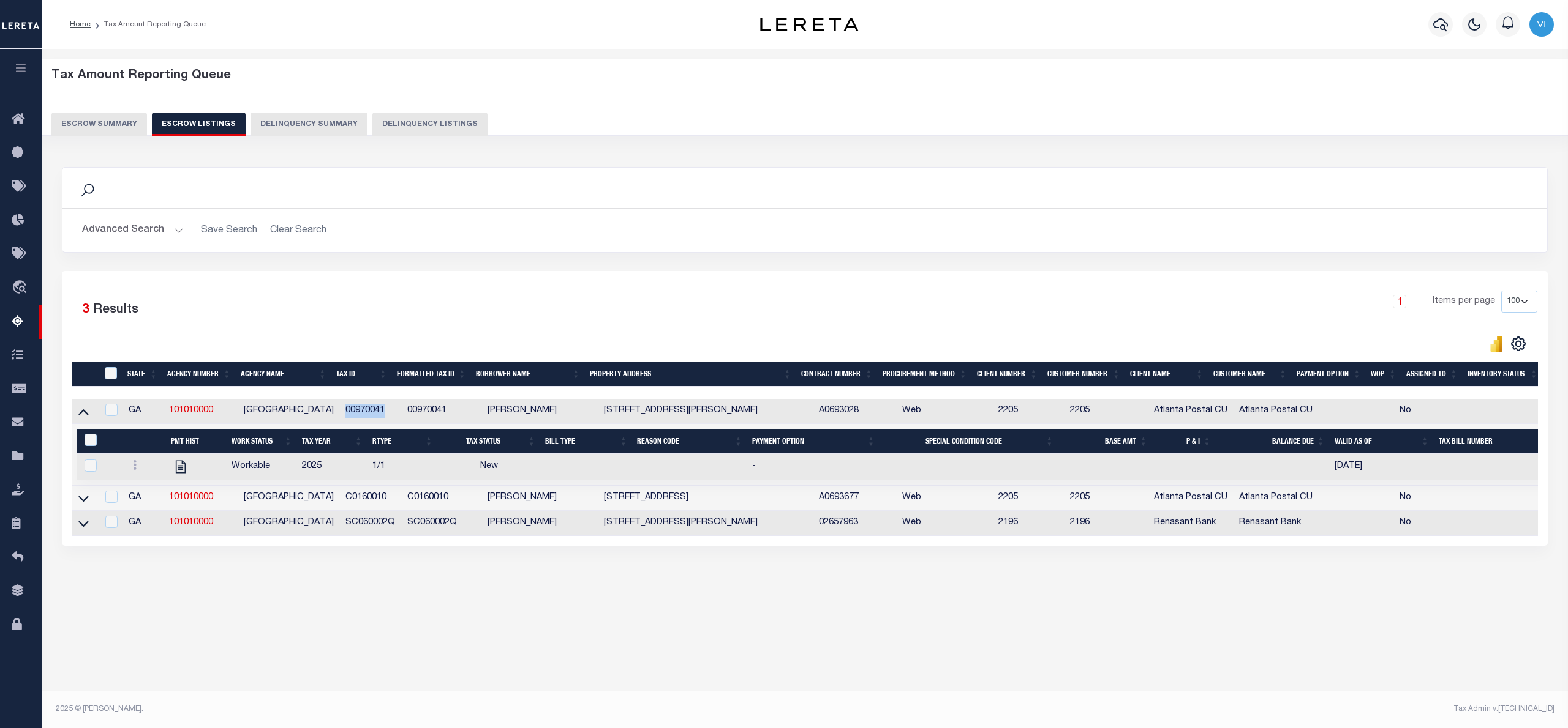
copy td "00970041"
drag, startPoint x: 336, startPoint y: 499, endPoint x: 387, endPoint y: 507, distance: 51.6
click at [387, 507] on td "C0160010" at bounding box center [371, 499] width 62 height 26
checkbox input "true"
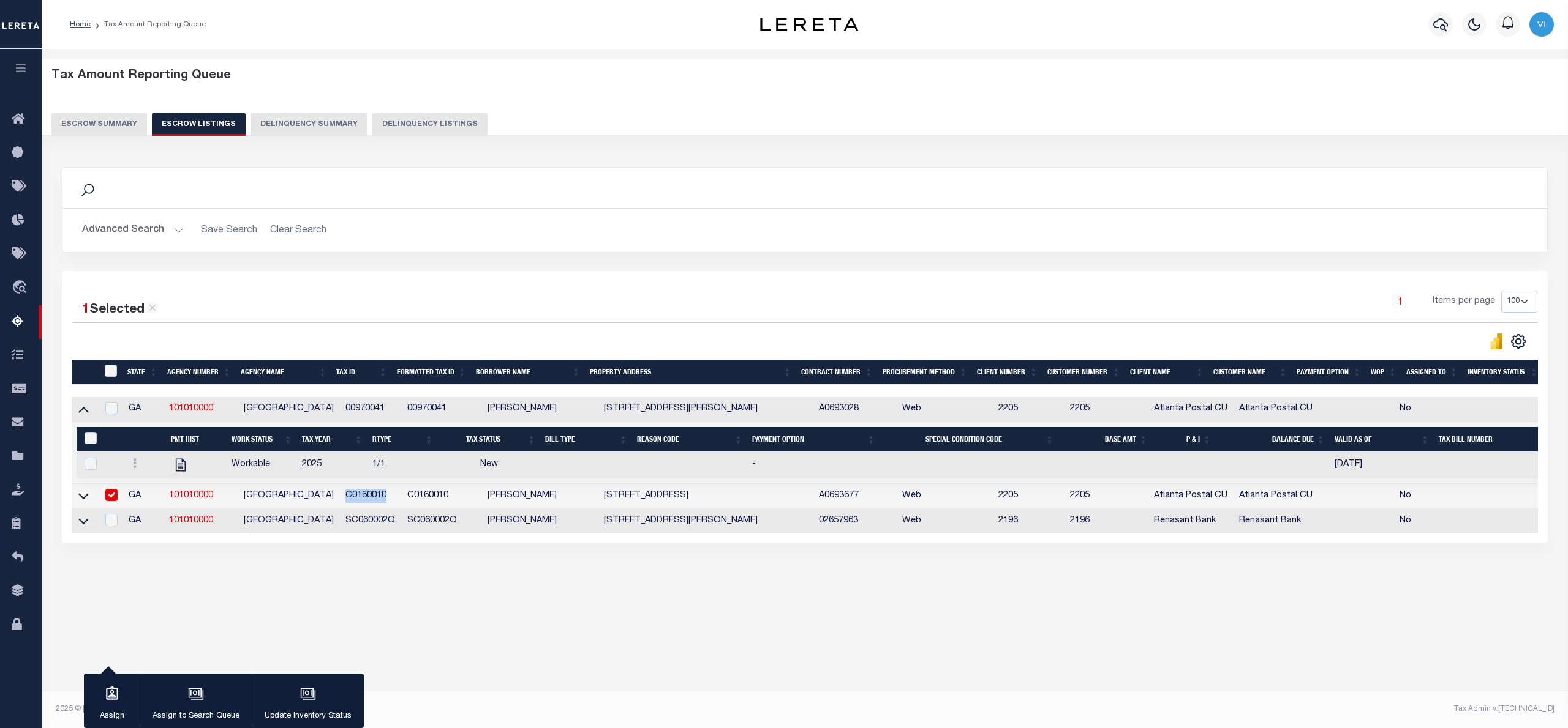
copy td "C0160010"
drag, startPoint x: 334, startPoint y: 528, endPoint x: 389, endPoint y: 527, distance: 55.0
click at [389, 527] on tr "GA 101010000 MITCHELL COUNTY SC060002Q SC060002Q OLIVER D RICHARDSON 310 N GREG…" at bounding box center [823, 522] width 1503 height 26
click at [79, 123] on button "Escrow Summary" at bounding box center [98, 125] width 95 height 24
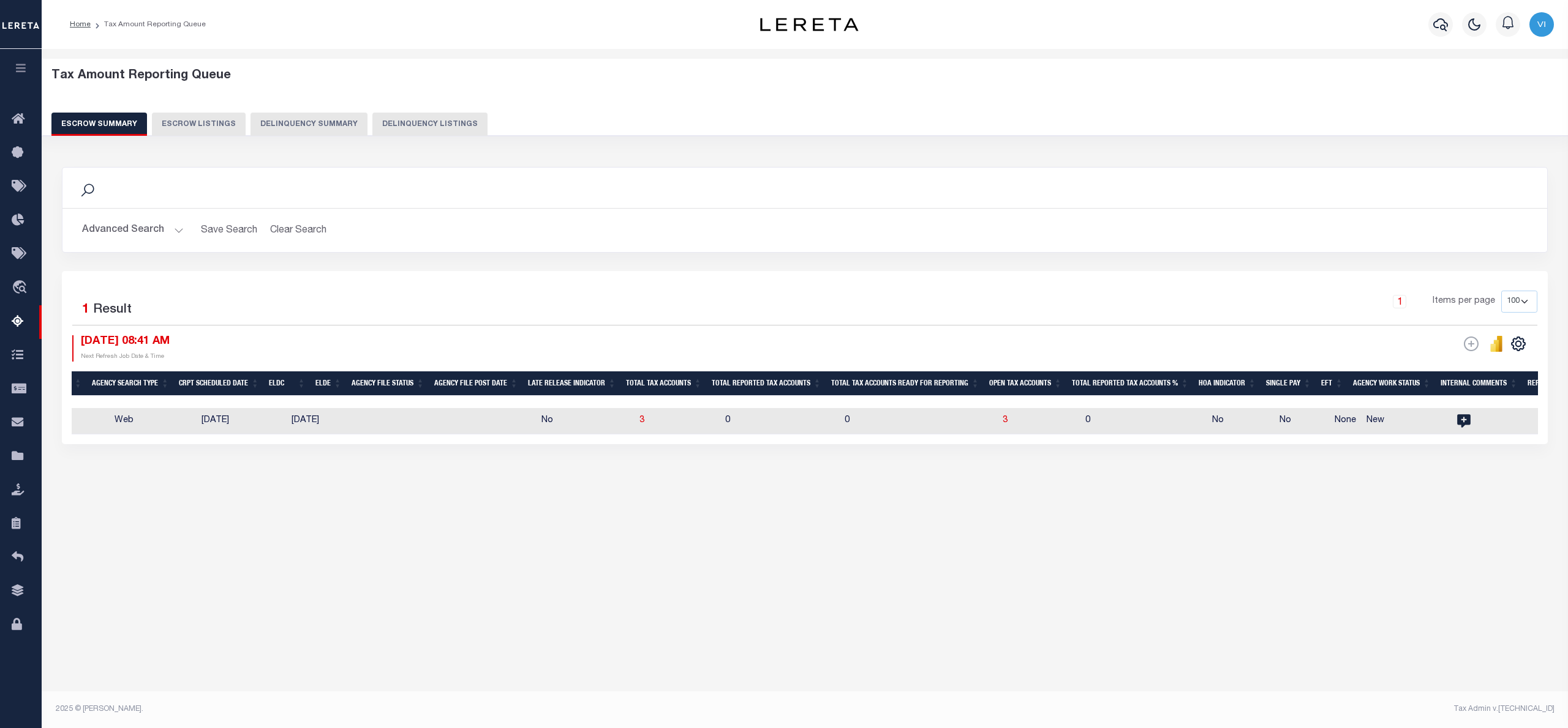
scroll to position [0, 0]
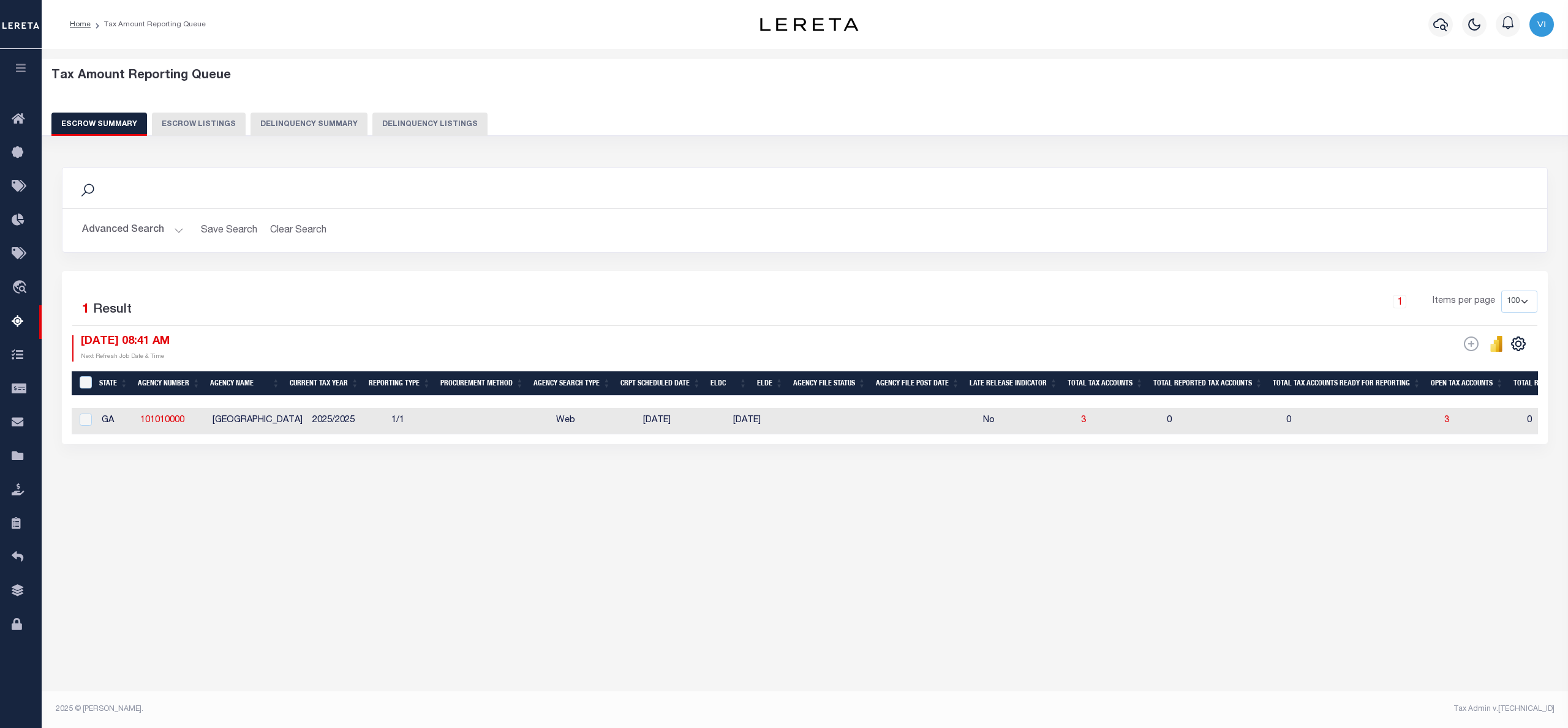
click at [179, 231] on button "Advanced Search" at bounding box center [132, 230] width 101 height 24
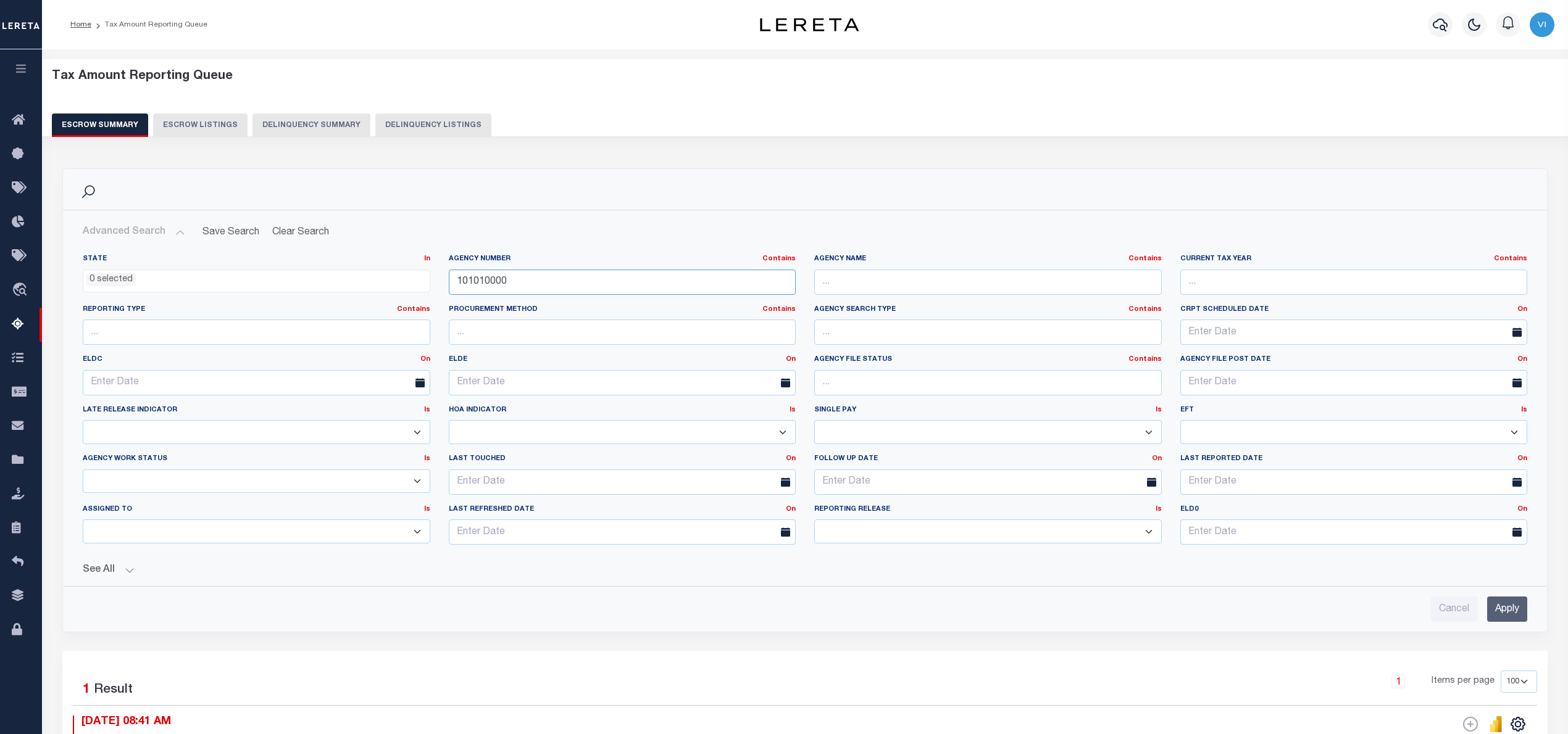
drag, startPoint x: 512, startPoint y: 282, endPoint x: 383, endPoint y: 281, distance: 129.0
click at [383, 281] on div "State In In AK AL AR AZ CA CO CT DC DE FL GA GU HI IA ID IL IN KS KY LA MA MD M…" at bounding box center [805, 404] width 1463 height 300
paste input "5010"
type input "150100000"
click at [1502, 605] on input "Apply" at bounding box center [1508, 609] width 40 height 26
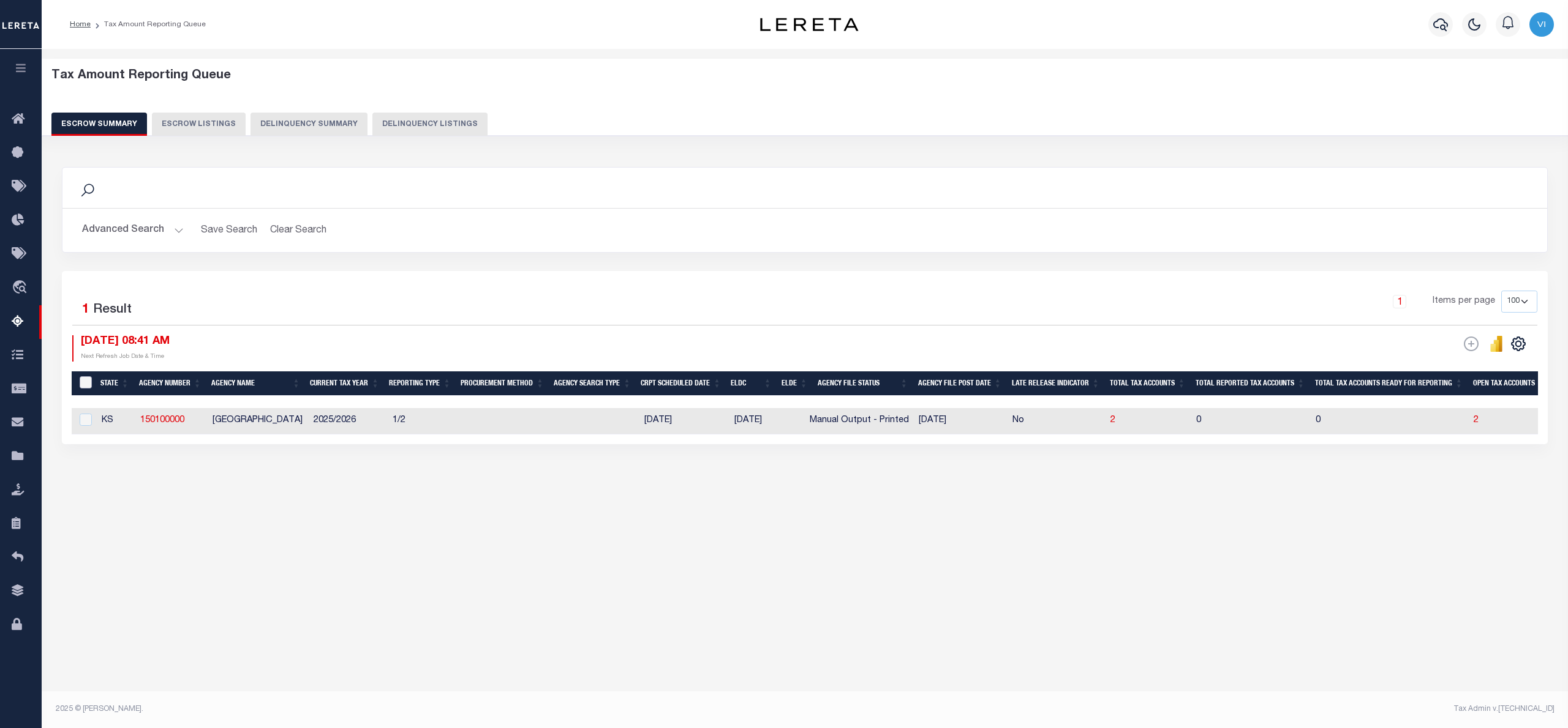
click at [87, 377] on input "&nbsp;" at bounding box center [86, 382] width 12 height 12
checkbox input "true"
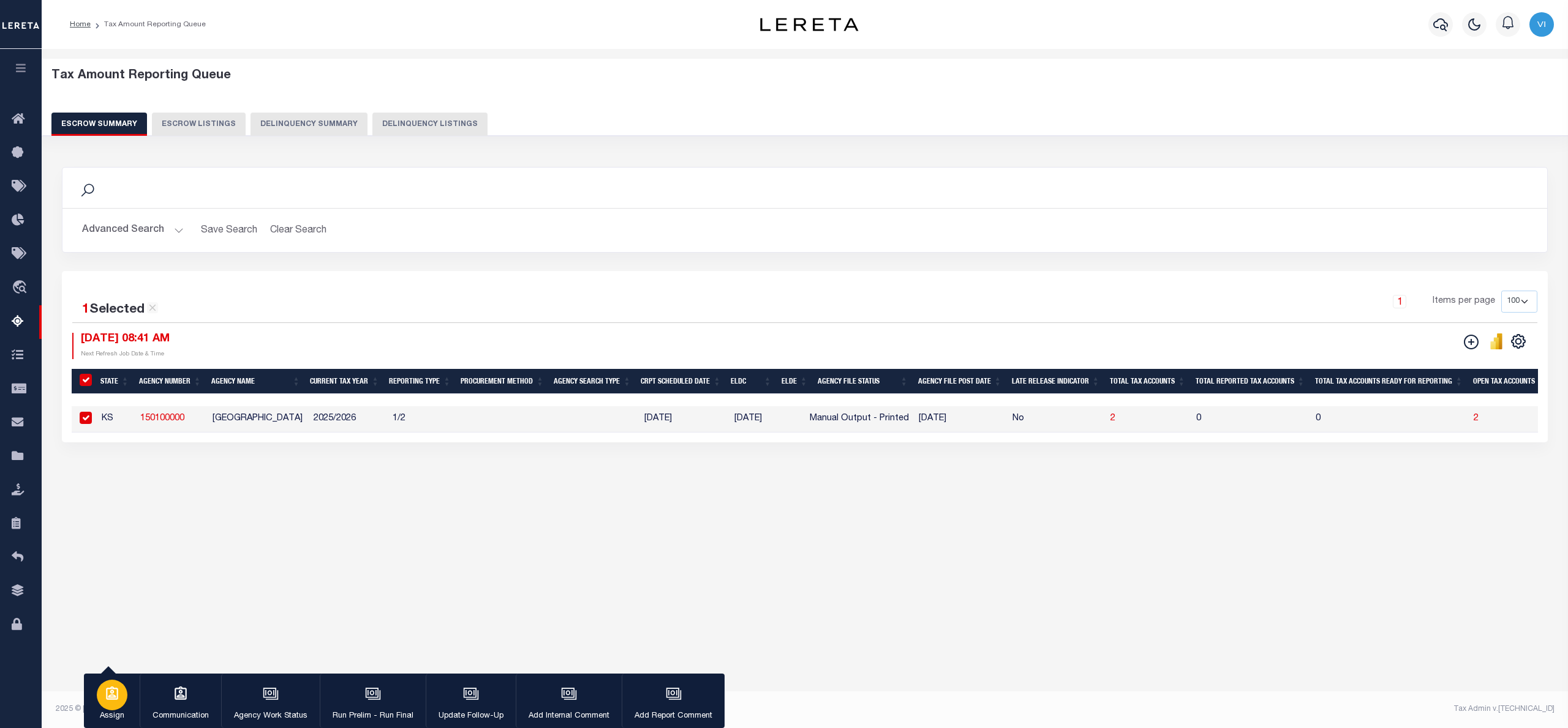
click at [121, 692] on div "button" at bounding box center [111, 695] width 30 height 30
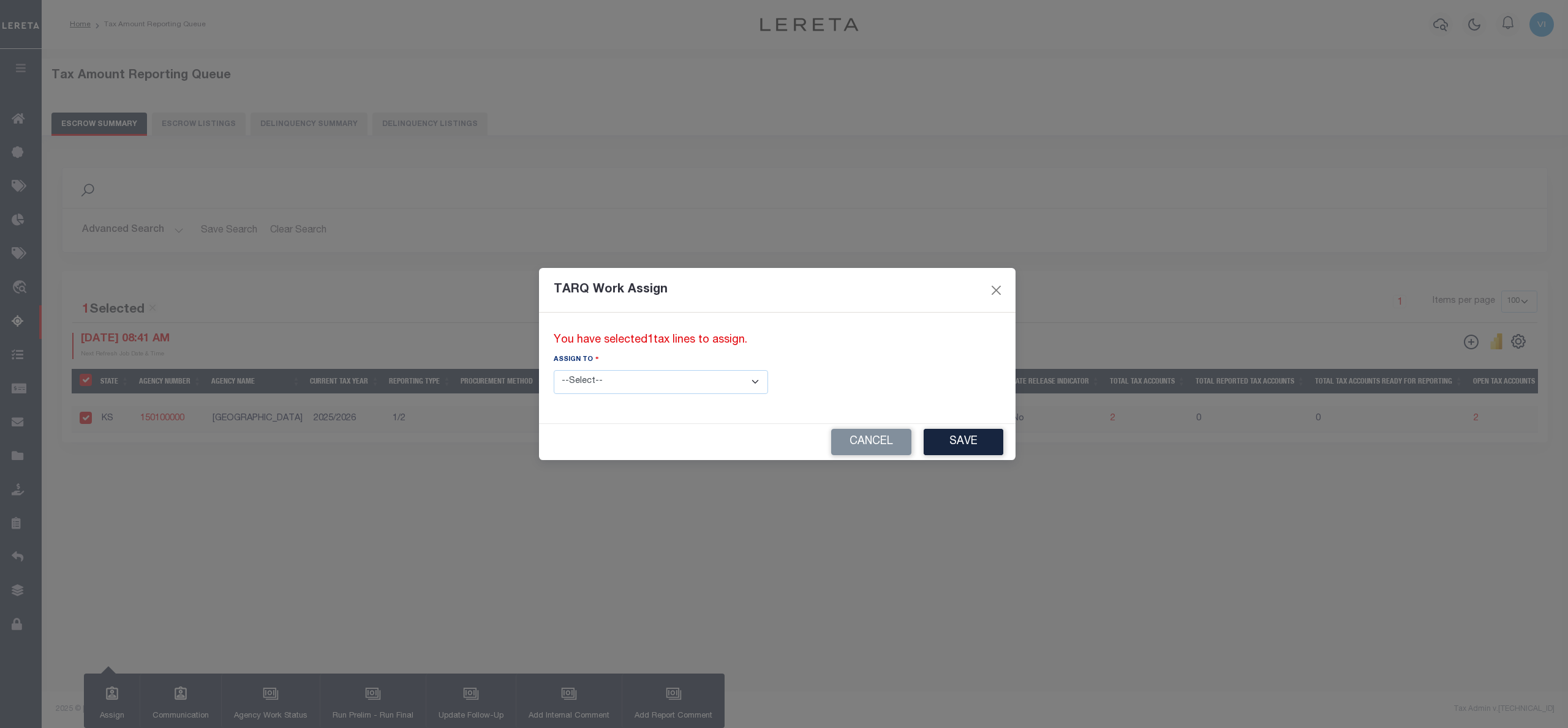
click at [699, 383] on select "--Select-- --Unassigned-- --Unassigned-- Abdul Muzain Adhikary Rinki Agustin Fe…" at bounding box center [661, 382] width 214 height 24
select select "Vinod Angoth"
click at [553, 370] on select "--Select-- --Unassigned-- --Unassigned-- Abdul Muzain Adhikary Rinki Agustin Fe…" at bounding box center [661, 382] width 214 height 24
click at [923, 446] on button "Save" at bounding box center [962, 442] width 80 height 27
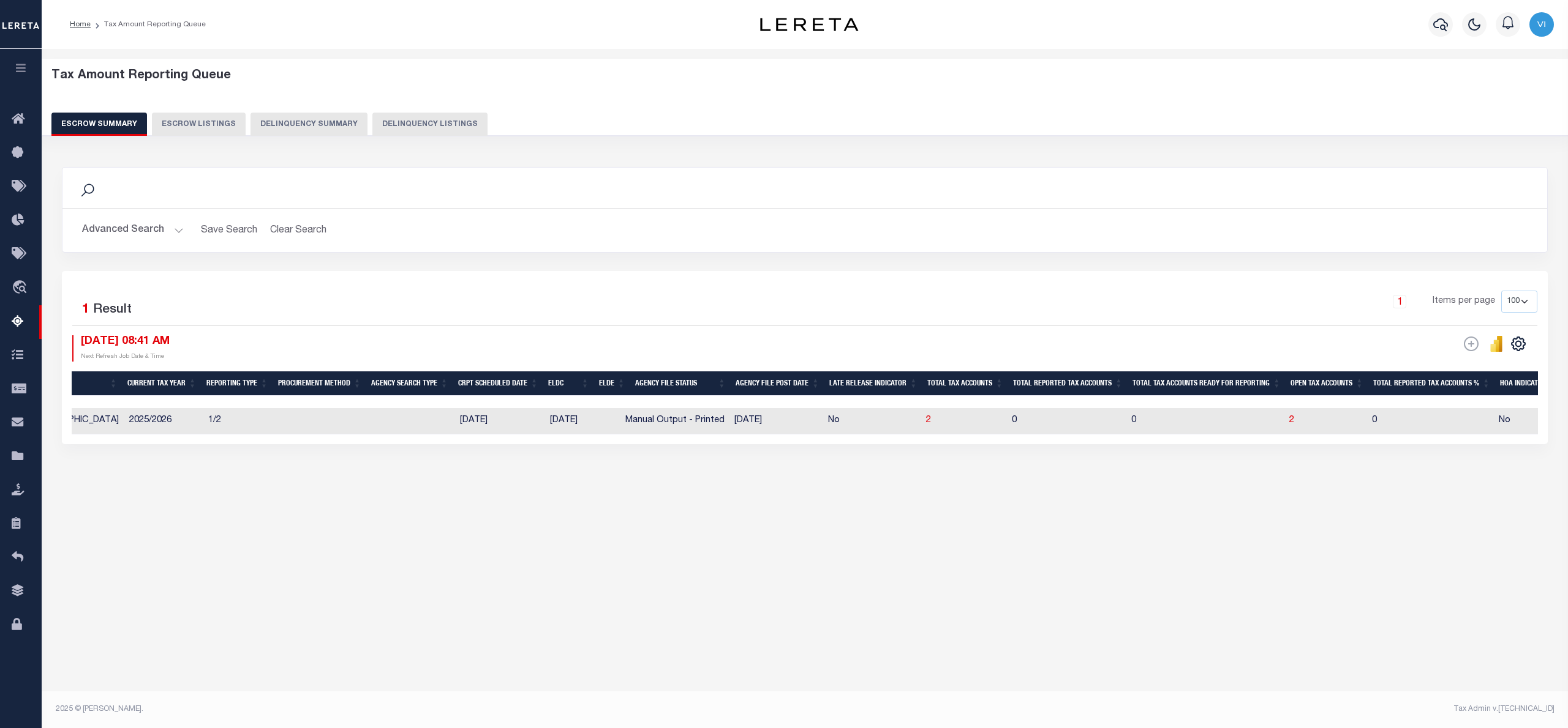
scroll to position [0, 274]
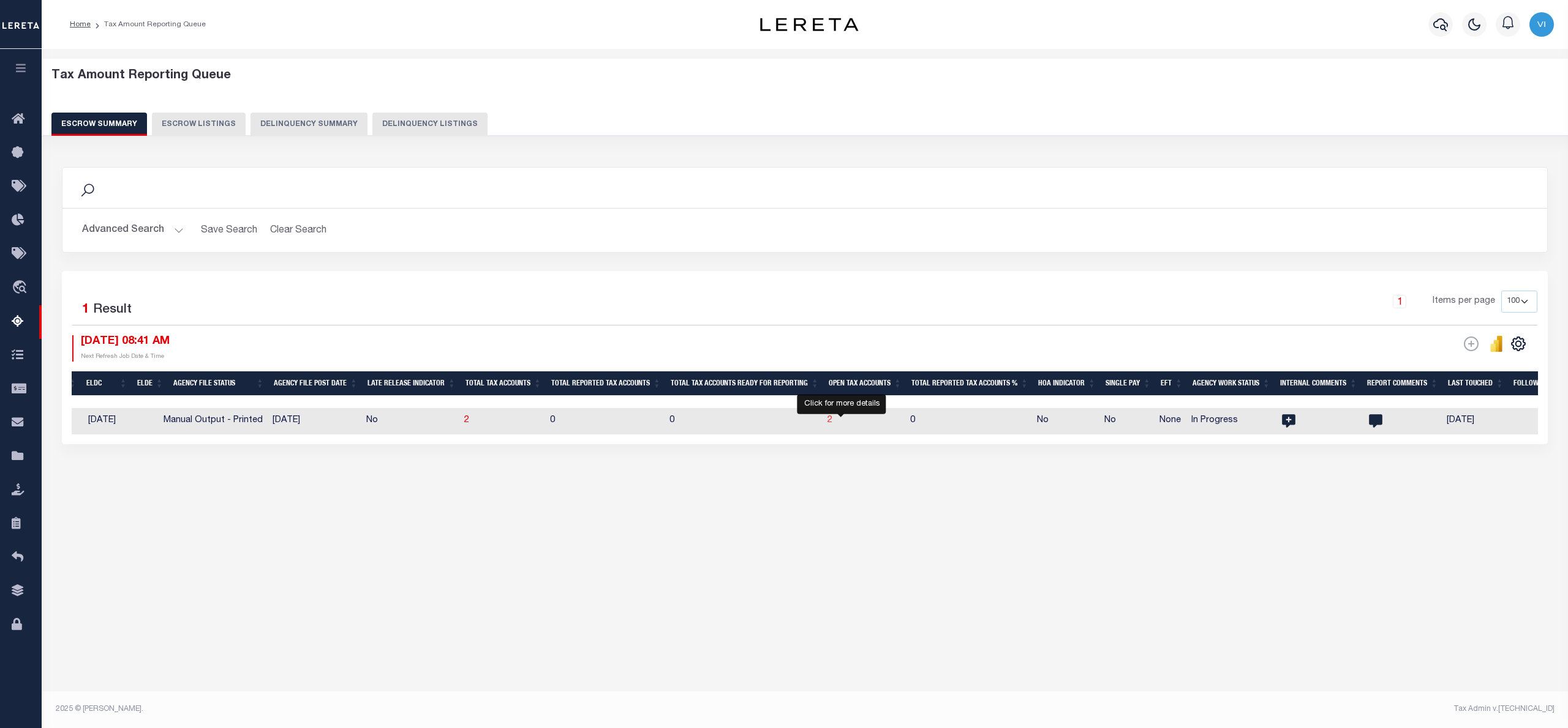
click at [833, 421] on span "2" at bounding box center [830, 420] width 5 height 9
select select "100"
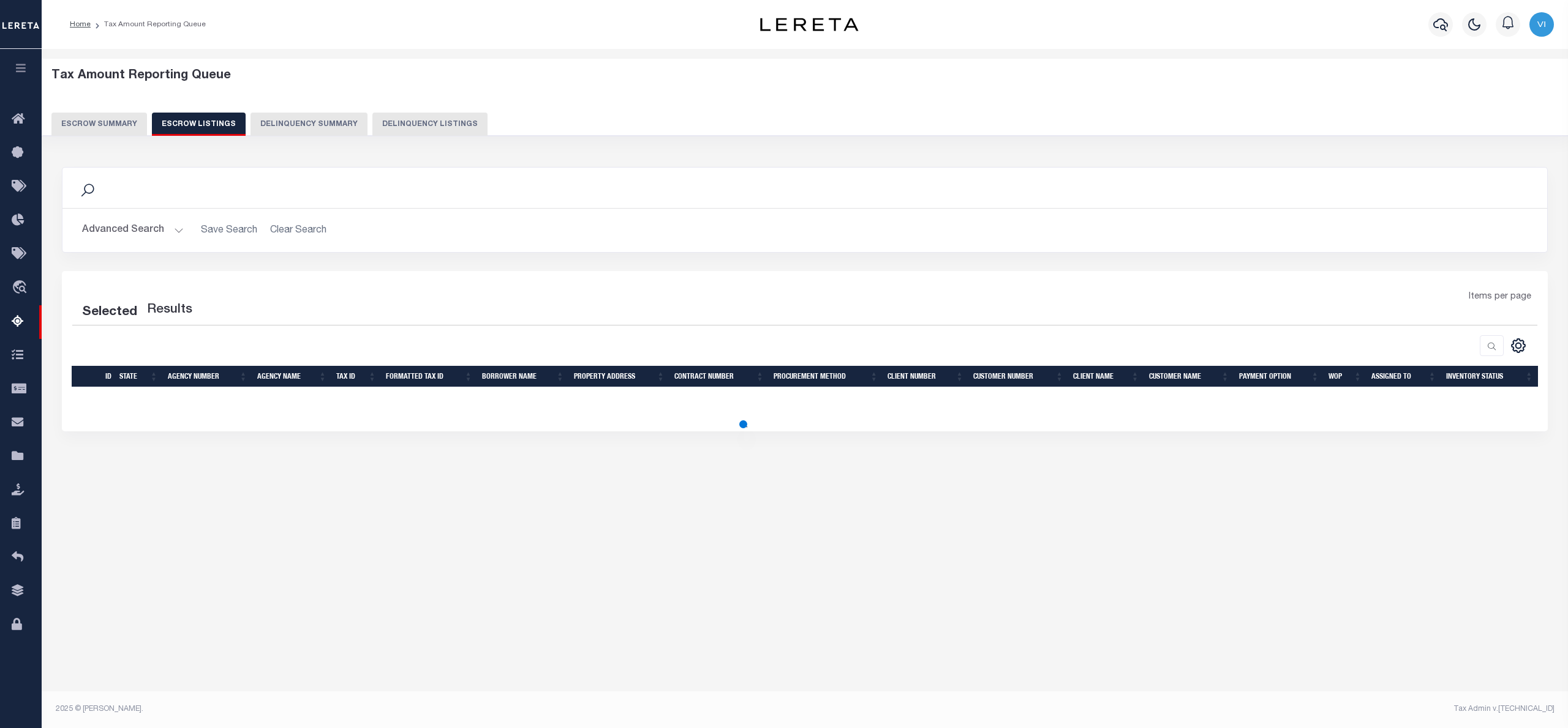
select select "100"
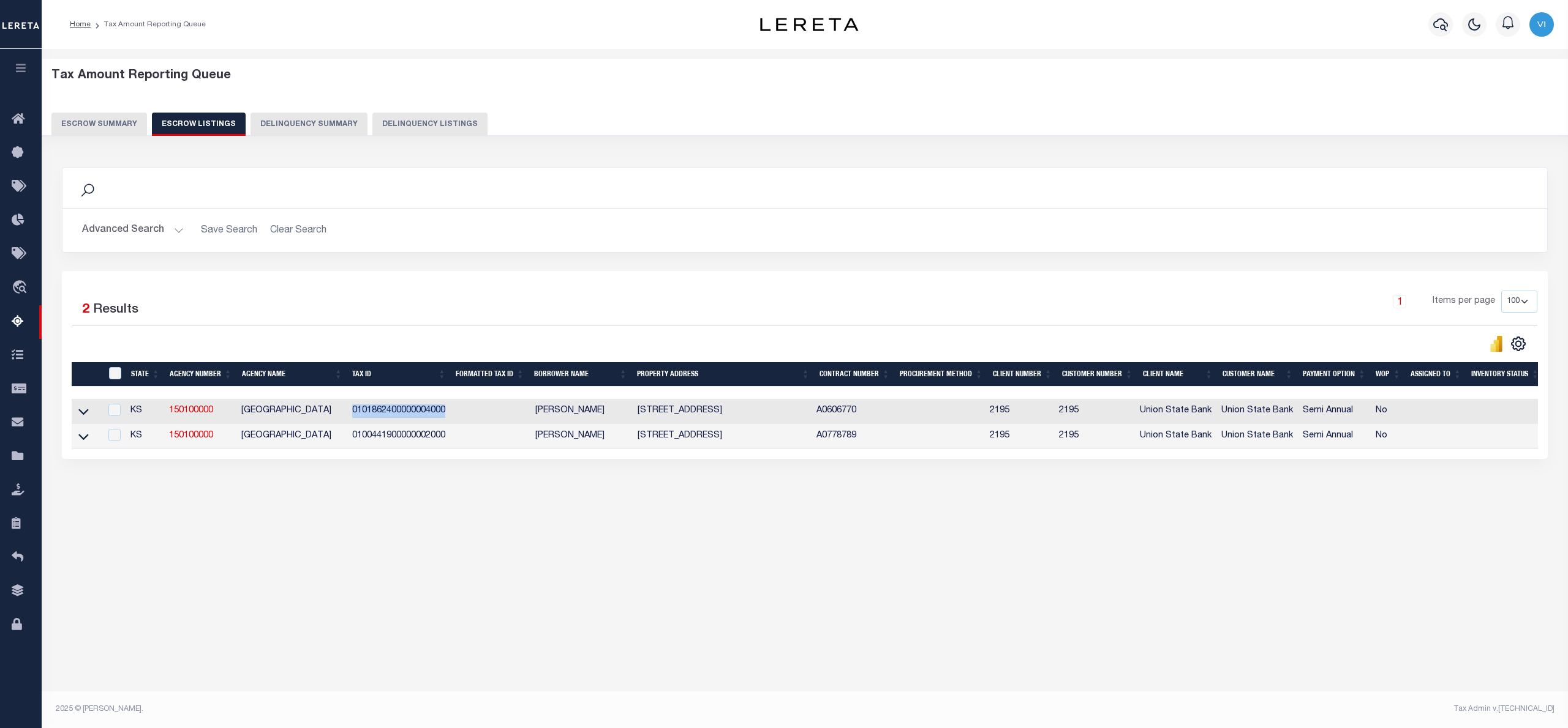
drag, startPoint x: 352, startPoint y: 412, endPoint x: 449, endPoint y: 415, distance: 97.0
click at [449, 415] on td "0101862400000004000" at bounding box center [399, 412] width 105 height 26
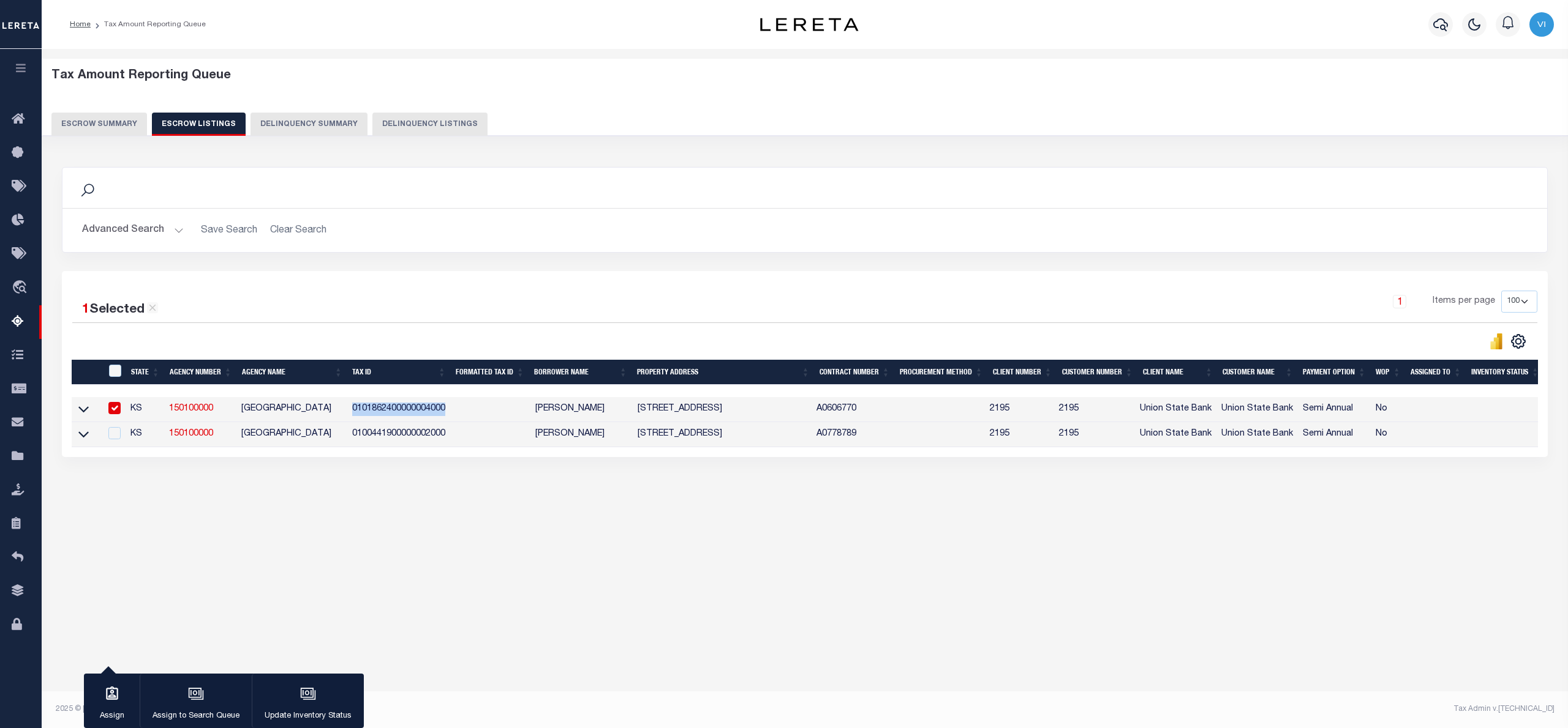
drag, startPoint x: 346, startPoint y: 440, endPoint x: 448, endPoint y: 444, distance: 102.1
click at [448, 444] on tr "KS 150100000 CHAUTAUQUA COUNTY 0100441900000002000 LYAL BAHR 1035 SADDLE RD, Gr…" at bounding box center [807, 435] width 1472 height 26
click at [113, 414] on input "checkbox" at bounding box center [114, 408] width 12 height 12
checkbox input "false"
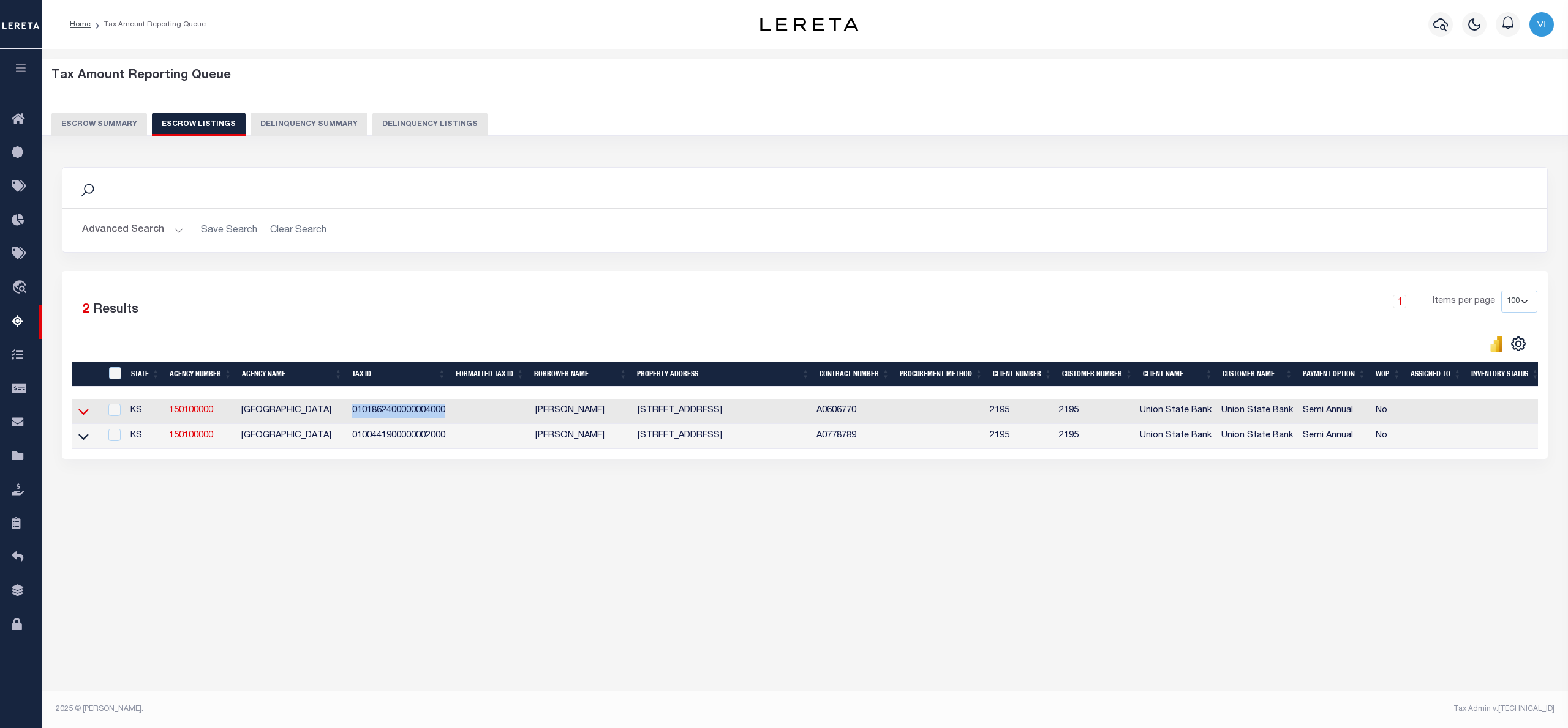
click at [82, 410] on icon at bounding box center [84, 411] width 11 height 13
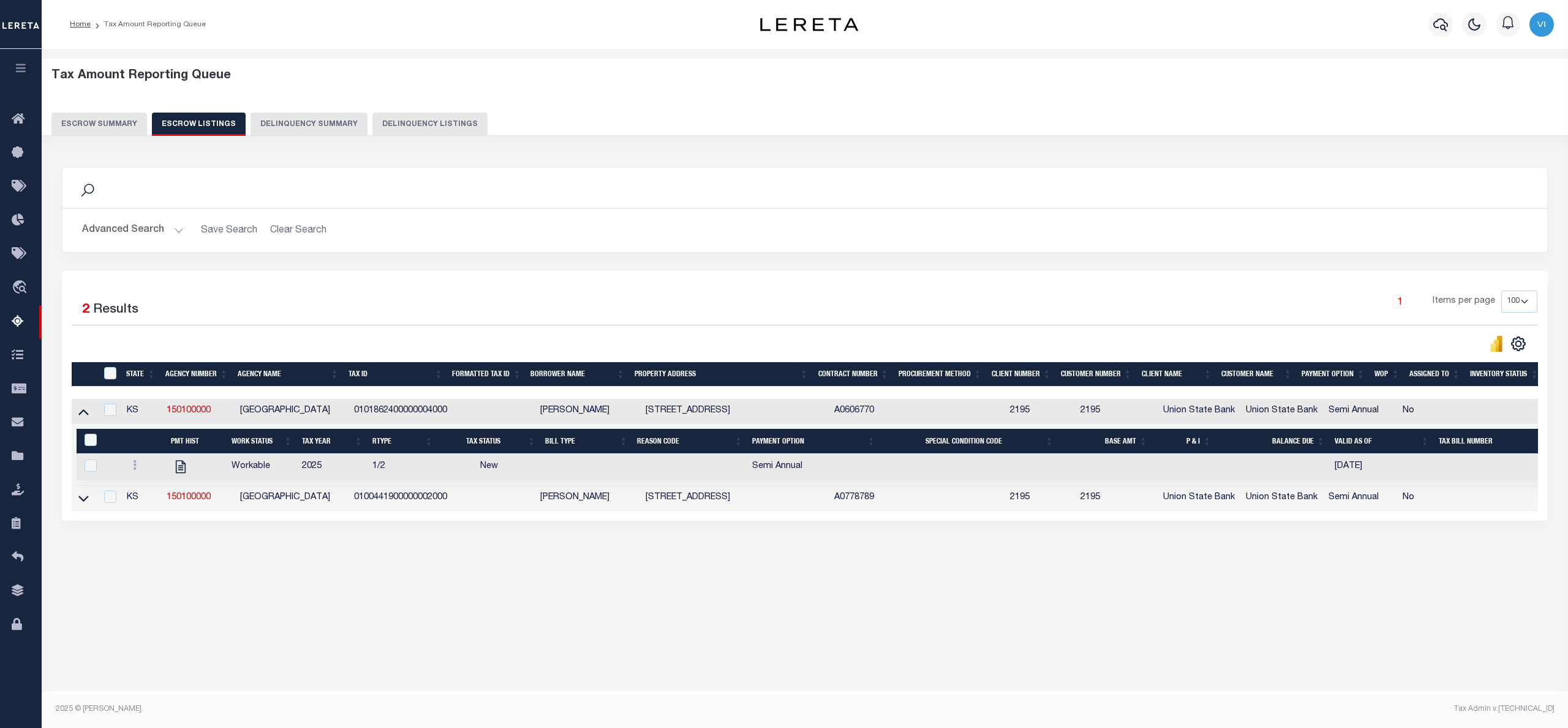
click at [469, 588] on div "Tax Amount Reporting Queue Escrow Summary Escrow Listings In" at bounding box center [804, 327] width 1519 height 533
click at [542, 612] on div "Tax Amount Reporting Queue Escrow Summary Escrow Listings" at bounding box center [804, 340] width 1526 height 582
click at [1000, 669] on div "Tax Amount Reporting Queue Escrow Summary Escrow Listings In" at bounding box center [804, 376] width 1526 height 655
click at [91, 119] on button "Escrow Summary" at bounding box center [98, 125] width 95 height 24
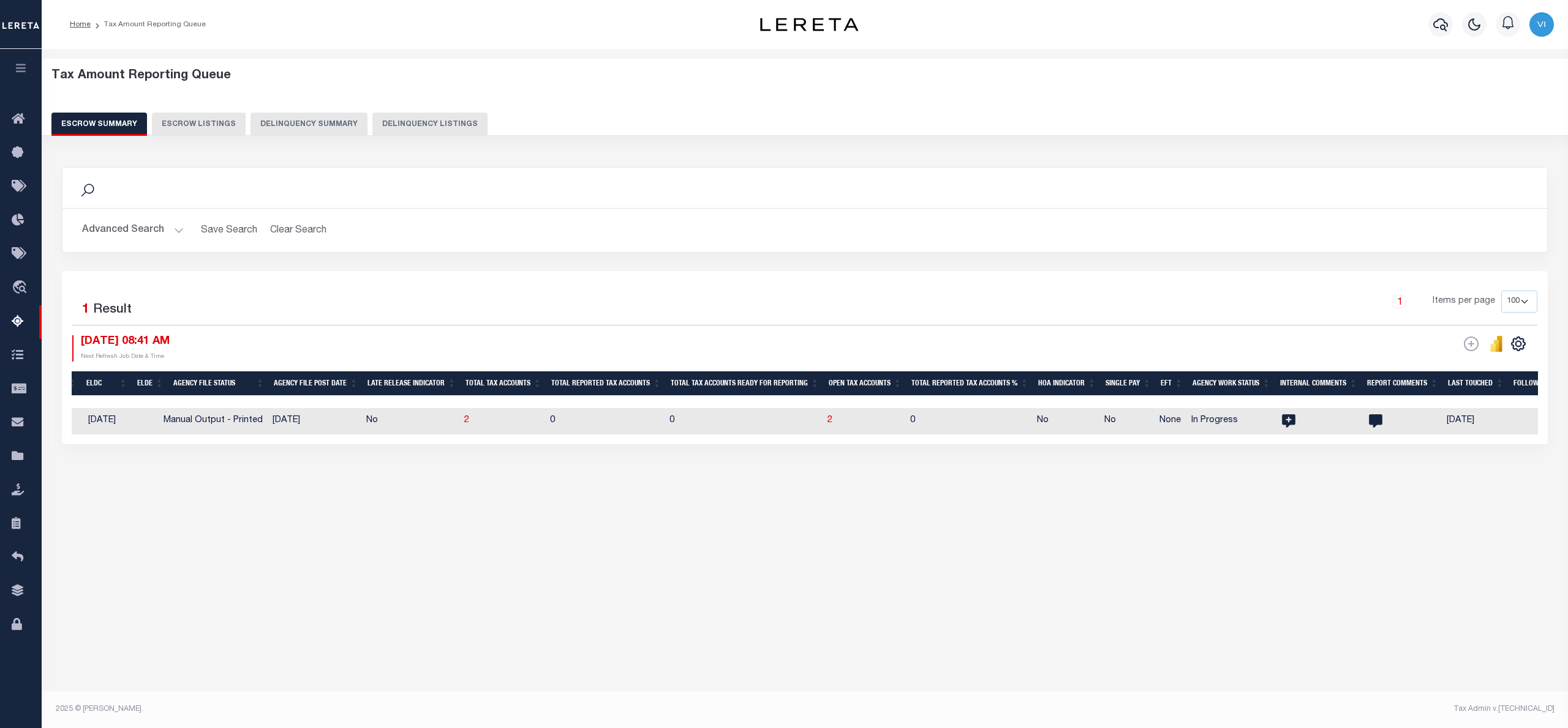
click at [175, 226] on button "Advanced Search" at bounding box center [132, 230] width 101 height 24
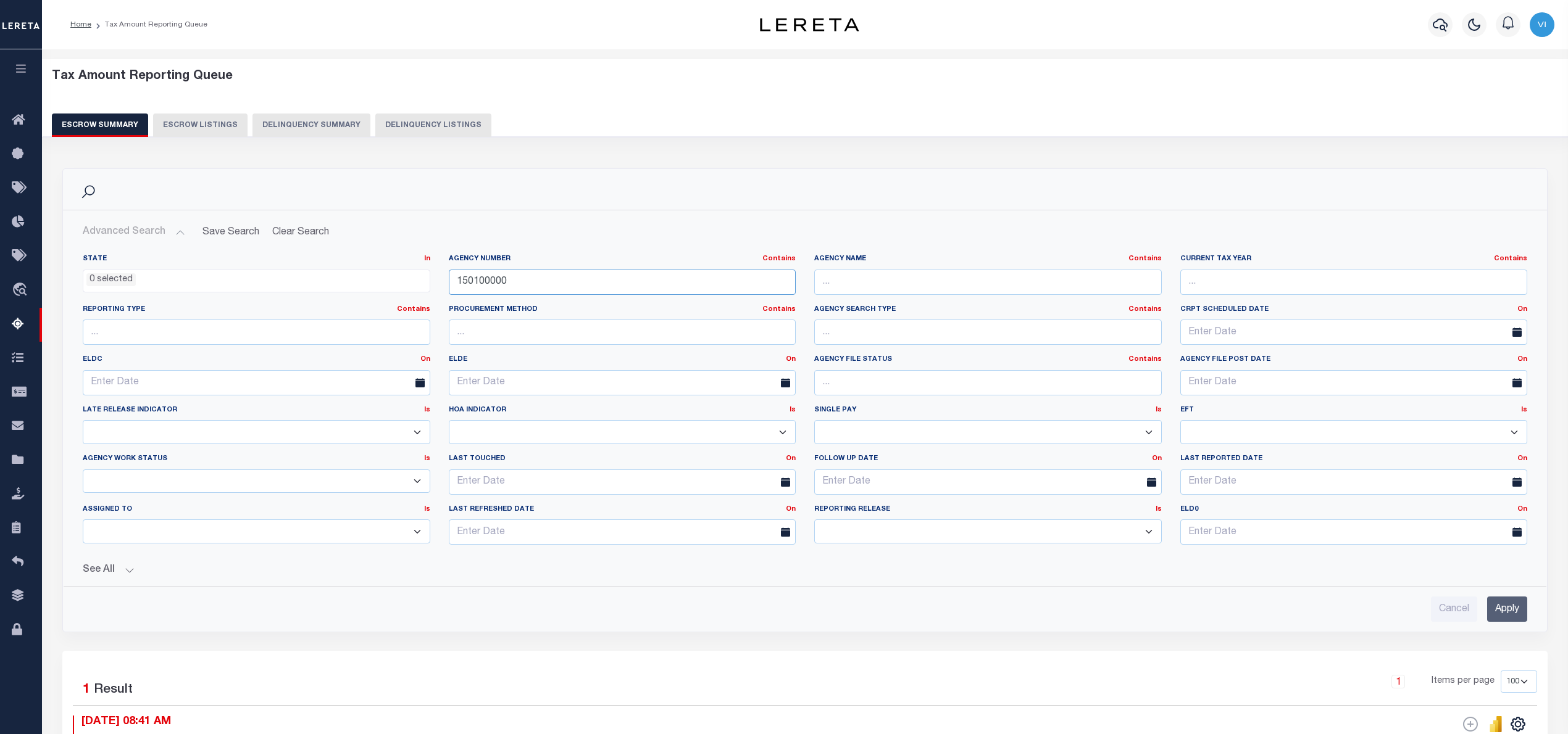
click at [401, 282] on div "State In In AK AL AR AZ CA CO CT DC DE FL GA GU HI IA ID IL IN KS KY LA MA MD M…" at bounding box center [805, 404] width 1463 height 300
paste input "421090501"
type input "421090501"
click at [1499, 609] on input "Apply" at bounding box center [1508, 609] width 40 height 26
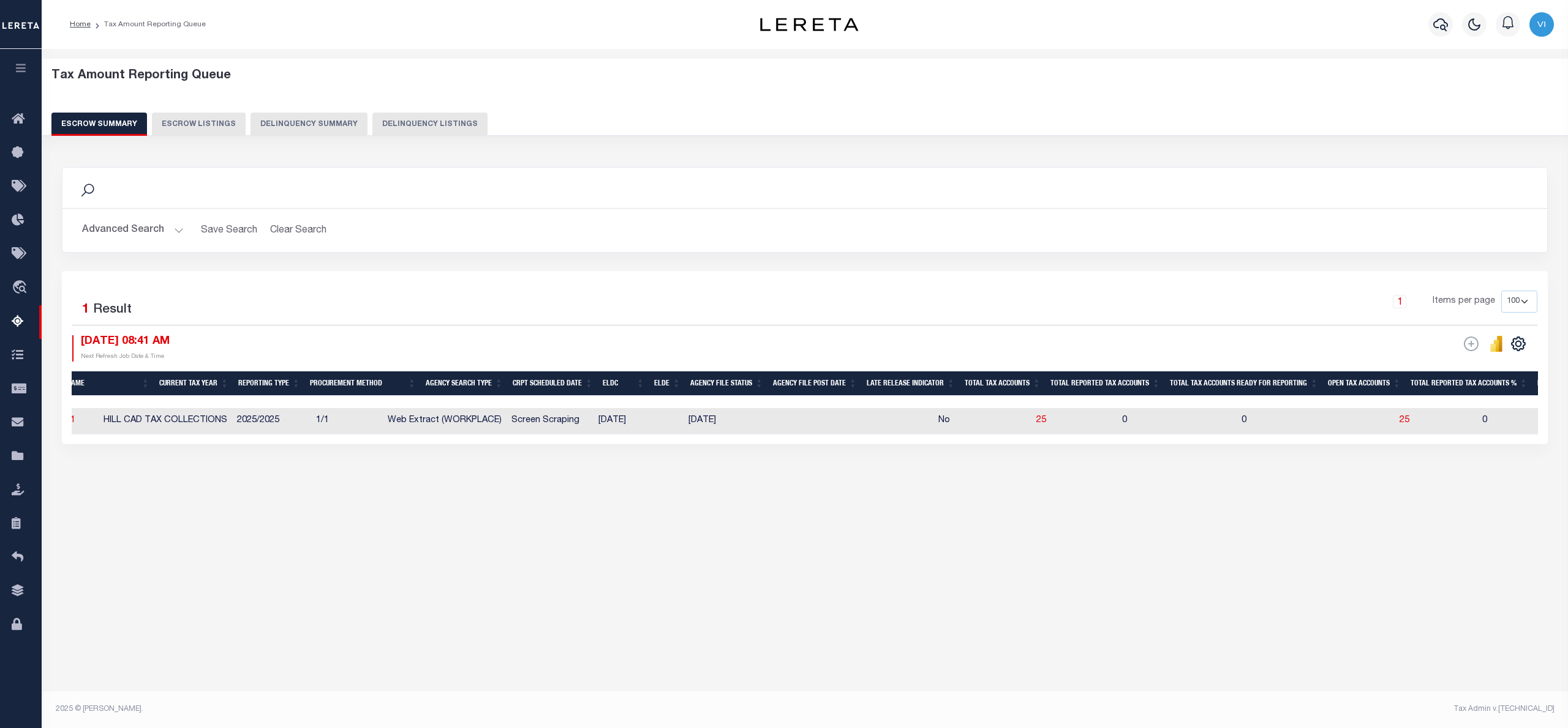
scroll to position [0, 119]
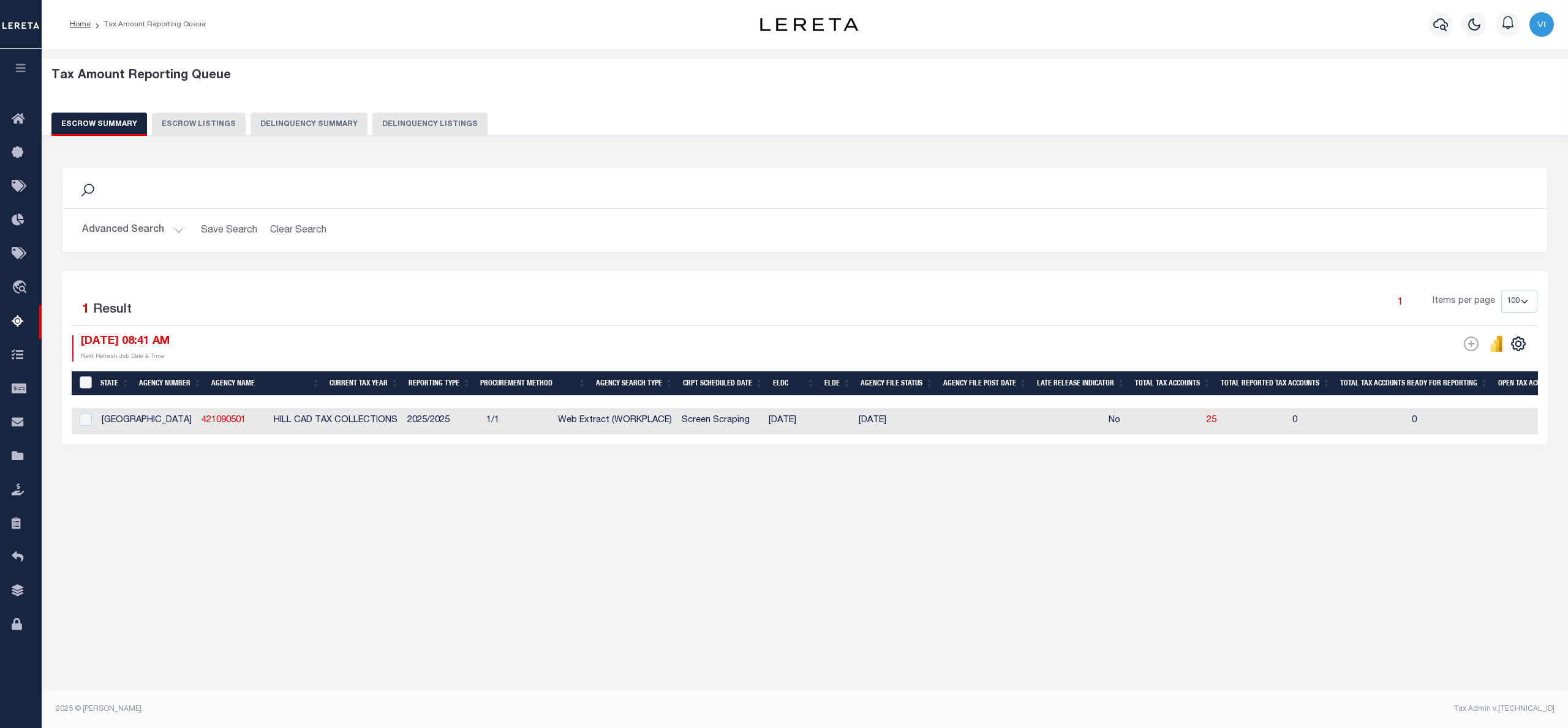
click at [82, 378] on input "&nbsp;" at bounding box center [86, 382] width 12 height 12
checkbox input "true"
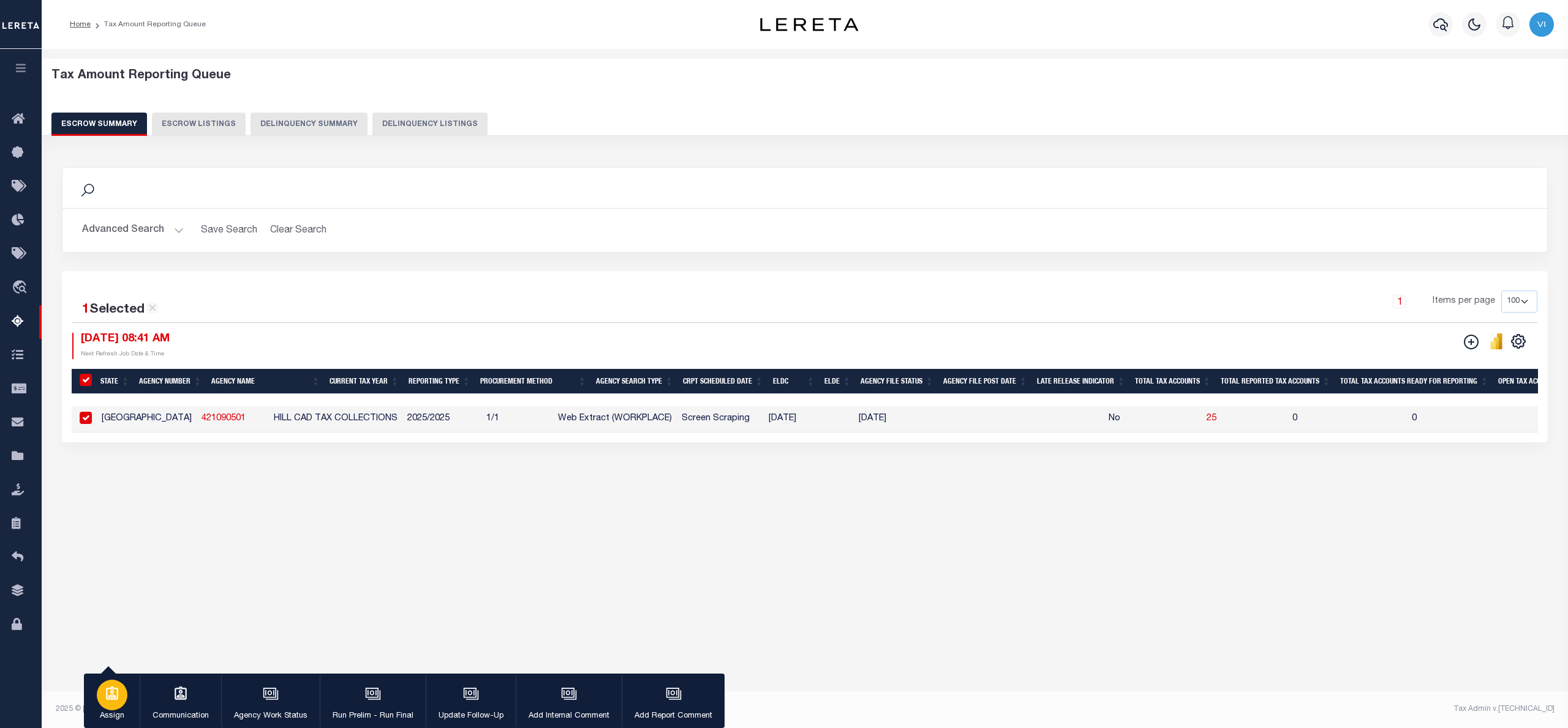
click at [116, 693] on icon "button" at bounding box center [112, 694] width 16 height 16
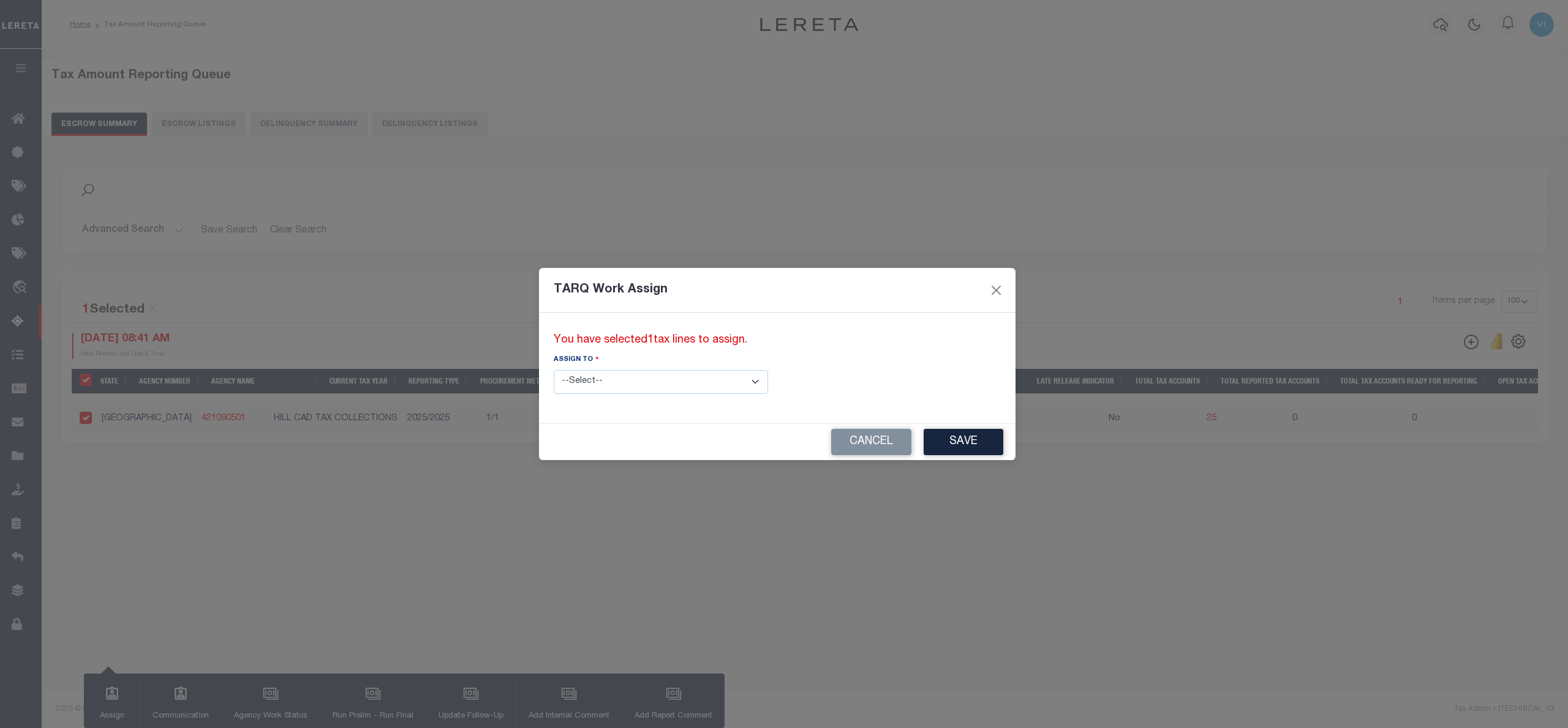
click at [704, 382] on select "--Select-- --Unassigned-- --Unassigned-- Abdul Muzain Adhikary Rinki Agustin Fe…" at bounding box center [661, 382] width 214 height 24
select select "Vinod Angoth"
click at [553, 370] on select "--Select-- --Unassigned-- --Unassigned-- Abdul Muzain Adhikary Rinki Agustin Fe…" at bounding box center [661, 382] width 214 height 24
click at [923, 447] on button "Save" at bounding box center [962, 442] width 80 height 27
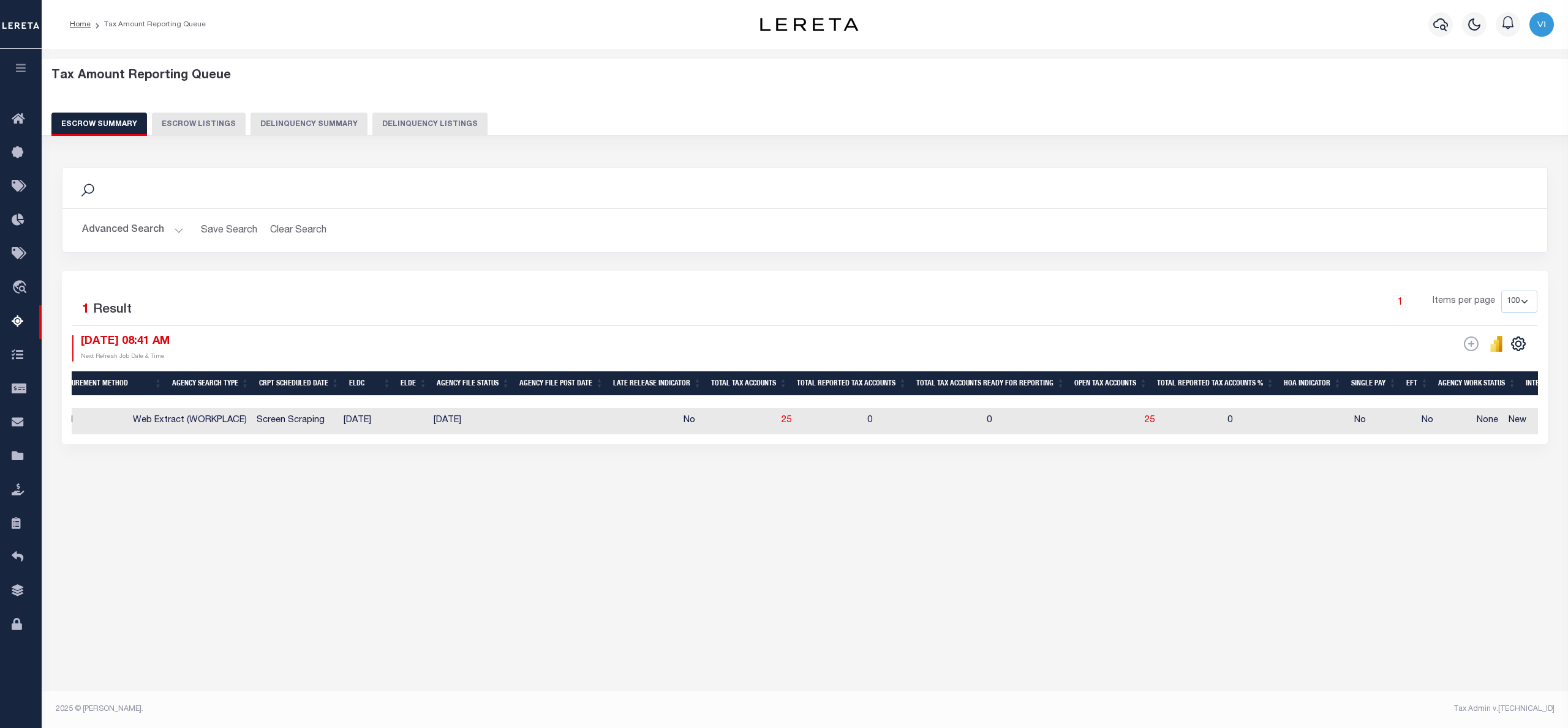
scroll to position [0, 435]
click at [1134, 424] on span "25" at bounding box center [1139, 420] width 10 height 9
select select "100"
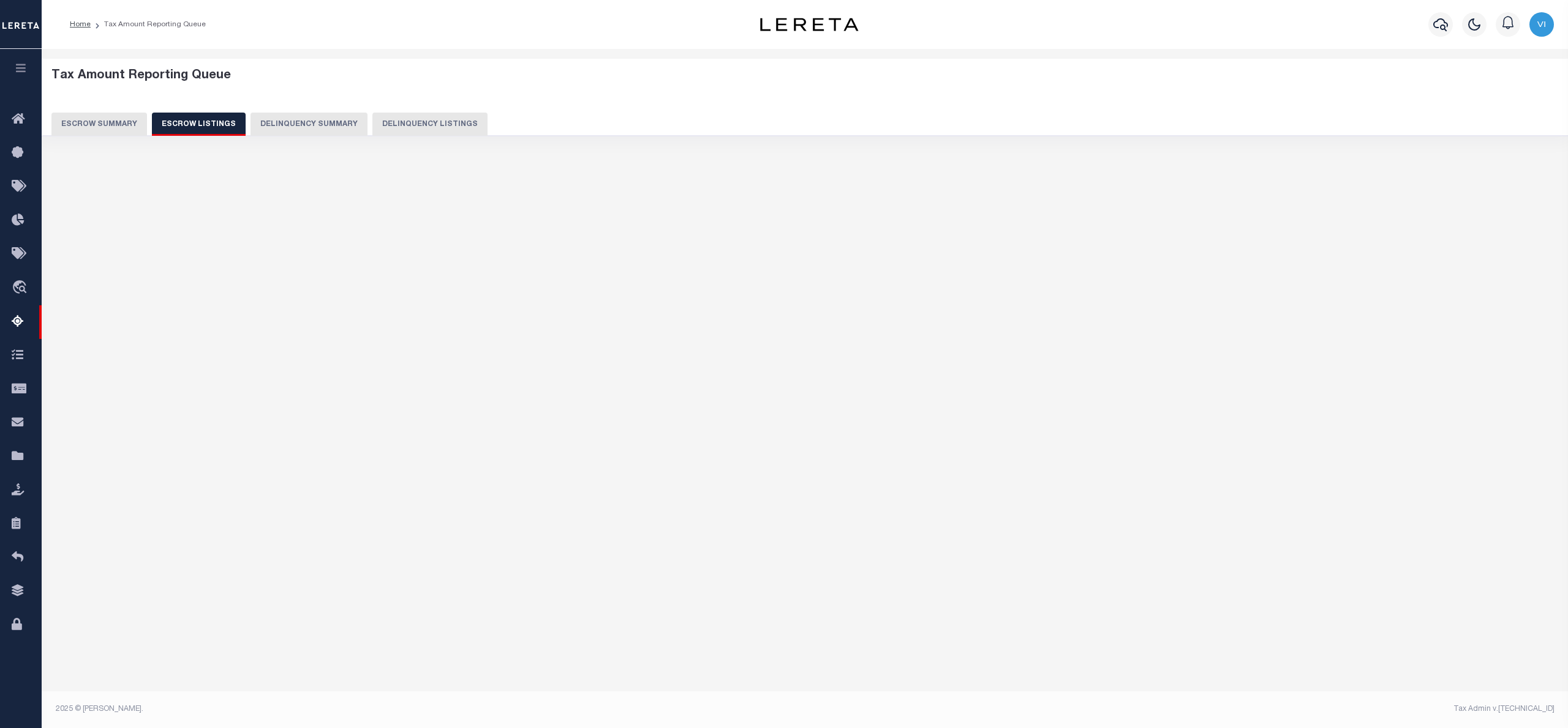
select select "100"
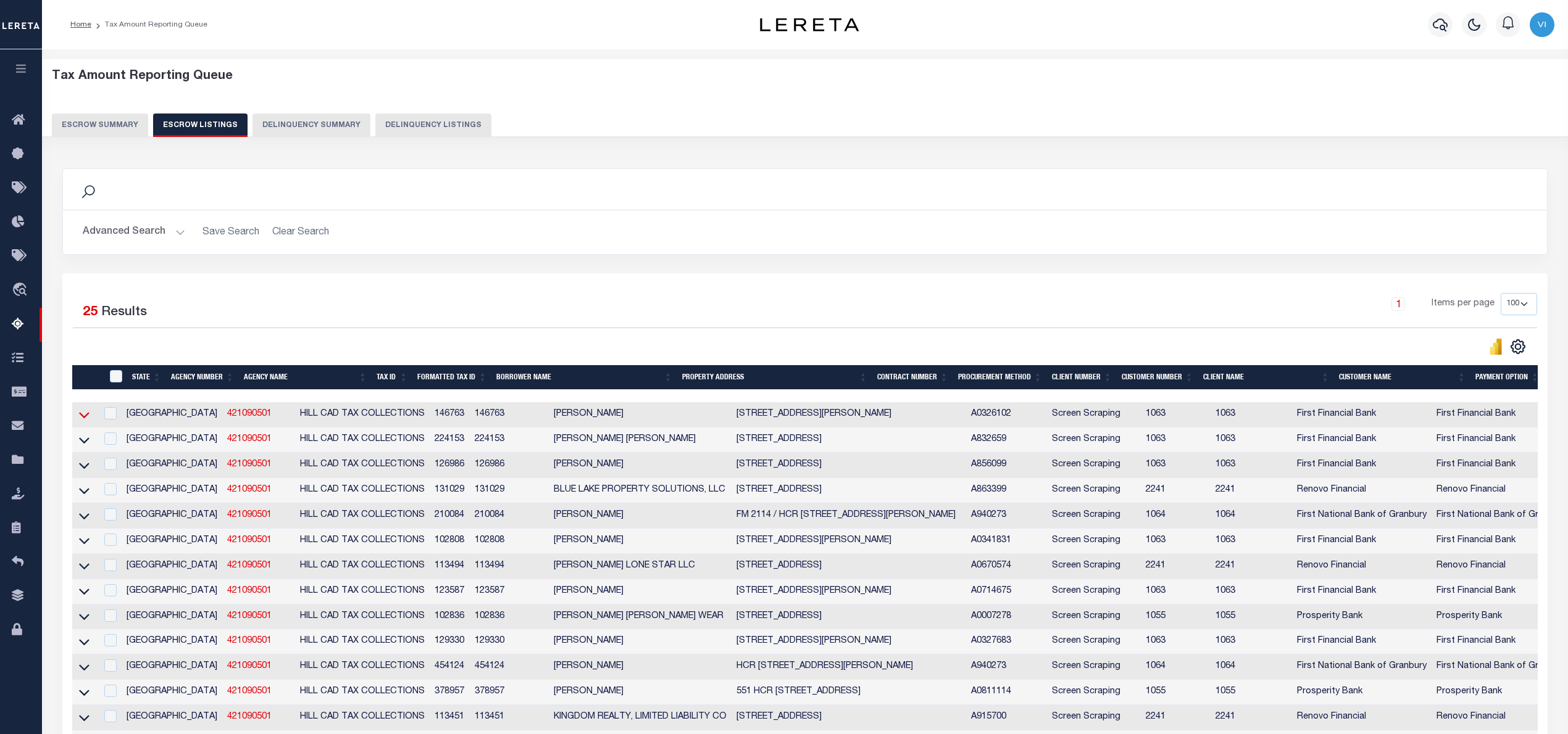
click at [82, 415] on icon at bounding box center [84, 414] width 11 height 13
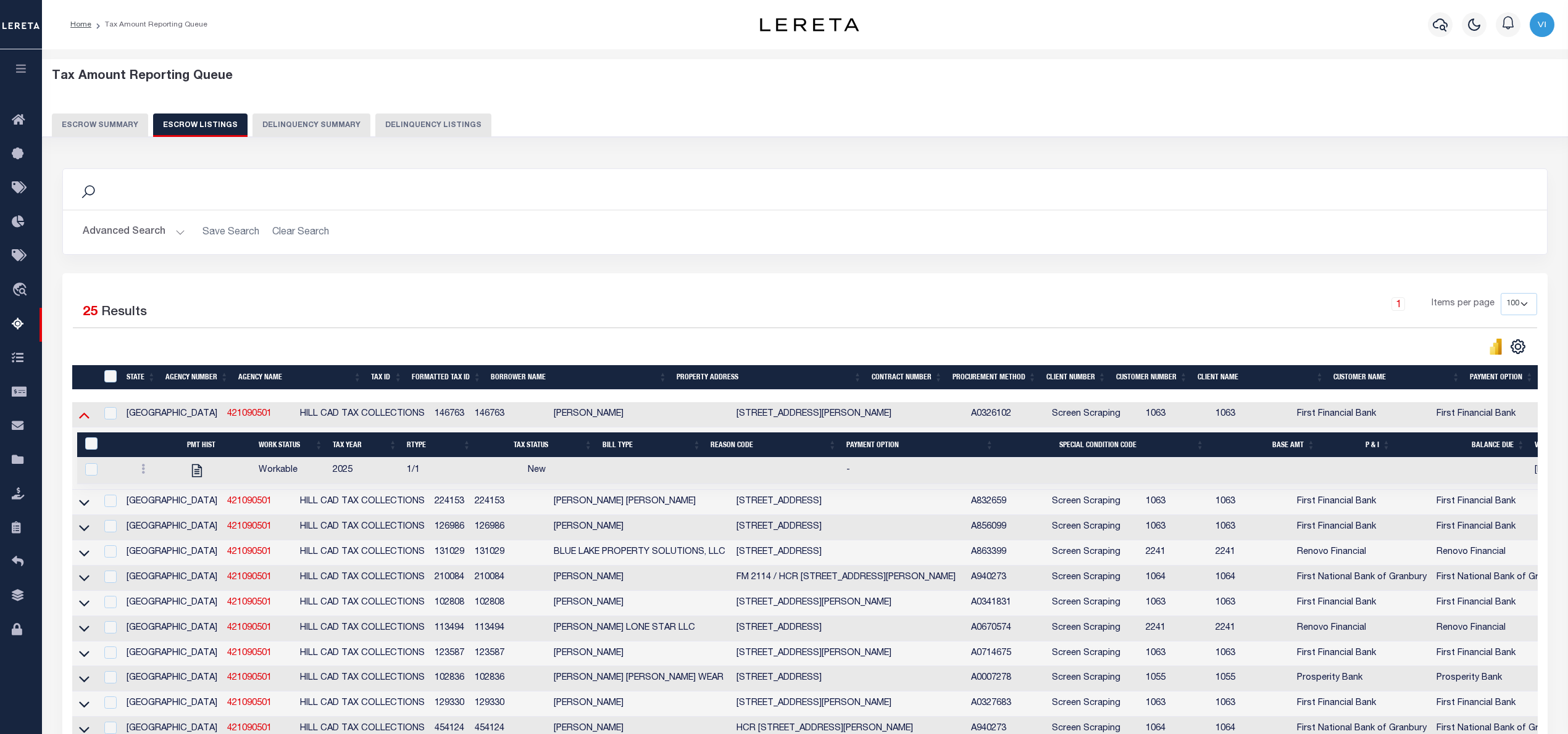
click at [85, 419] on icon at bounding box center [84, 416] width 11 height 6
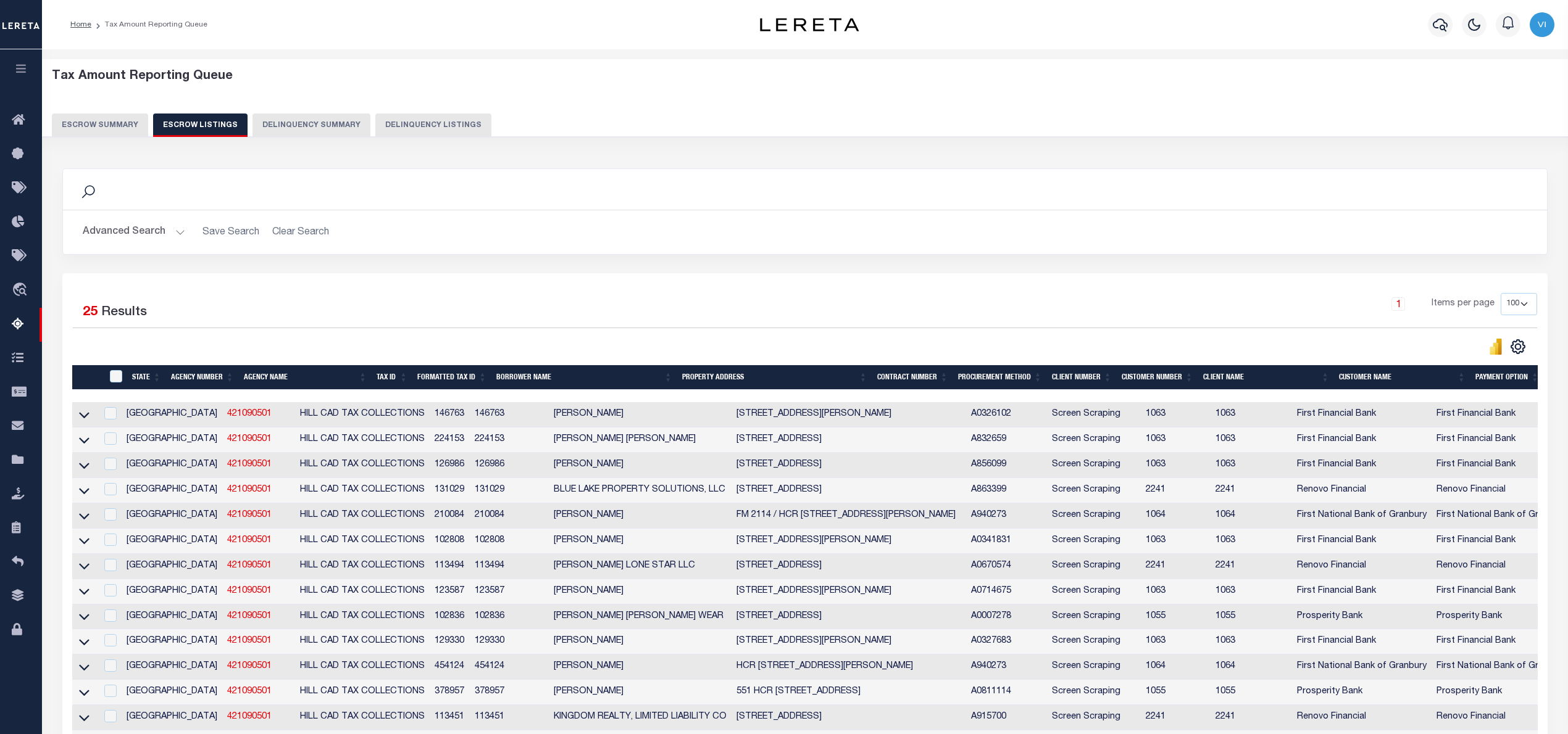
click at [94, 122] on button "Escrow Summary" at bounding box center [99, 126] width 96 height 24
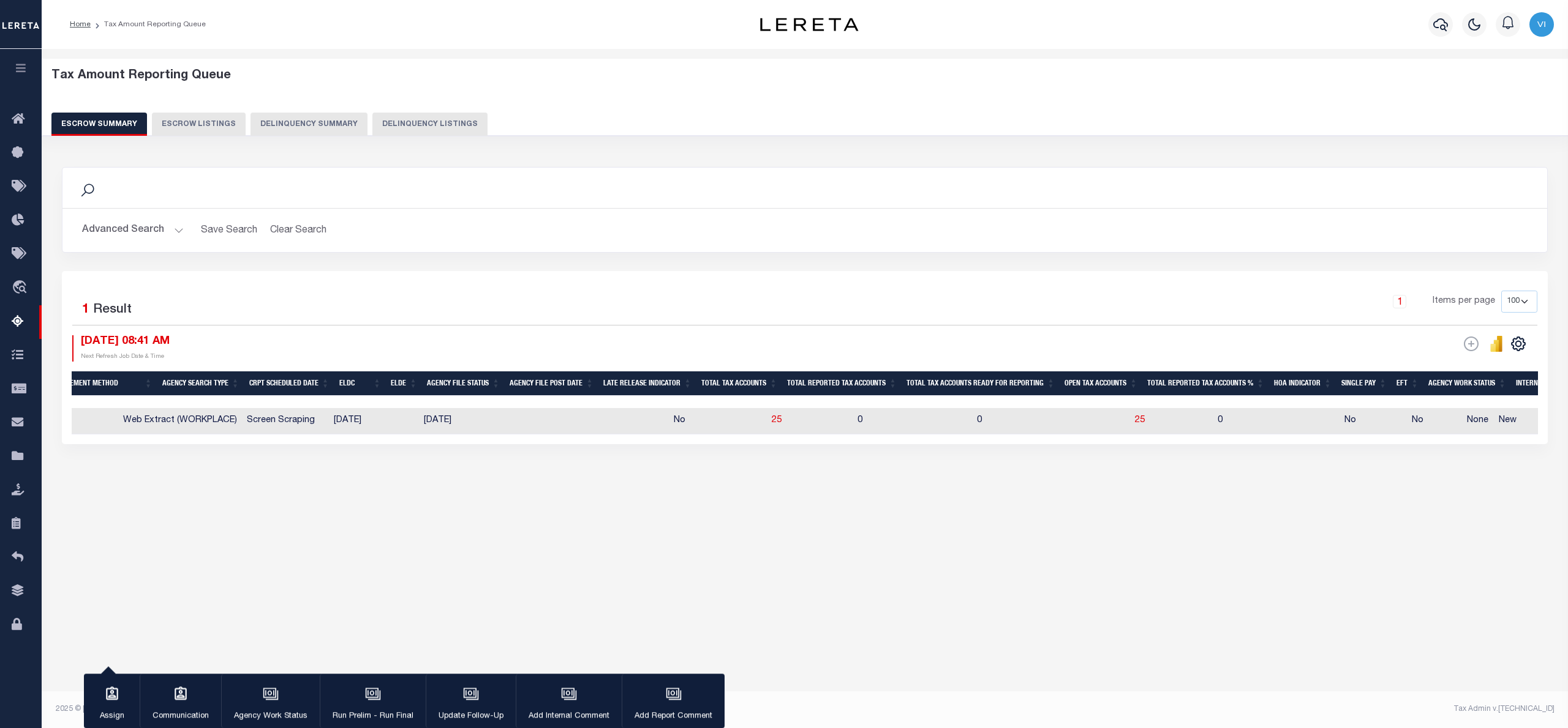
click at [179, 226] on button "Advanced Search" at bounding box center [132, 230] width 101 height 24
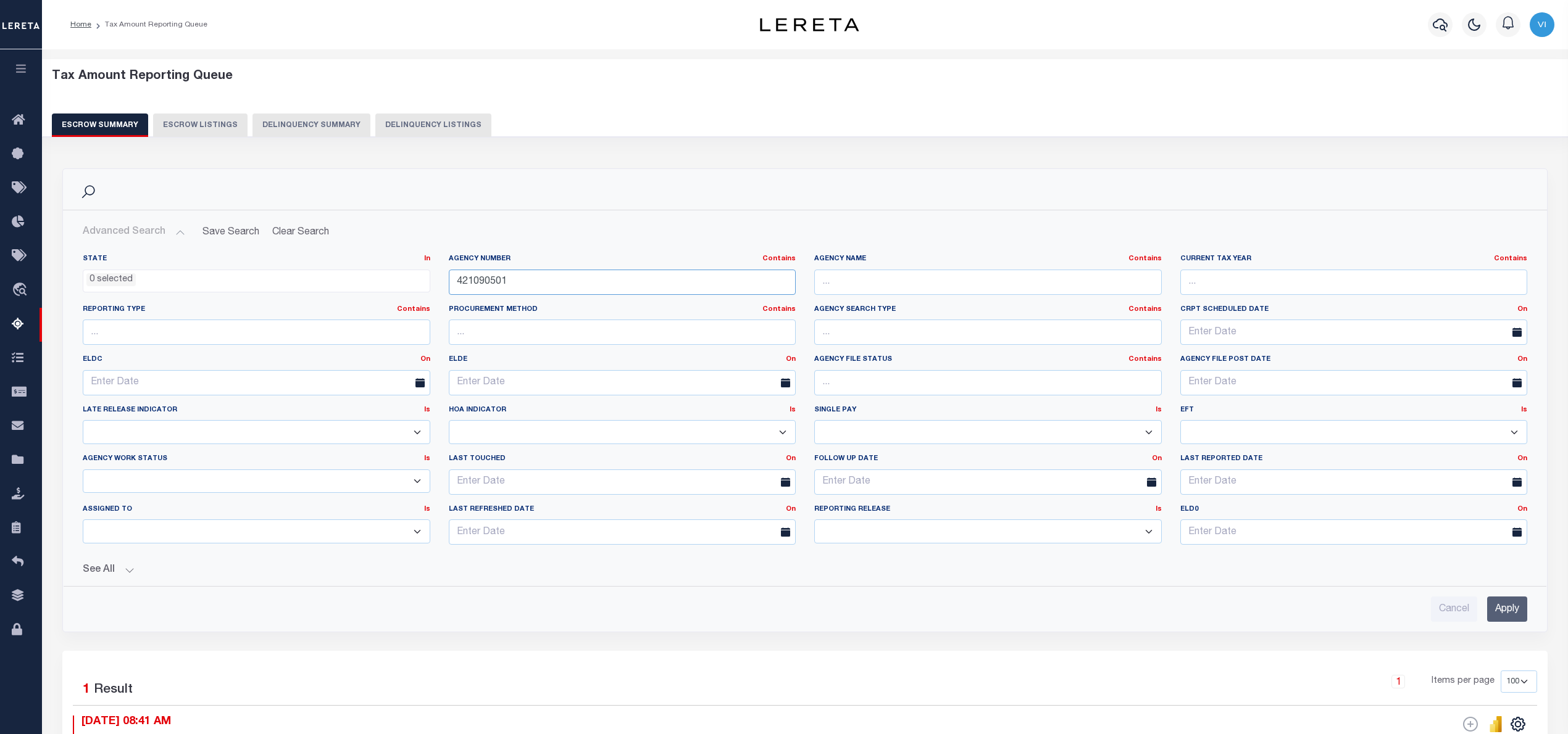
drag, startPoint x: 513, startPoint y: 282, endPoint x: 440, endPoint y: 282, distance: 73.0
click at [440, 282] on div "Agency Number Contains Contains Is 421090501" at bounding box center [622, 279] width 366 height 51
paste input "150390000"
type input "150390000"
click at [1498, 611] on input "Apply" at bounding box center [1508, 609] width 40 height 26
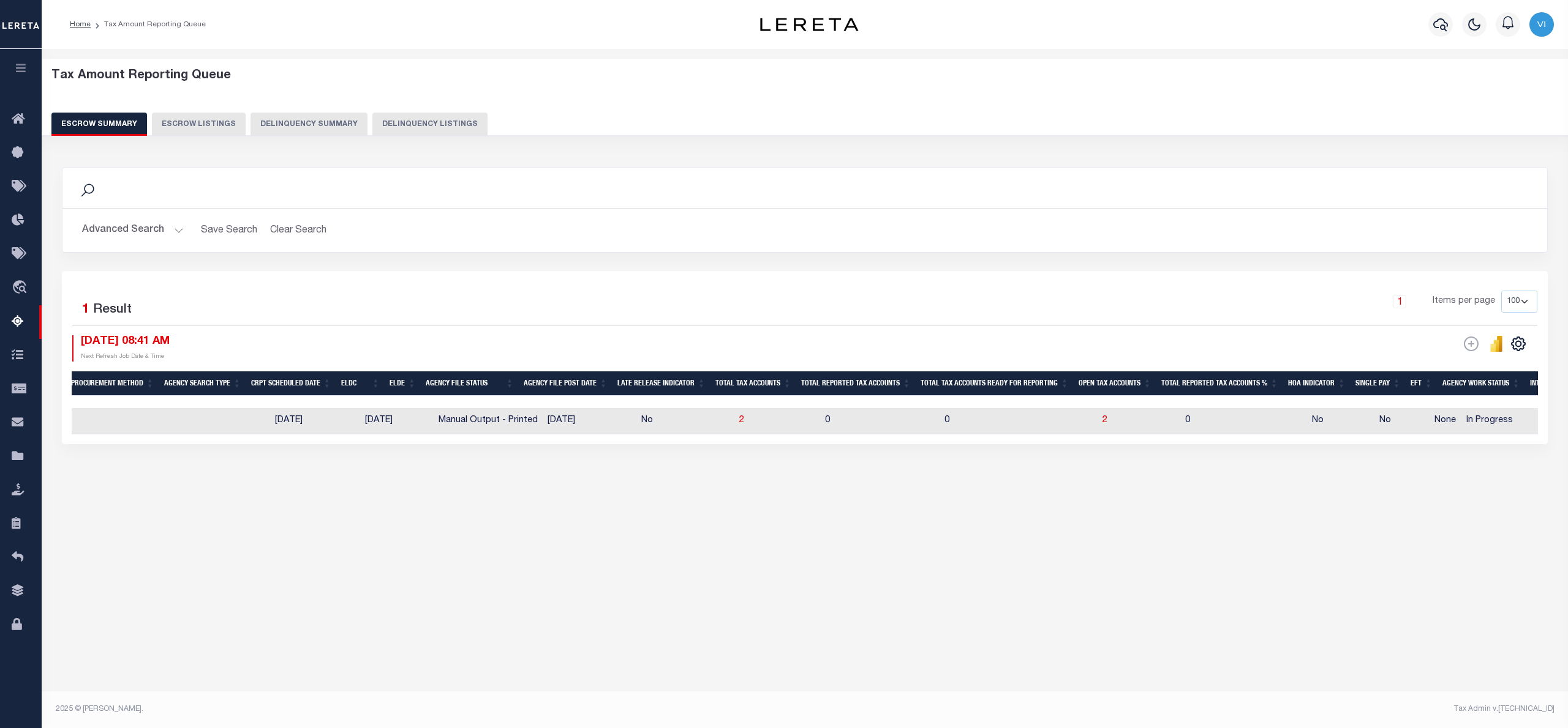
scroll to position [0, 0]
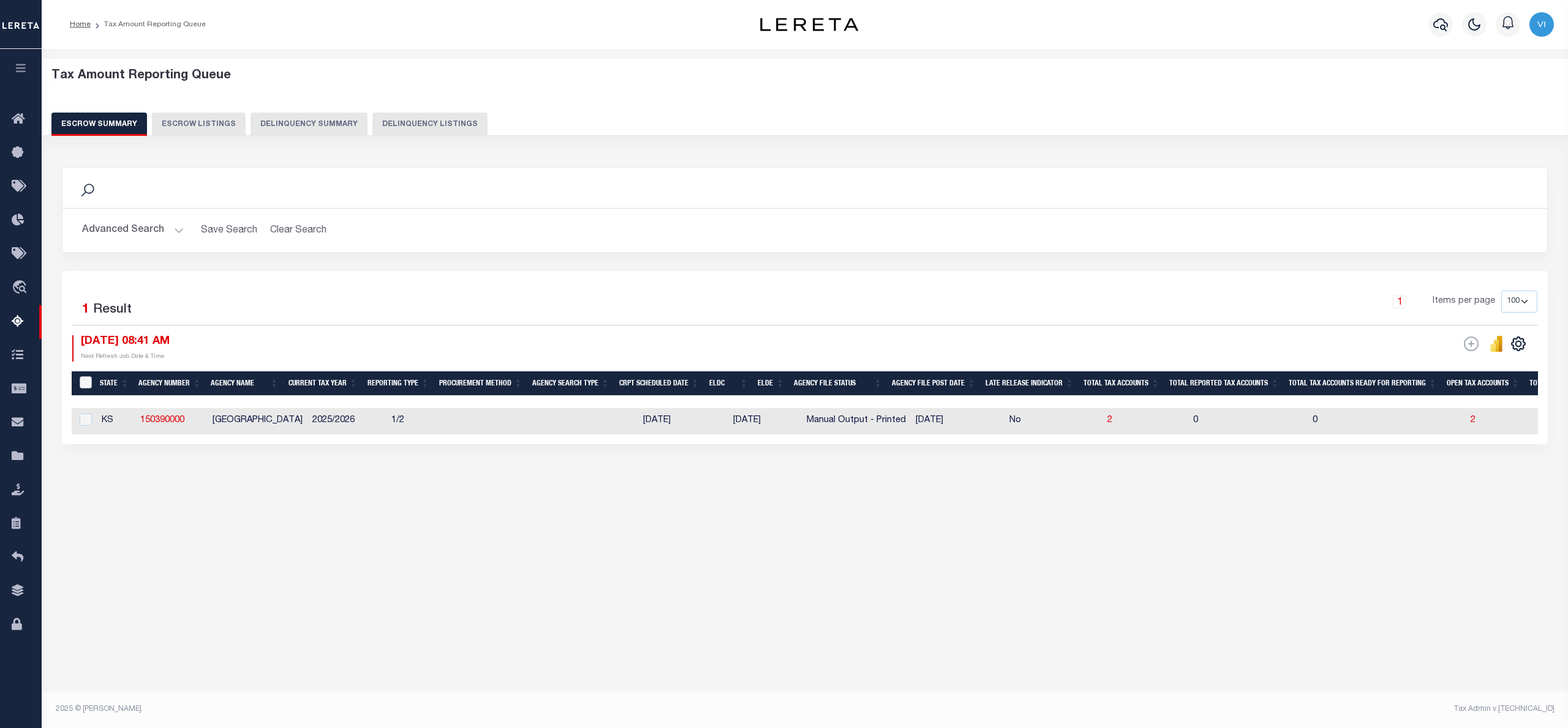
click at [87, 380] on input "&nbsp;" at bounding box center [86, 382] width 12 height 12
checkbox input "true"
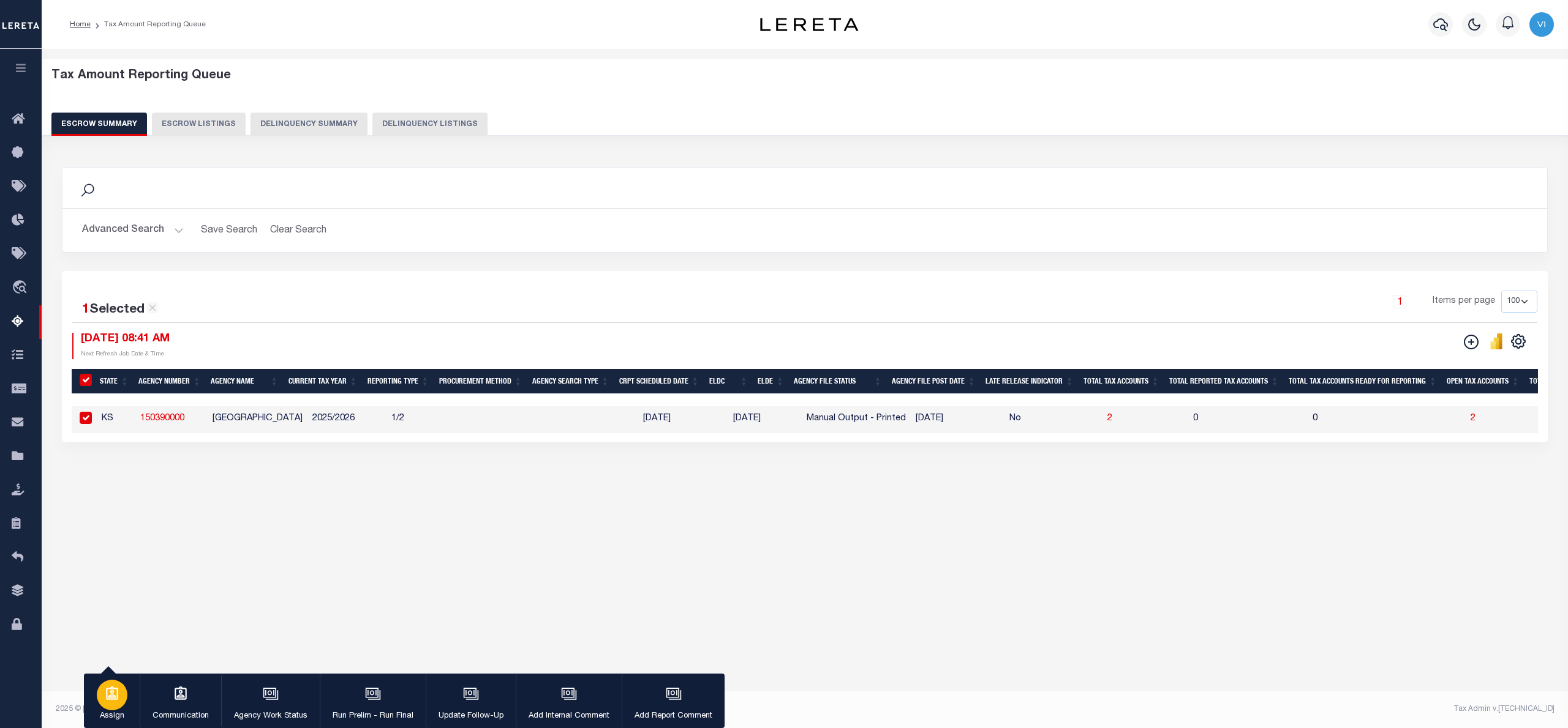
click at [114, 694] on icon "button" at bounding box center [112, 694] width 16 height 16
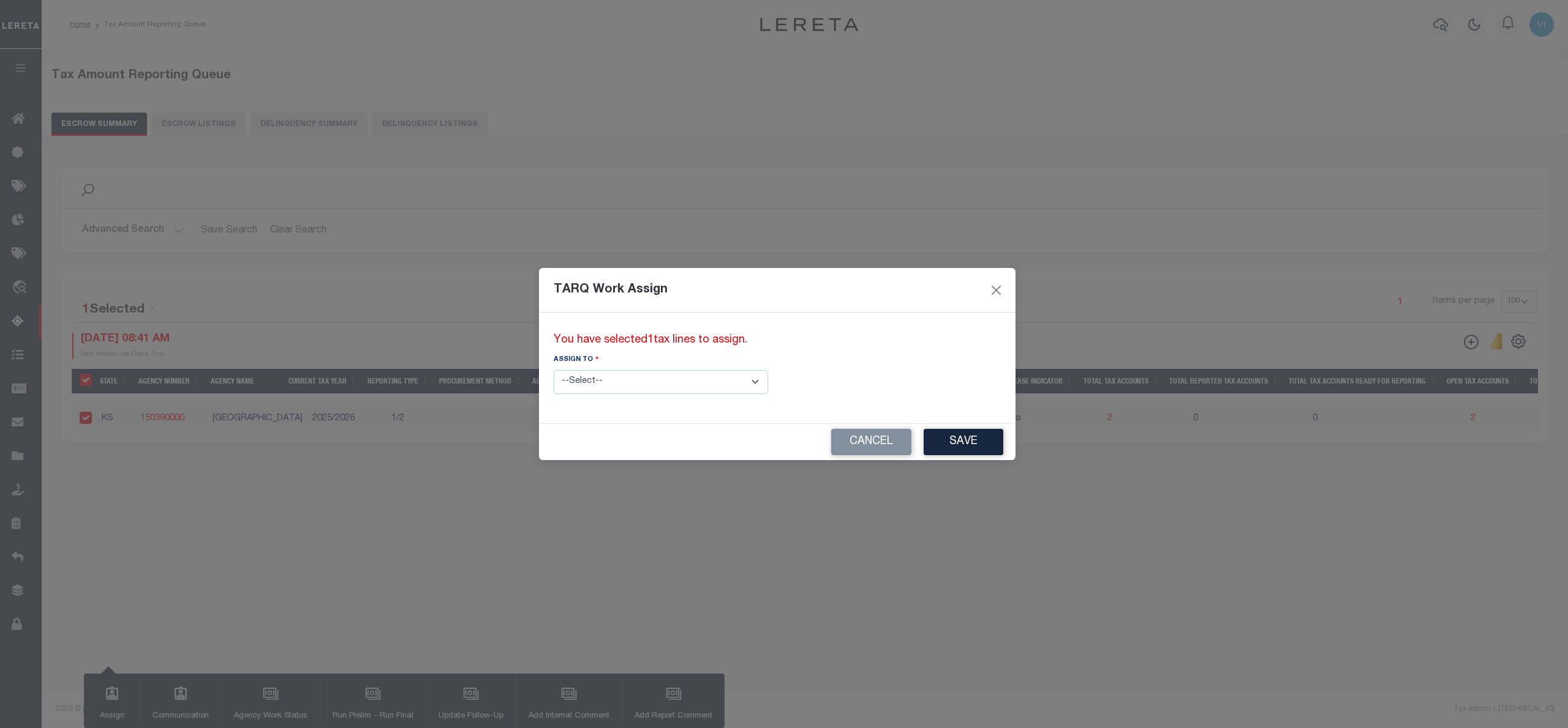
click at [706, 383] on select "--Select-- --Unassigned-- --Unassigned-- Abdul Muzain Adhikary Rinki Agustin Fe…" at bounding box center [661, 382] width 214 height 24
select select "Vinod Angoth"
click at [553, 370] on select "--Select-- --Unassigned-- --Unassigned-- Abdul Muzain Adhikary Rinki Agustin Fe…" at bounding box center [661, 382] width 214 height 24
click at [923, 444] on button "Save" at bounding box center [962, 442] width 80 height 27
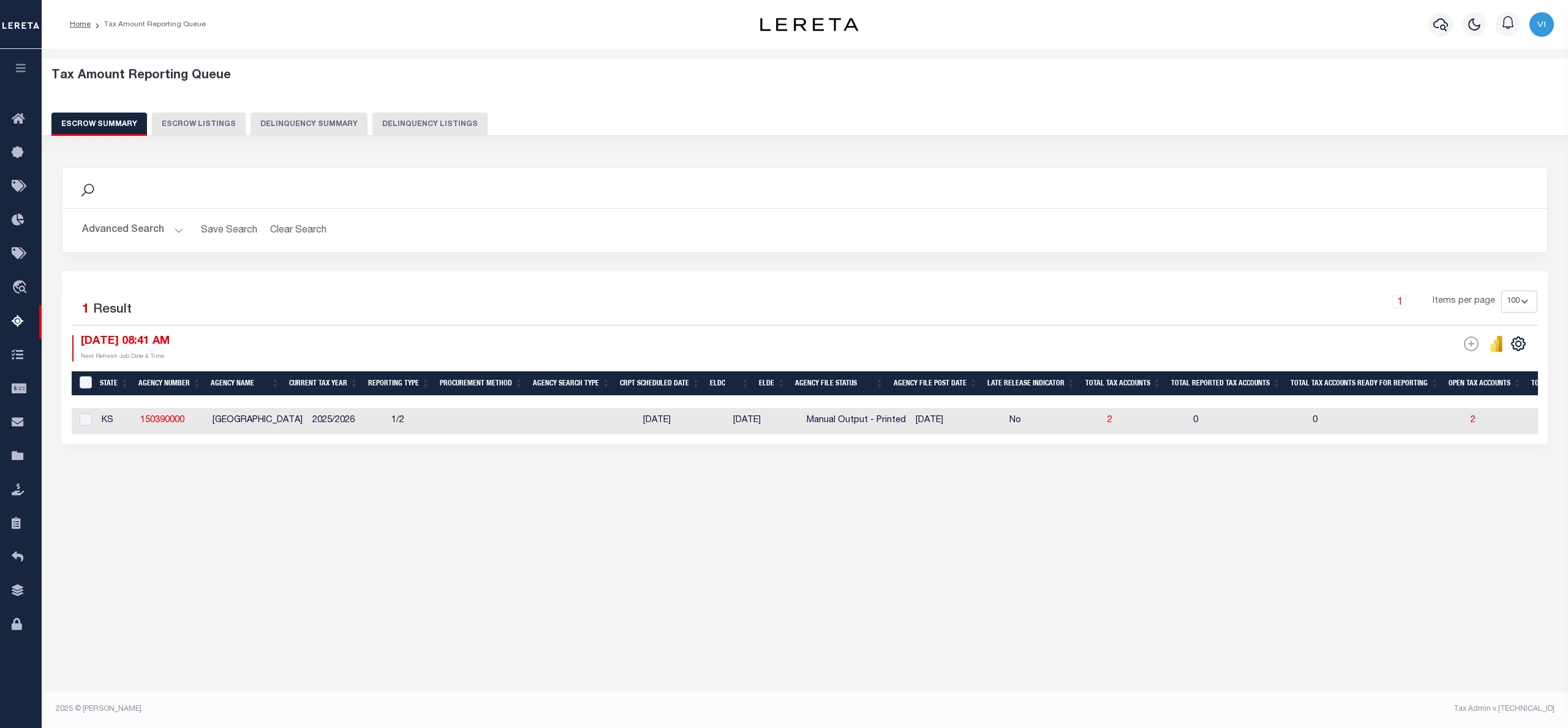
scroll to position [0, 235]
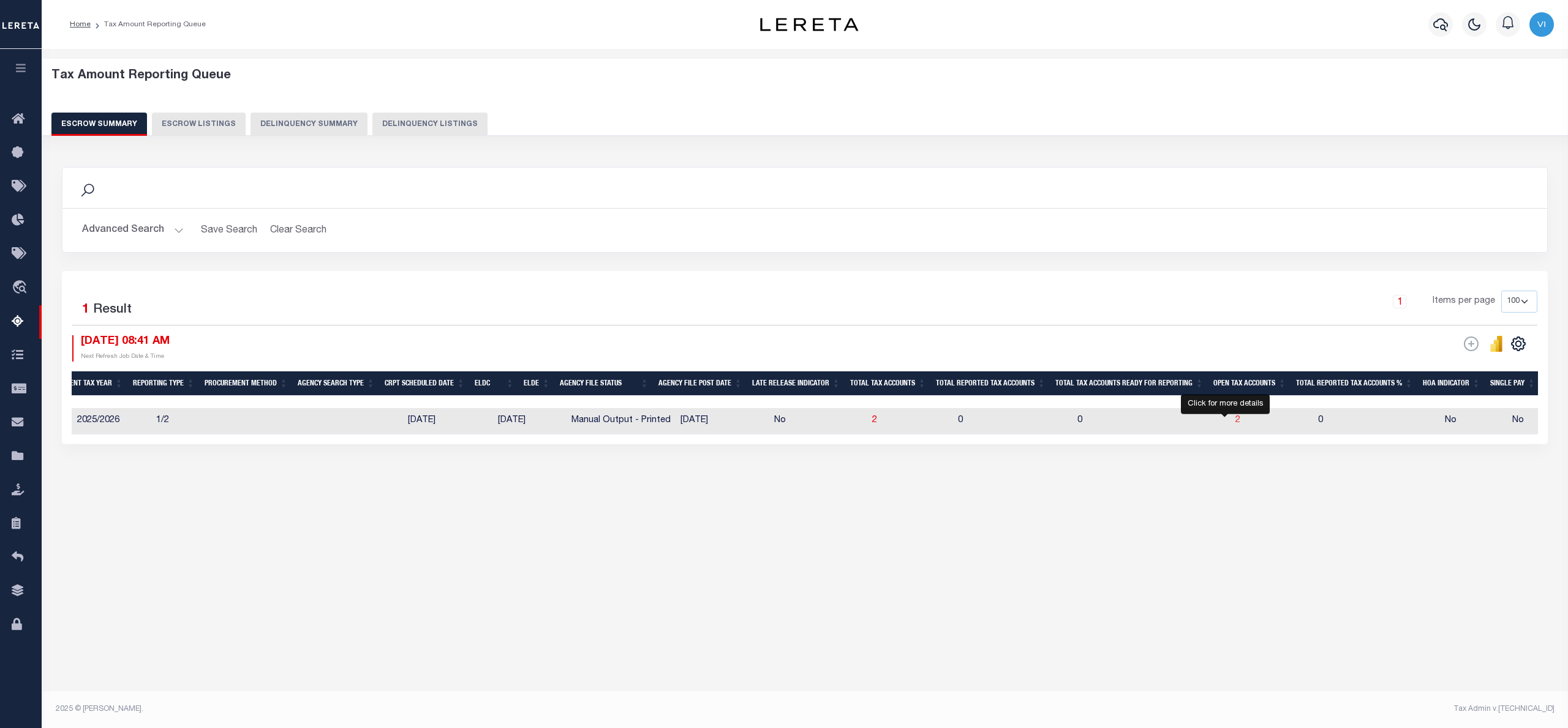
click at [1235, 421] on span "2" at bounding box center [1237, 420] width 5 height 9
select select "100"
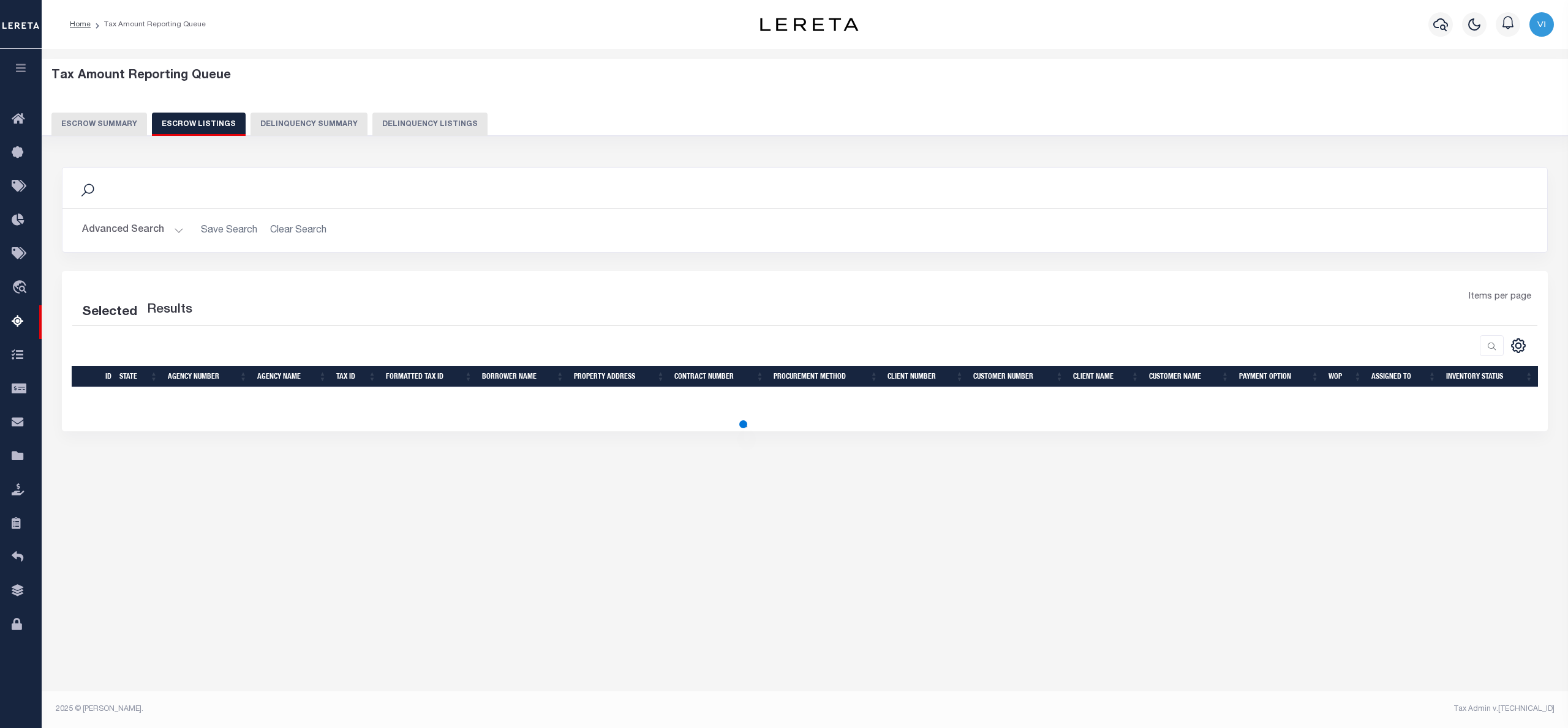
select select "100"
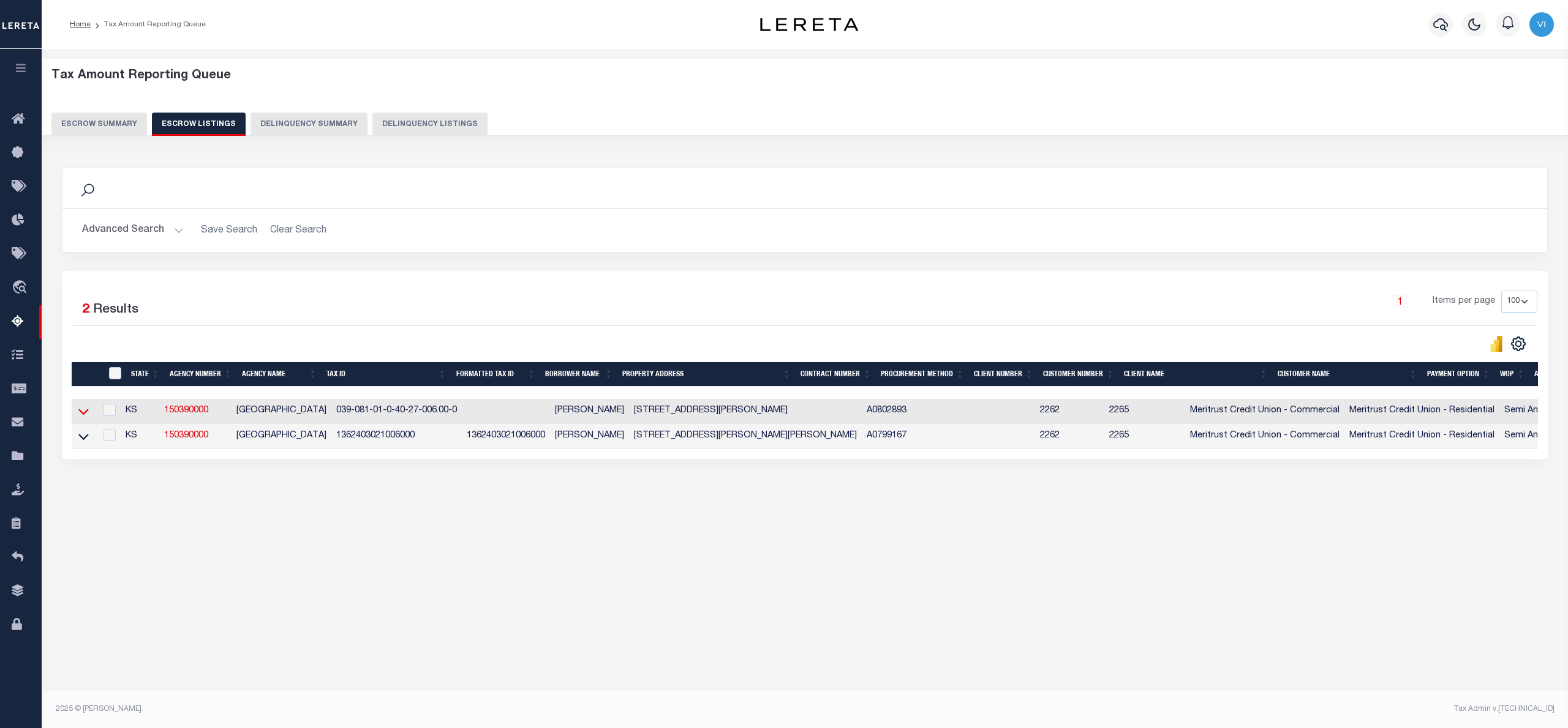
click at [85, 413] on icon at bounding box center [84, 411] width 11 height 13
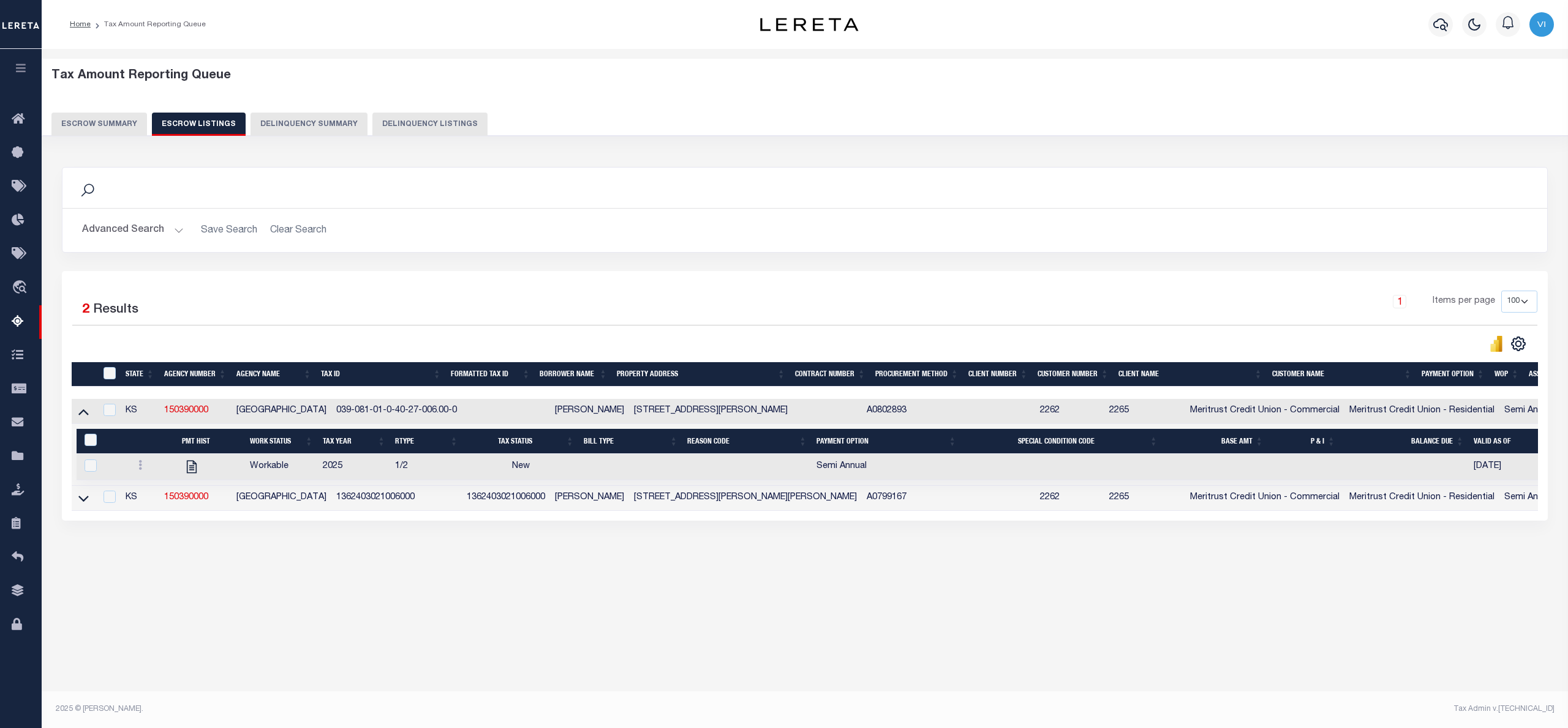
click at [85, 413] on icon at bounding box center [84, 411] width 11 height 13
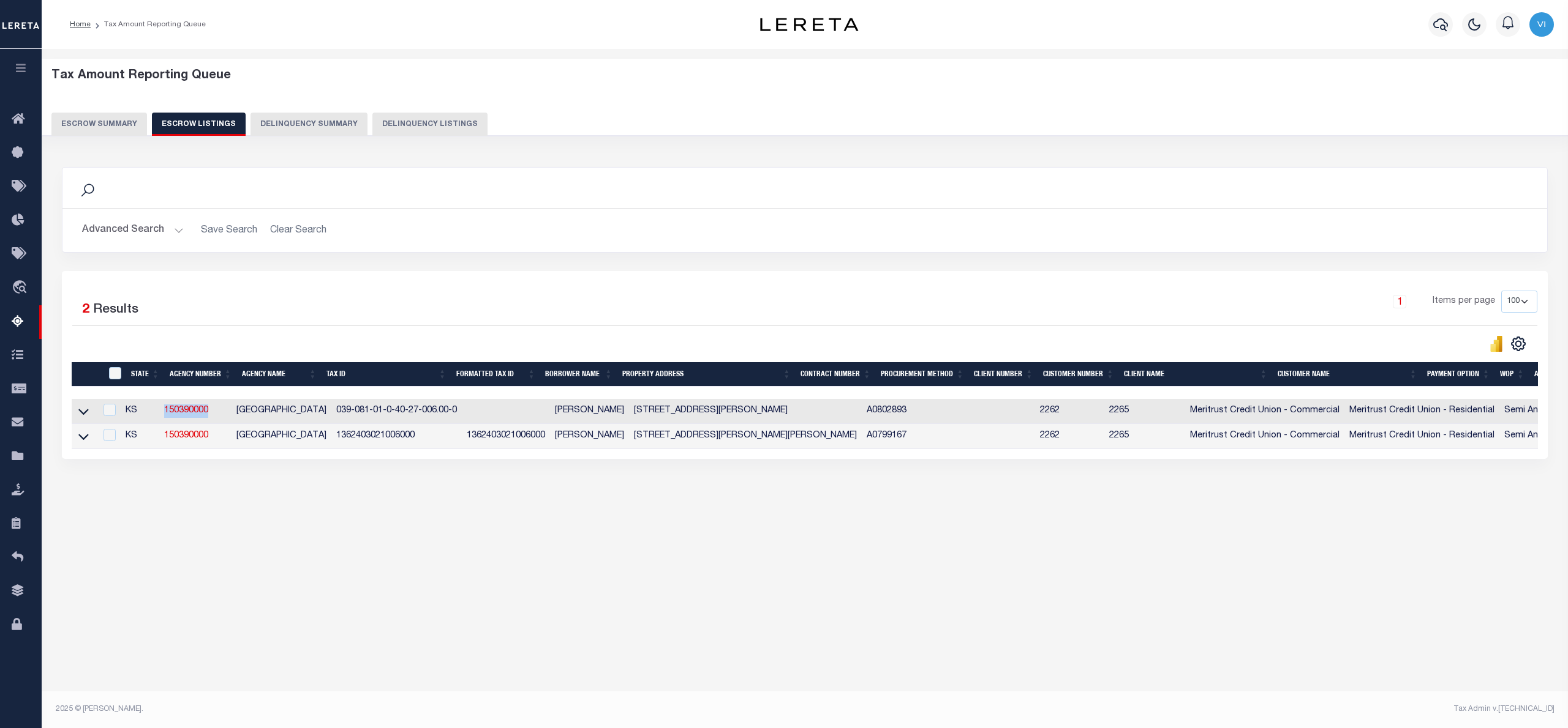
drag, startPoint x: 218, startPoint y: 415, endPoint x: 164, endPoint y: 418, distance: 54.1
click at [164, 418] on td "150390000" at bounding box center [196, 412] width 73 height 26
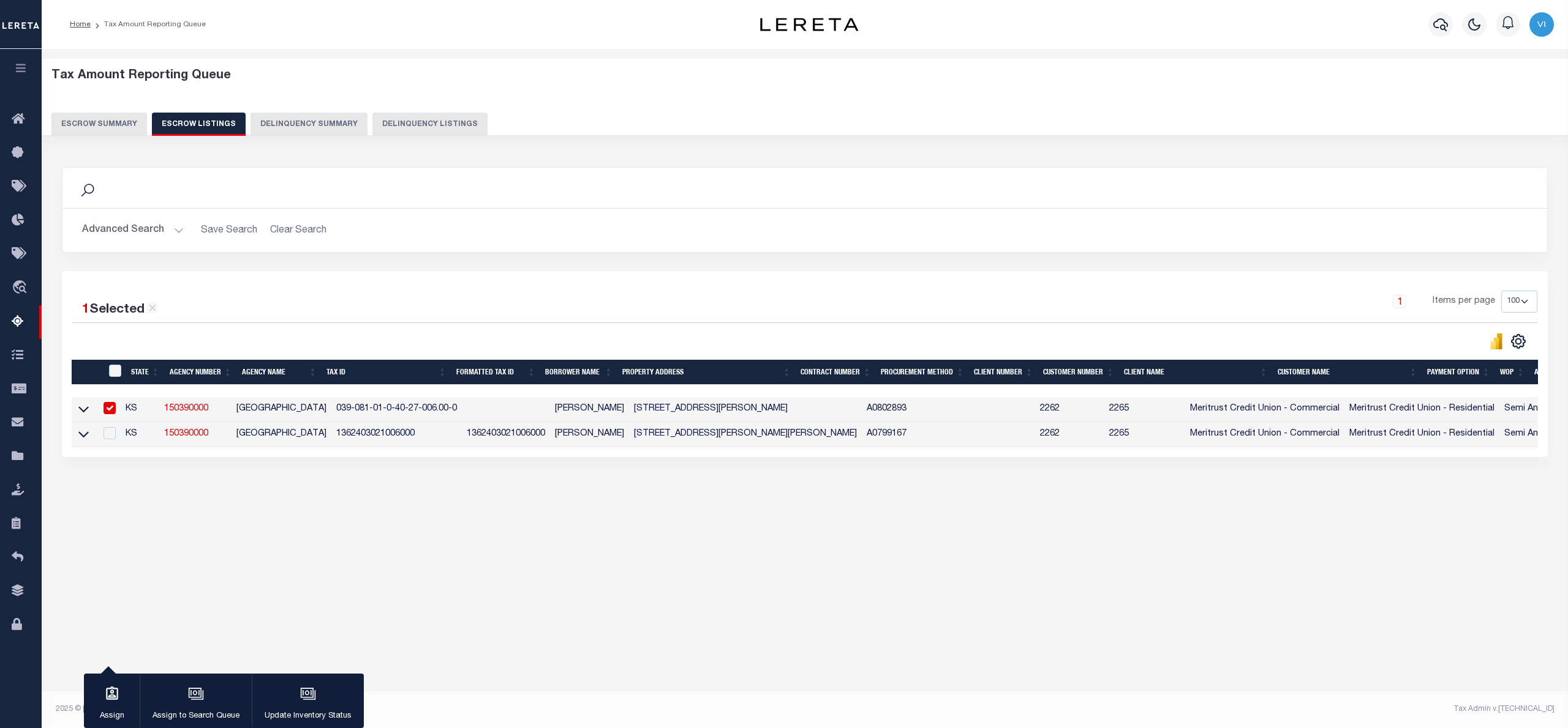
click at [201, 567] on div "Tax Amount Reporting Queue Escrow Summary Escrow Listings" at bounding box center [804, 308] width 1526 height 519
click at [110, 412] on input "checkbox" at bounding box center [109, 408] width 12 height 12
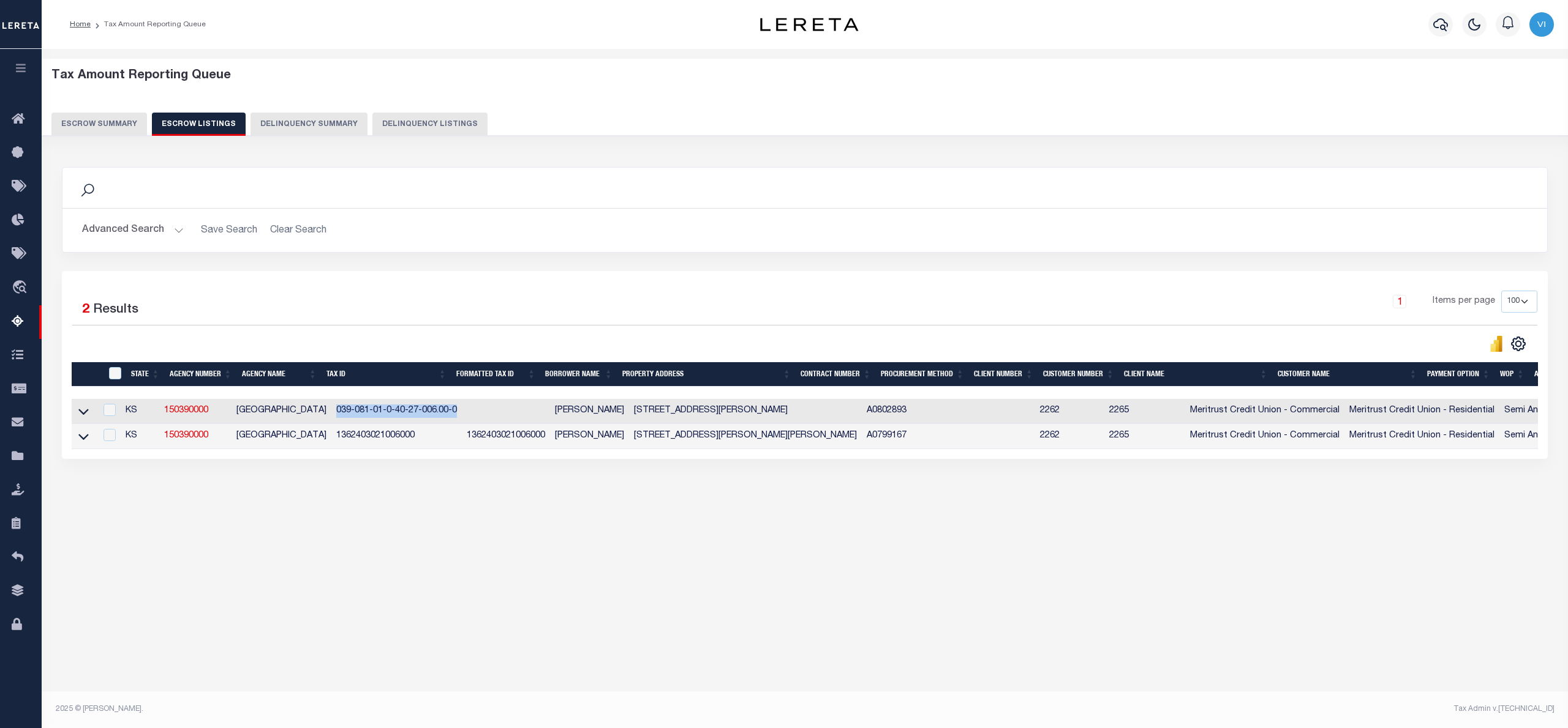
drag, startPoint x: 321, startPoint y: 415, endPoint x: 449, endPoint y: 414, distance: 128.0
click at [449, 414] on td "039-081-01-0-40-27-006.00-0" at bounding box center [396, 412] width 131 height 26
checkbox input "true"
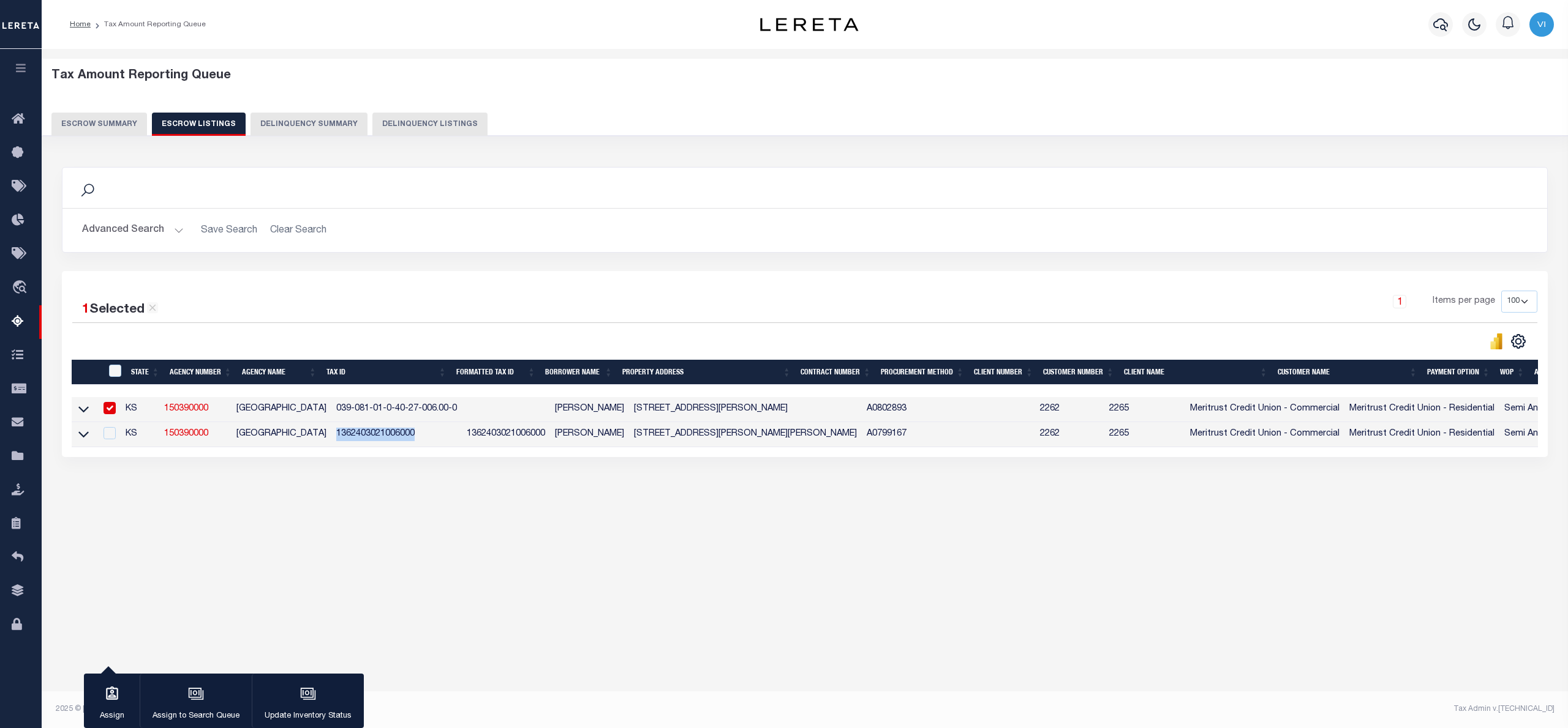
drag, startPoint x: 323, startPoint y: 438, endPoint x: 410, endPoint y: 439, distance: 87.0
click at [410, 439] on td "1362403021006000" at bounding box center [396, 435] width 131 height 26
checkbox input "true"
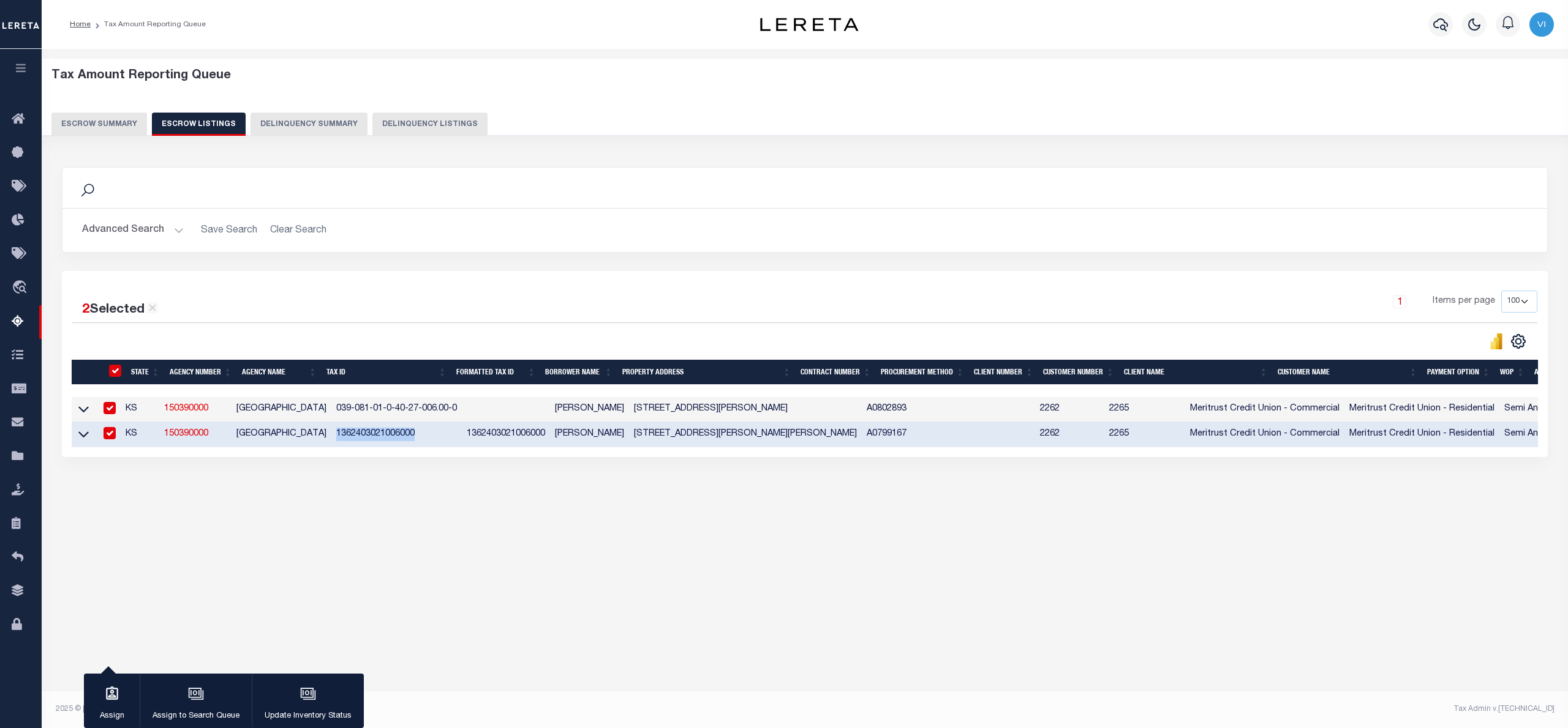
drag, startPoint x: 114, startPoint y: 439, endPoint x: 114, endPoint y: 415, distance: 24.0
click at [114, 439] on input "checkbox" at bounding box center [109, 433] width 12 height 12
checkbox input "false"
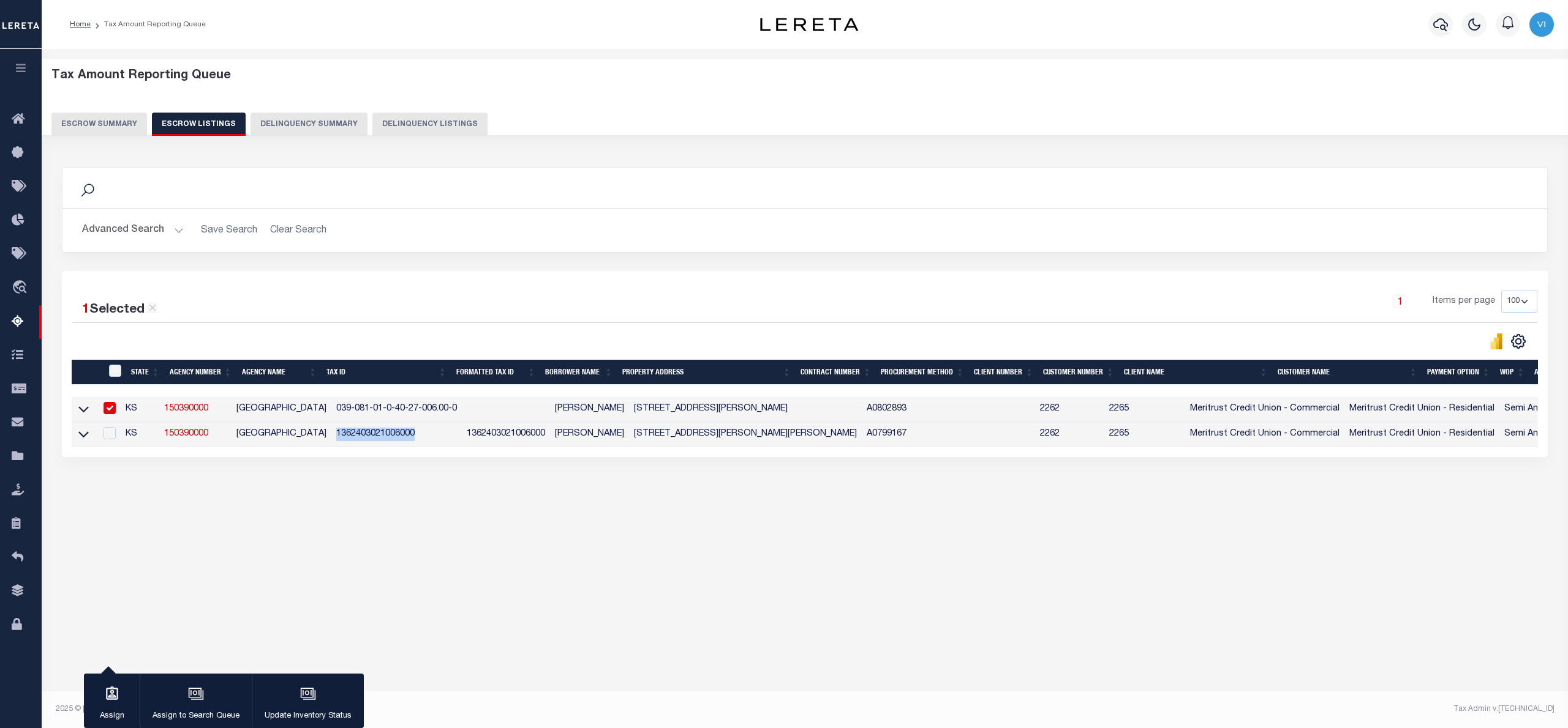
click at [114, 412] on input "checkbox" at bounding box center [109, 408] width 12 height 12
checkbox input "false"
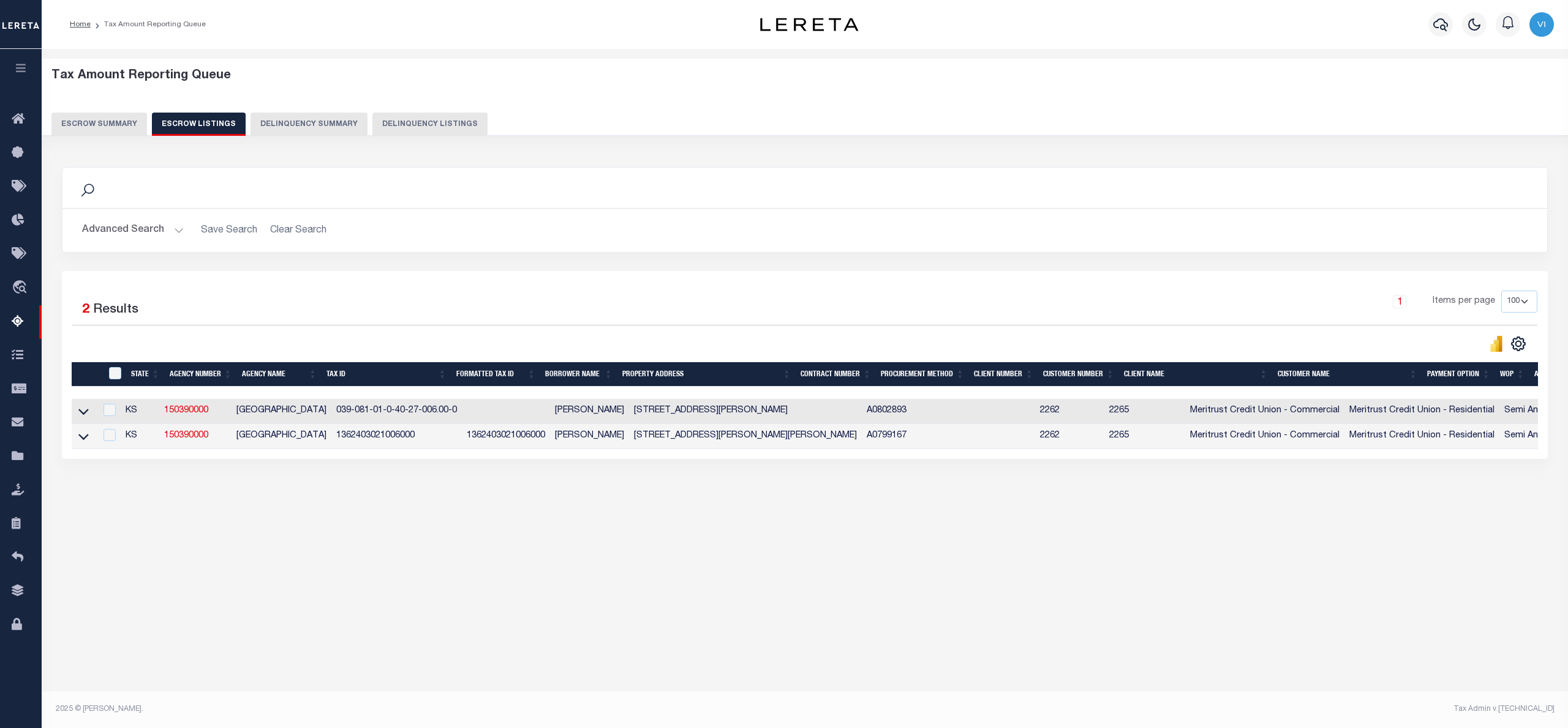
click at [229, 532] on div "Tax Amount Reporting Queue Escrow Summary Escrow Listings In" at bounding box center [804, 297] width 1519 height 472
drag, startPoint x: 217, startPoint y: 415, endPoint x: 157, endPoint y: 417, distance: 60.0
click at [157, 417] on tr "KS 150390000 HARPER COUNTY 039-081-01-0-40-27-006.00-0 Taylor Albright 222 W MA…" at bounding box center [908, 412] width 1673 height 26
click at [279, 348] on div at bounding box center [438, 343] width 732 height 17
click at [85, 413] on icon at bounding box center [84, 411] width 11 height 13
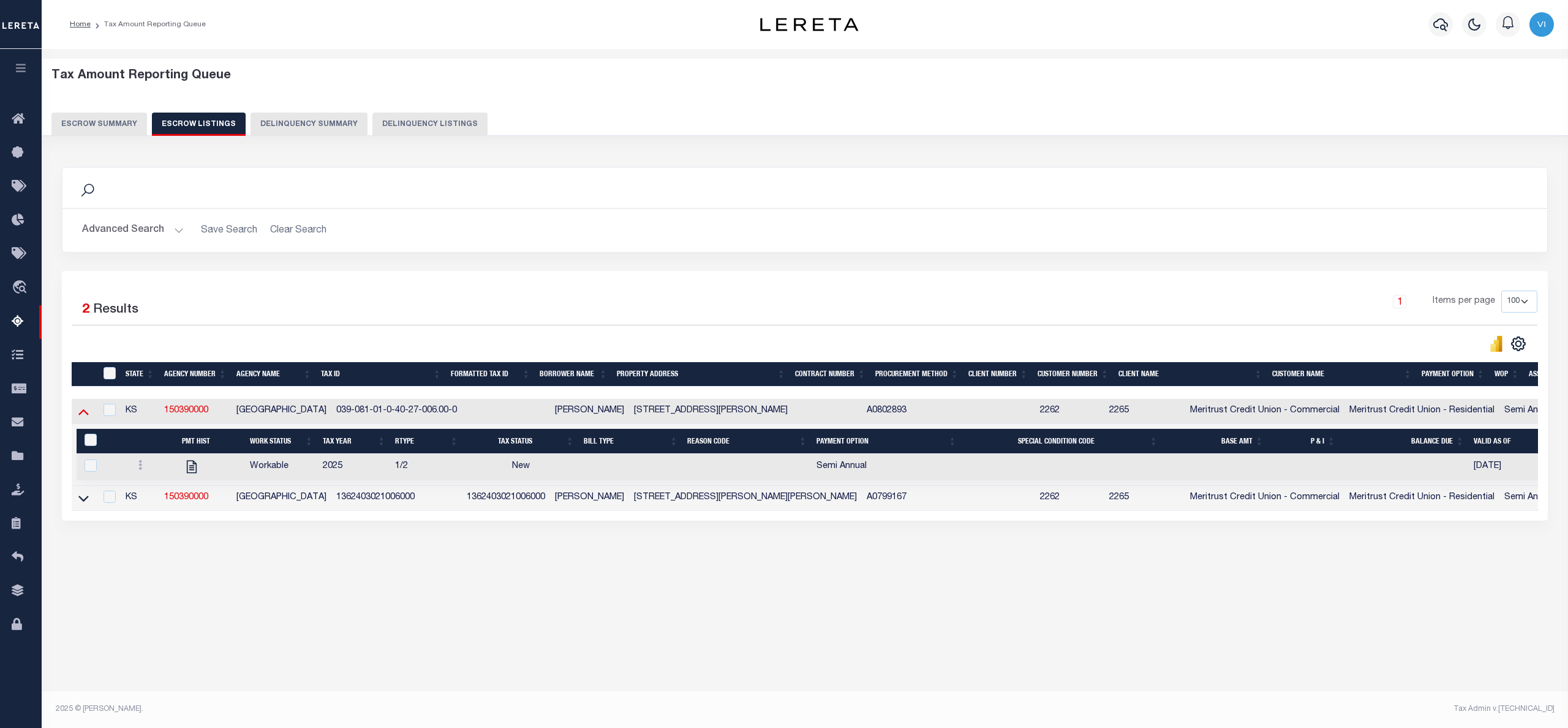
click at [79, 414] on icon at bounding box center [84, 411] width 11 height 13
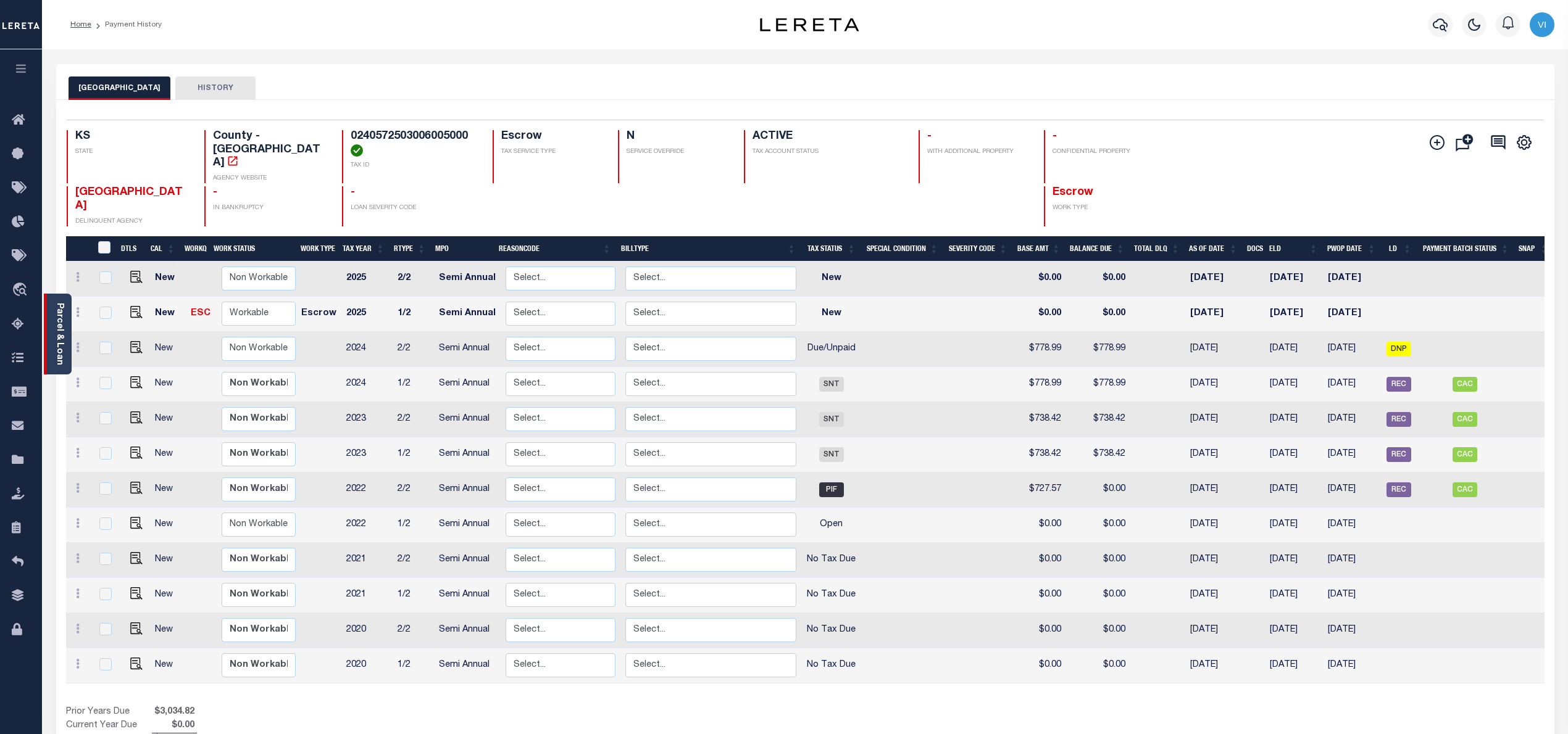
click at [55, 321] on link "Parcel & Loan" at bounding box center [58, 334] width 9 height 62
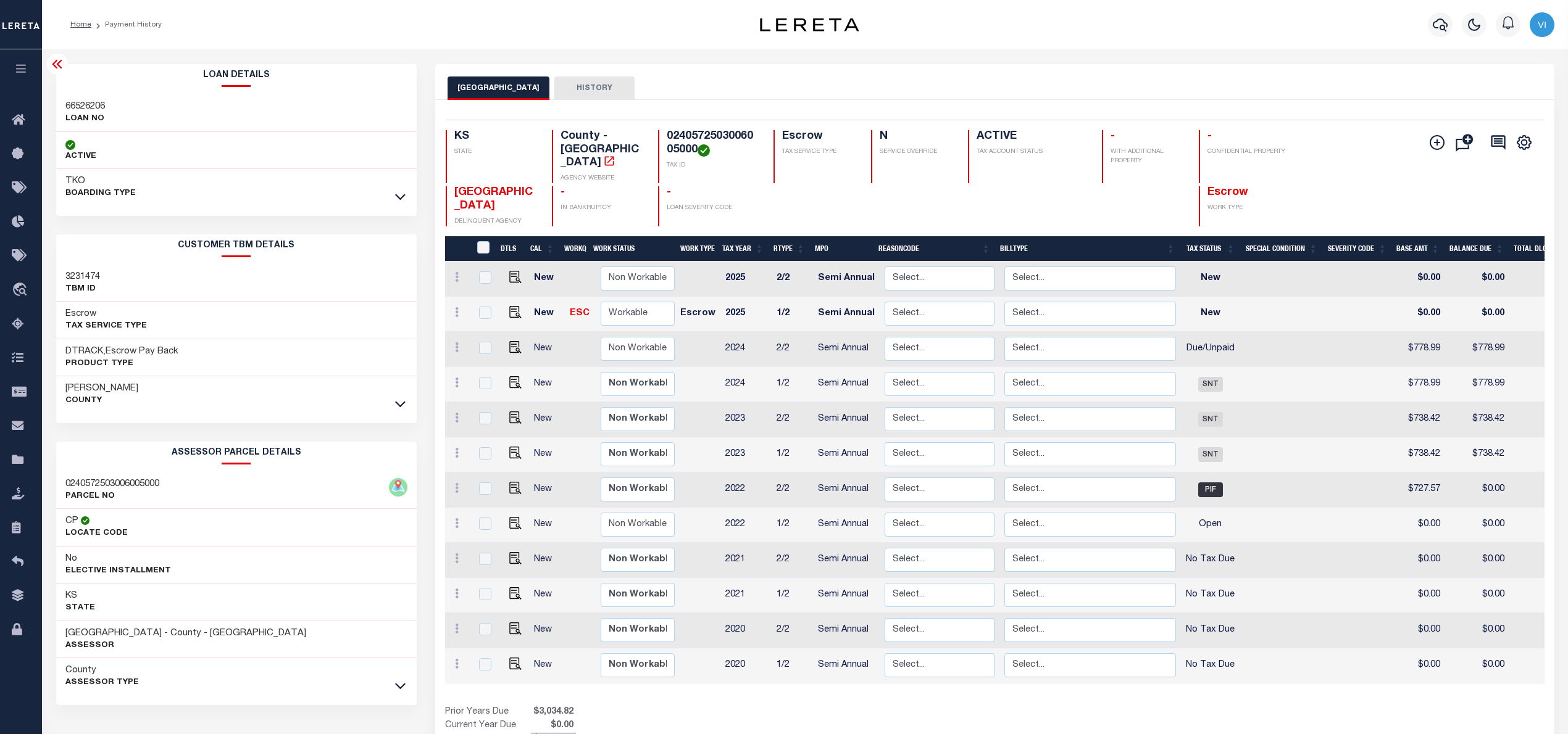
click at [53, 61] on icon at bounding box center [56, 63] width 15 height 15
